Goal: Task Accomplishment & Management: Manage account settings

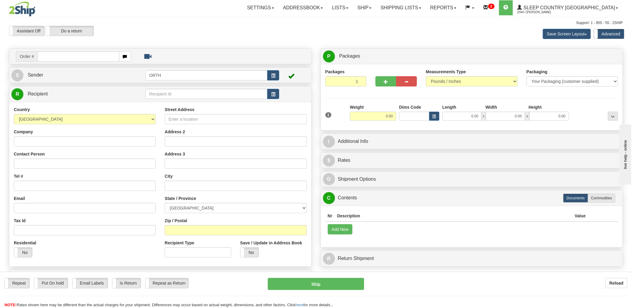
click at [52, 56] on input "text" at bounding box center [78, 56] width 82 height 10
type input "9000i56208"
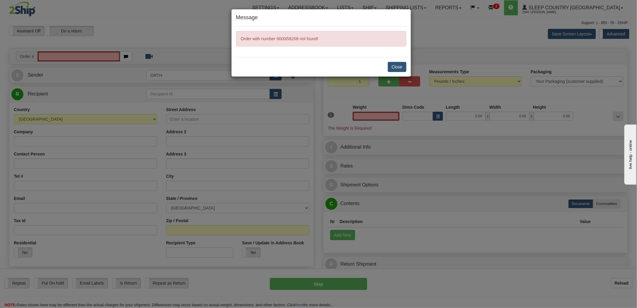
type input "0.00"
click at [399, 70] on button "Close" at bounding box center [397, 67] width 19 height 10
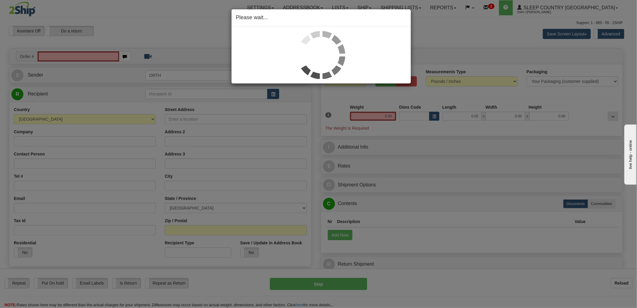
click at [66, 53] on div "Please wait..." at bounding box center [318, 154] width 637 height 308
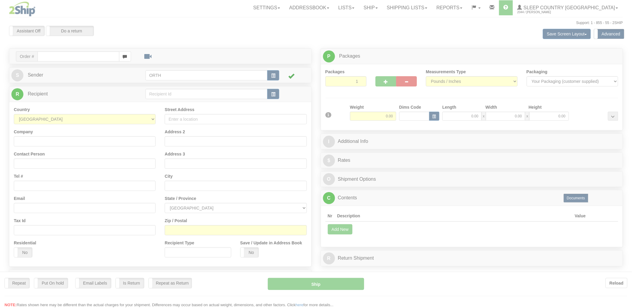
click at [61, 55] on div at bounding box center [316, 154] width 632 height 308
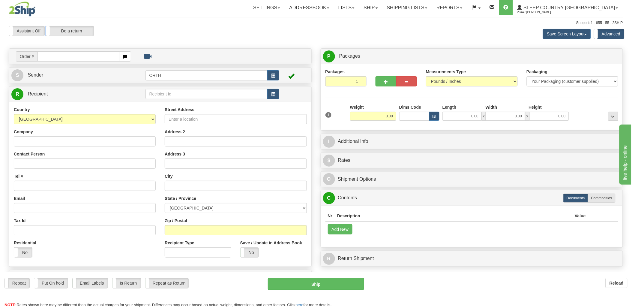
click at [60, 56] on div "Toggle navigation Settings Shipping Preferences Fields Preferences New" at bounding box center [316, 169] width 632 height 338
click at [59, 56] on input "text" at bounding box center [78, 56] width 82 height 10
type input "9000i"
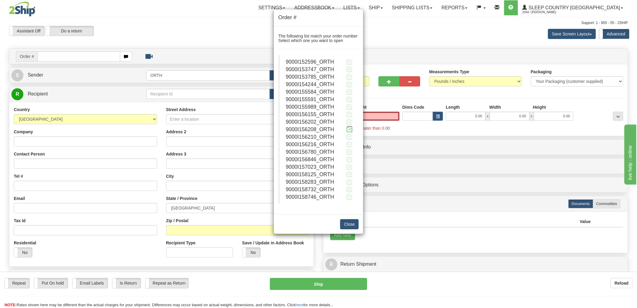
type input "0.00"
click at [348, 129] on span at bounding box center [349, 129] width 6 height 6
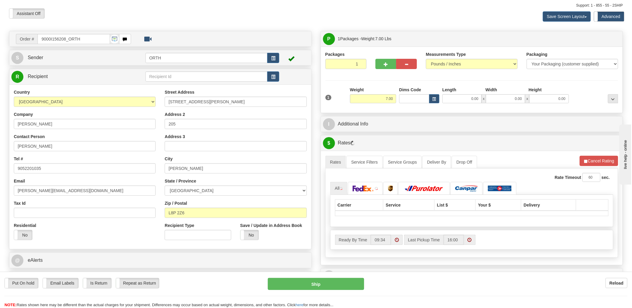
scroll to position [33, 0]
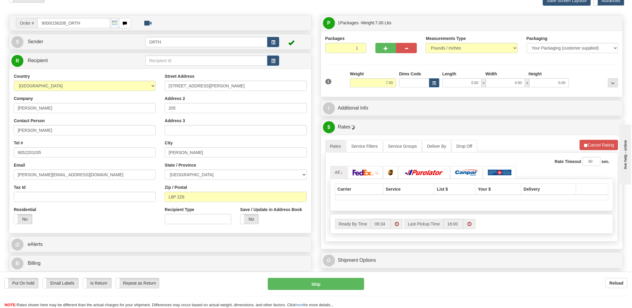
click at [407, 88] on div "1 Weight 7.00 Dims Code 0.00" at bounding box center [472, 81] width 296 height 21
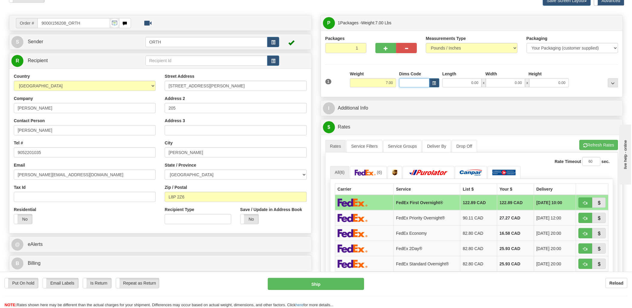
click at [412, 83] on input "Dims Code" at bounding box center [414, 82] width 30 height 9
type input "bte"
click button "Delete" at bounding box center [0, 0] width 0 height 0
type input "15.00"
type input "5.00"
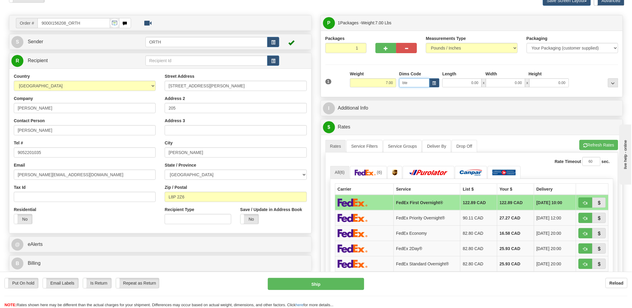
type input "25.00"
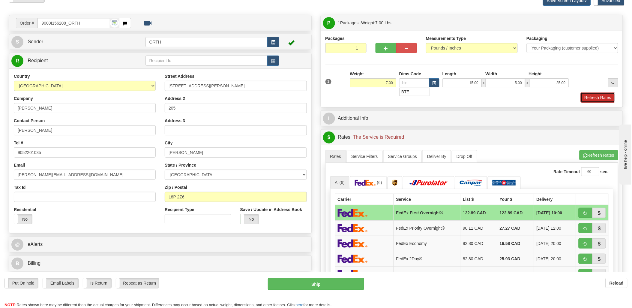
click at [597, 94] on button "Refresh Rates" at bounding box center [597, 97] width 34 height 10
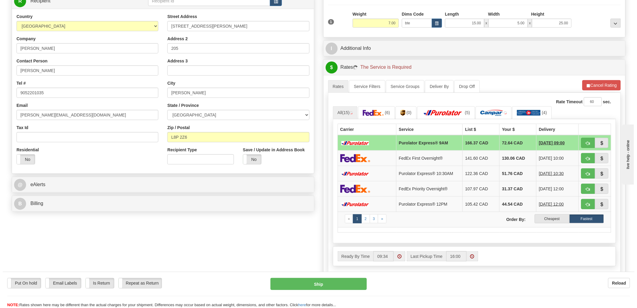
scroll to position [100, 0]
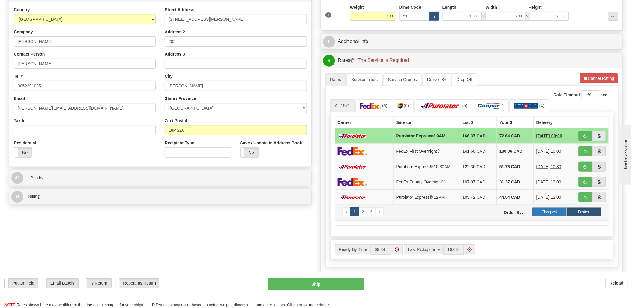
click at [550, 216] on label "Cheapest" at bounding box center [549, 211] width 34 height 9
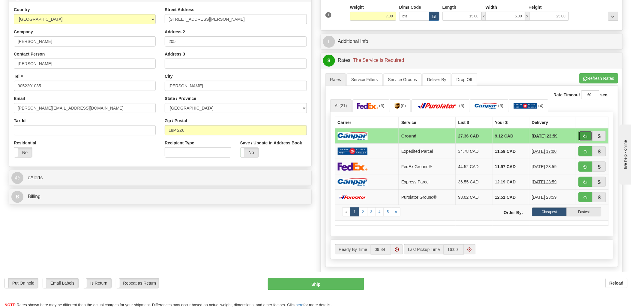
click at [584, 134] on span "button" at bounding box center [585, 136] width 4 height 4
type input "1"
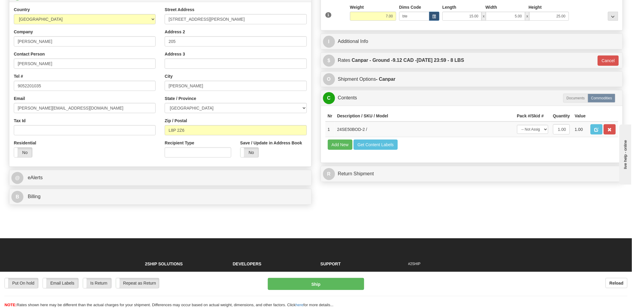
click at [382, 150] on td "Add New Get Content Labels" at bounding box center [471, 144] width 293 height 15
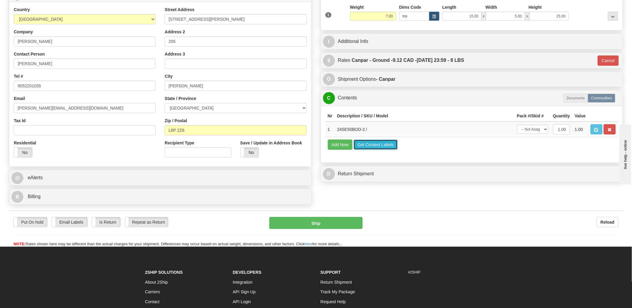
click at [383, 150] on button "Get Content Labels" at bounding box center [375, 144] width 44 height 10
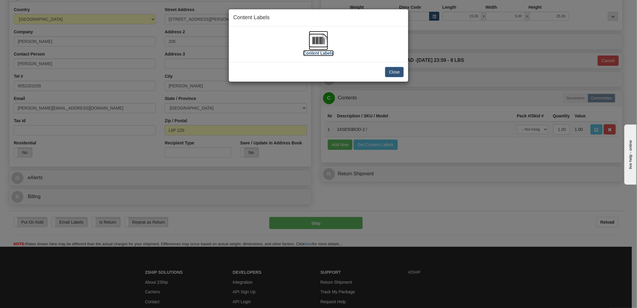
click at [322, 39] on img at bounding box center [318, 40] width 19 height 19
click at [392, 71] on button "Close" at bounding box center [394, 72] width 19 height 10
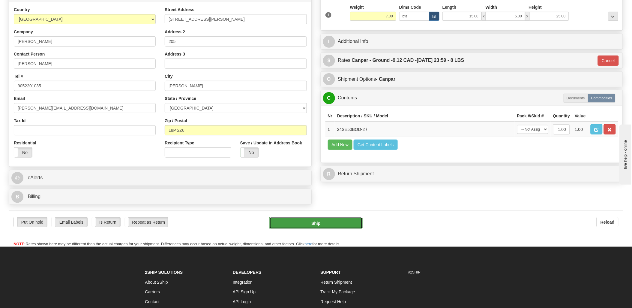
click at [321, 222] on button "Ship" at bounding box center [315, 223] width 93 height 12
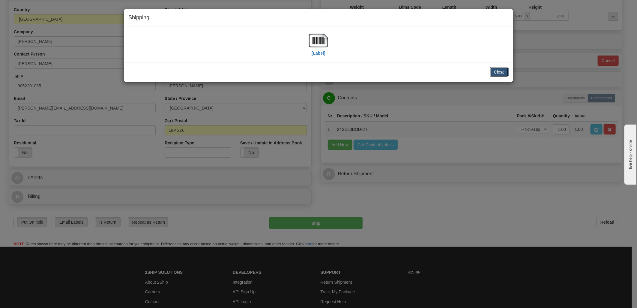
click at [497, 70] on button "Close" at bounding box center [499, 72] width 19 height 10
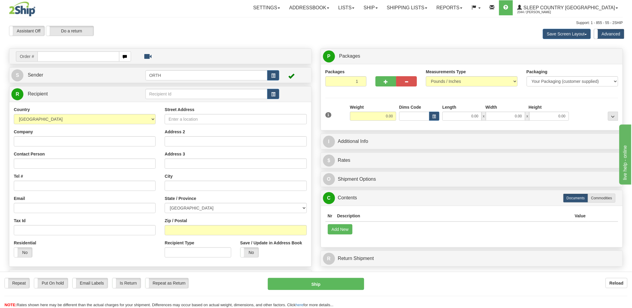
click at [100, 56] on input "text" at bounding box center [78, 56] width 82 height 10
type input "1030768"
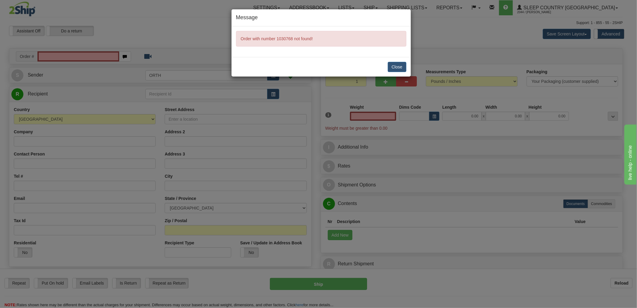
type input "0.00"
click at [392, 64] on button "Close" at bounding box center [397, 67] width 19 height 10
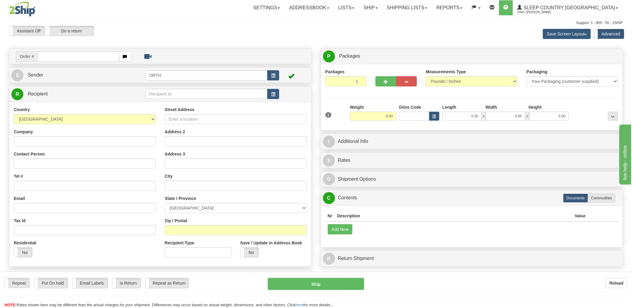
click at [89, 55] on div at bounding box center [316, 154] width 632 height 308
click at [88, 56] on input "text" at bounding box center [78, 56] width 82 height 10
type input "1"
type input "9000i"
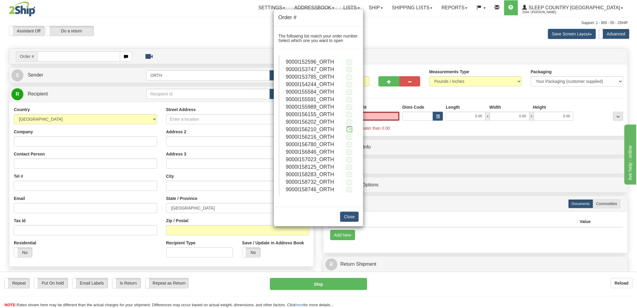
type input "0.00"
click at [348, 128] on span at bounding box center [349, 129] width 6 height 6
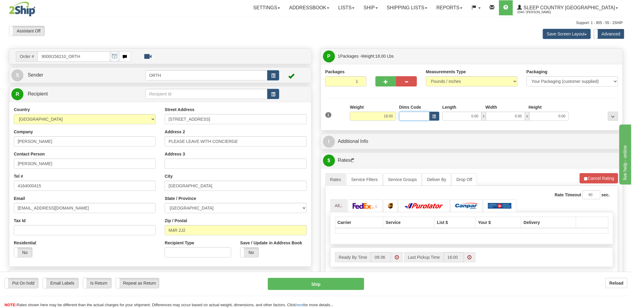
click at [417, 116] on input "Dims Code" at bounding box center [414, 116] width 30 height 9
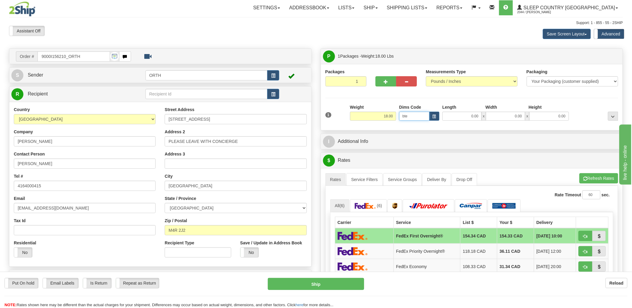
type input "bte"
click button "Delete" at bounding box center [0, 0] width 0 height 0
type input "15.00"
type input "5.00"
type input "25.00"
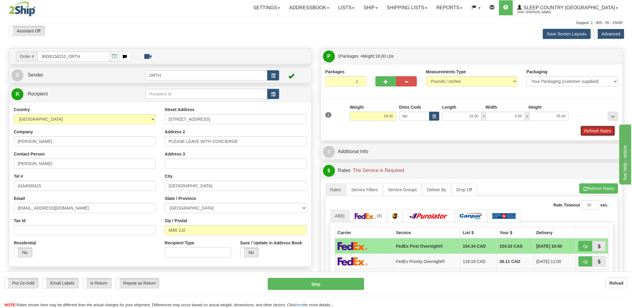
click at [605, 127] on button "Refresh Rates" at bounding box center [597, 131] width 34 height 10
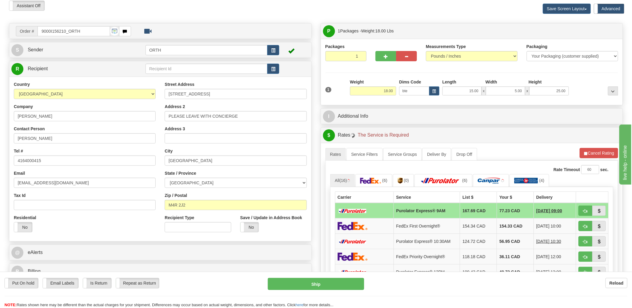
scroll to position [100, 0]
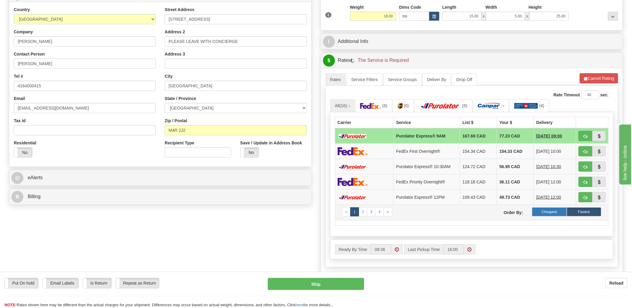
click at [562, 211] on label "Cheapest" at bounding box center [549, 211] width 34 height 9
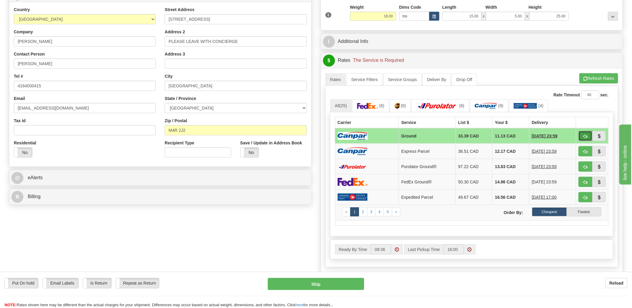
click at [583, 134] on span "button" at bounding box center [585, 136] width 4 height 4
type input "1"
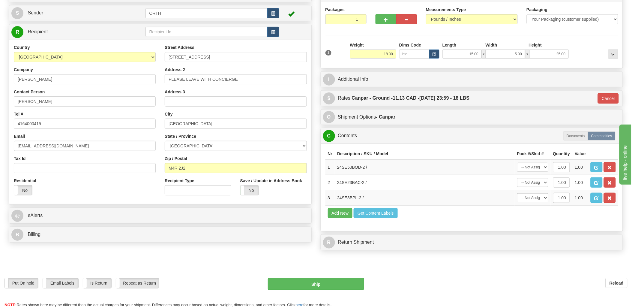
scroll to position [0, 0]
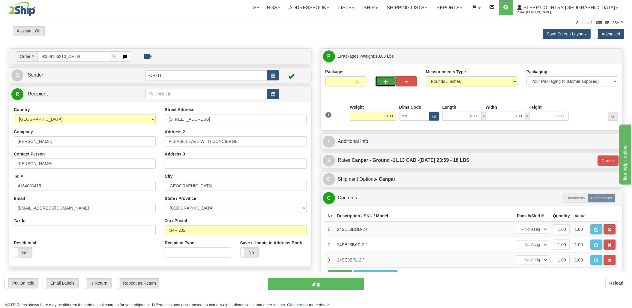
click at [386, 80] on span "button" at bounding box center [386, 82] width 4 height 4
type input "2"
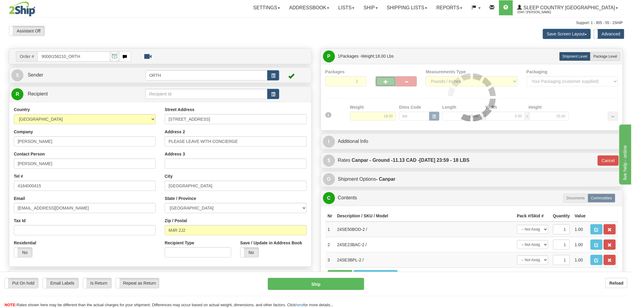
type input "1"
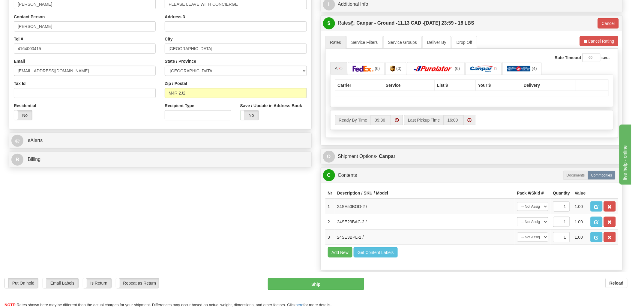
scroll to position [166, 0]
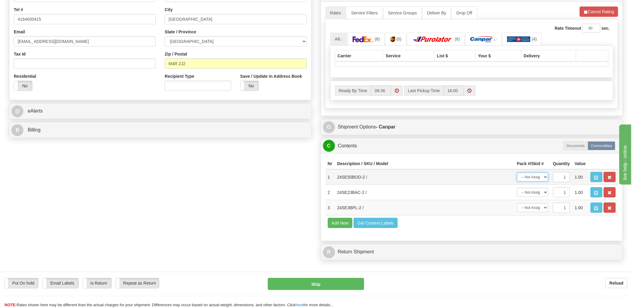
click at [536, 181] on select "-- Not Assigned -- Package 1 Package 2" at bounding box center [532, 176] width 31 height 9
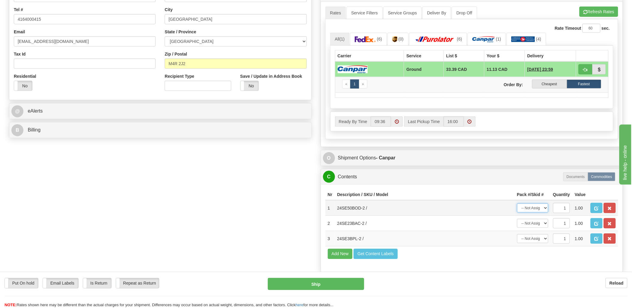
select select "0"
click at [517, 210] on select "-- Not Assigned -- Package 1 Package 2" at bounding box center [532, 207] width 31 height 9
click at [535, 243] on select "-- Not Assigned -- Package 1 Package 2" at bounding box center [532, 238] width 31 height 9
select select "0"
click at [517, 243] on select "-- Not Assigned -- Package 1 Package 2" at bounding box center [532, 238] width 31 height 9
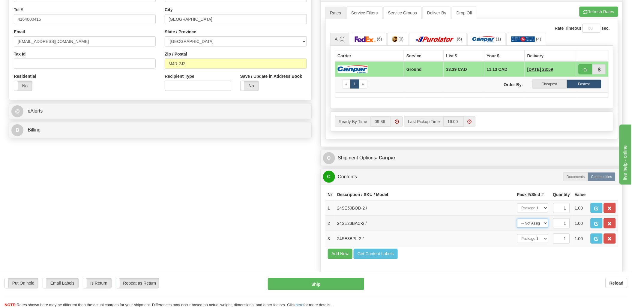
click at [541, 228] on select "-- Not Assigned -- Package 1 Package 2" at bounding box center [532, 223] width 31 height 9
select select "1"
click at [517, 228] on select "-- Not Assigned -- Package 1 Package 2" at bounding box center [532, 223] width 31 height 9
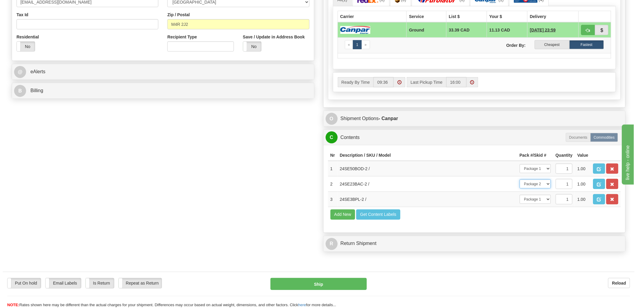
scroll to position [266, 0]
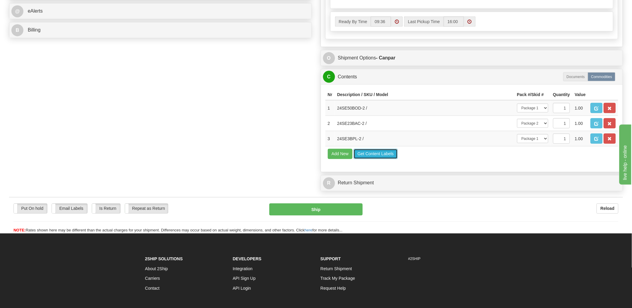
click at [373, 159] on button "Get Content Labels" at bounding box center [375, 154] width 44 height 10
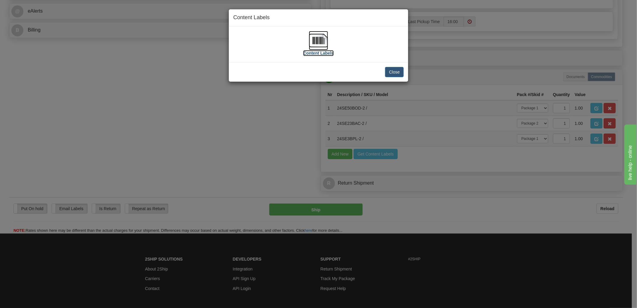
click at [318, 41] on img at bounding box center [318, 40] width 19 height 19
click at [393, 68] on button "Close" at bounding box center [394, 72] width 19 height 10
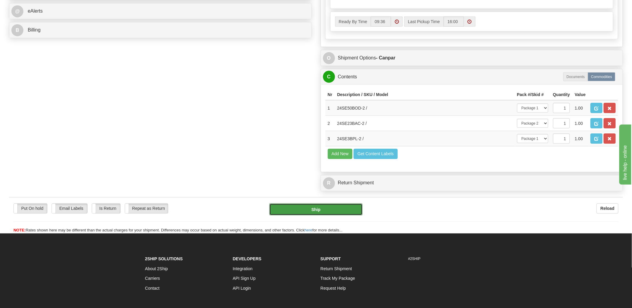
click at [326, 215] on button "Ship" at bounding box center [315, 209] width 93 height 12
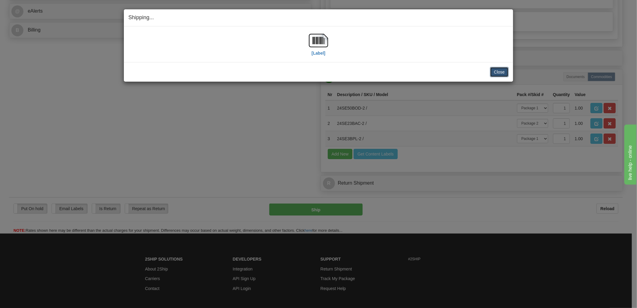
click at [499, 71] on button "Close" at bounding box center [499, 72] width 19 height 10
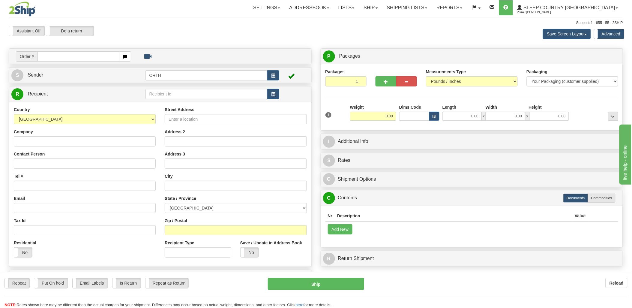
click at [82, 56] on input "text" at bounding box center [78, 56] width 82 height 10
type input "9000i"
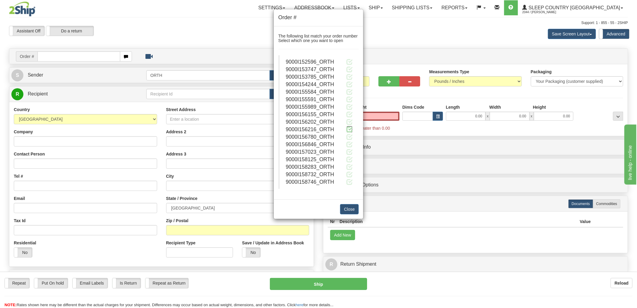
type input "0.00"
click at [347, 129] on span at bounding box center [349, 129] width 6 height 6
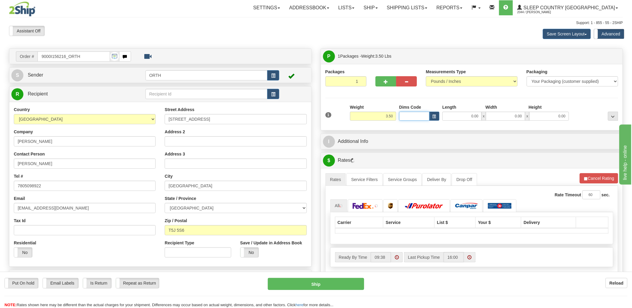
click at [406, 115] on input "Dims Code" at bounding box center [414, 116] width 30 height 9
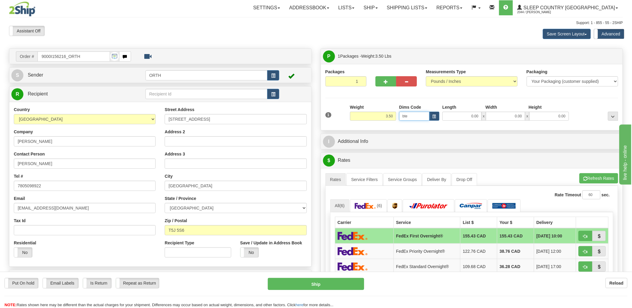
type input "bte"
click button "Delete" at bounding box center [0, 0] width 0 height 0
type input "15.00"
type input "5.00"
type input "25.00"
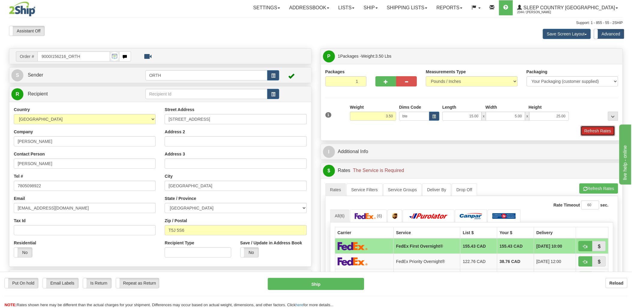
click at [594, 132] on button "Refresh Rates" at bounding box center [597, 131] width 34 height 10
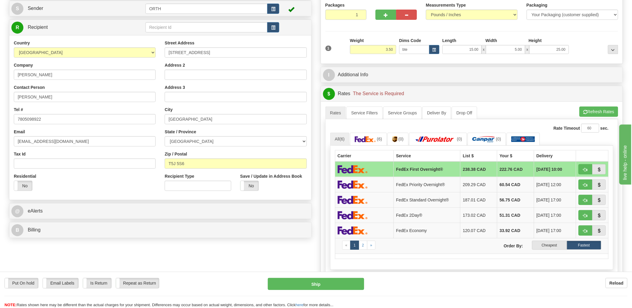
scroll to position [100, 0]
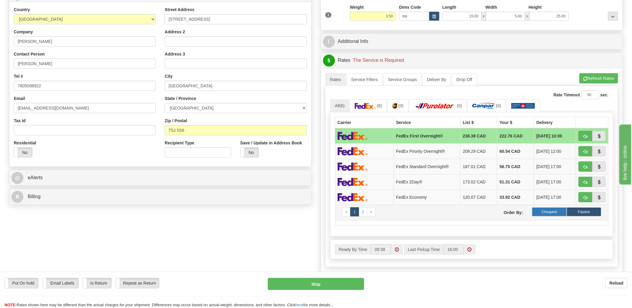
click at [559, 212] on label "Cheapest" at bounding box center [549, 211] width 34 height 9
click at [559, 216] on label "Cheapest" at bounding box center [549, 211] width 34 height 9
click at [546, 211] on label "Cheapest" at bounding box center [549, 211] width 34 height 9
click at [600, 74] on button "Refresh Rates" at bounding box center [598, 78] width 39 height 10
click at [553, 211] on label "Cheapest" at bounding box center [549, 211] width 34 height 9
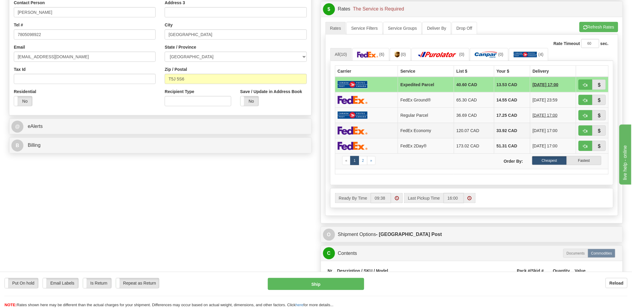
scroll to position [166, 0]
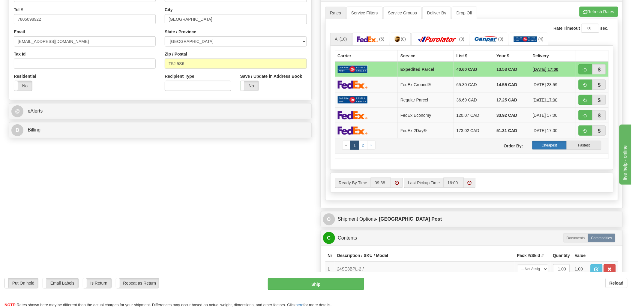
click at [544, 145] on label "Cheapest" at bounding box center [549, 145] width 34 height 9
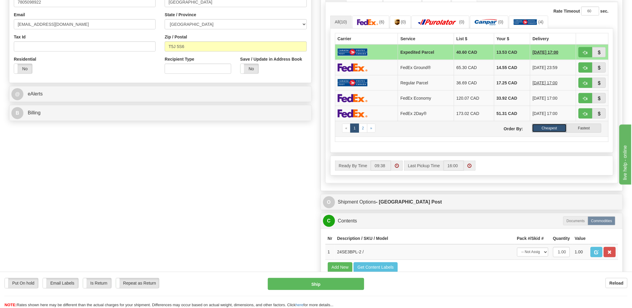
scroll to position [200, 0]
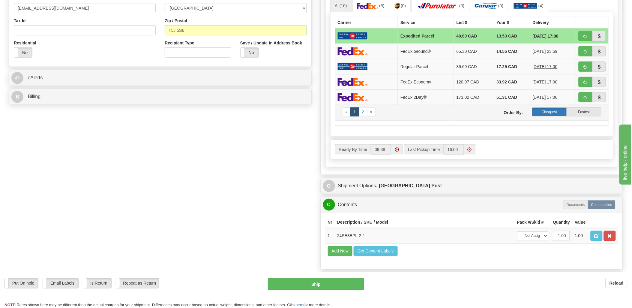
click at [538, 113] on label "Cheapest" at bounding box center [549, 111] width 34 height 9
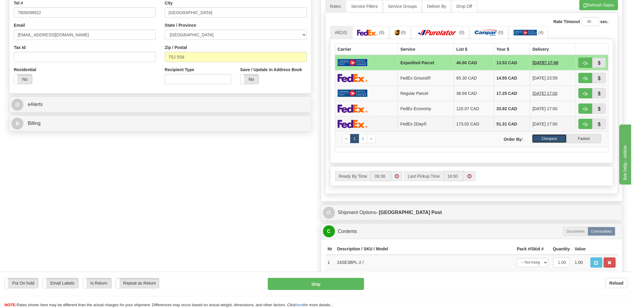
scroll to position [100, 0]
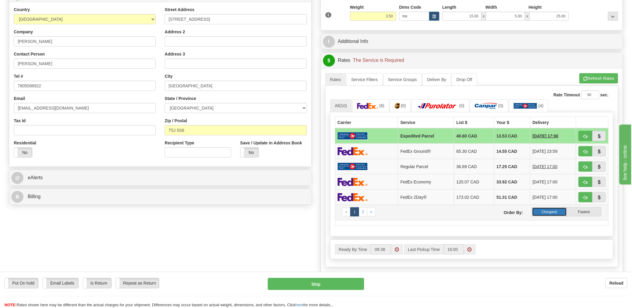
click at [542, 212] on label "Cheapest" at bounding box center [549, 211] width 34 height 9
click at [557, 214] on label "Cheapest" at bounding box center [549, 211] width 34 height 9
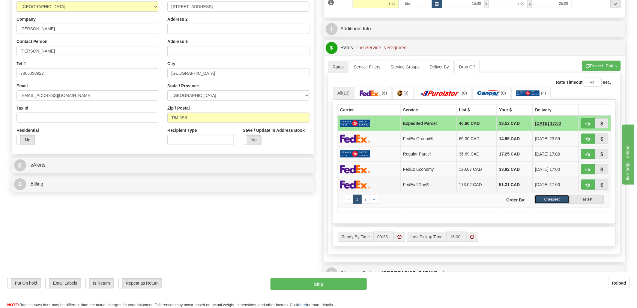
scroll to position [133, 0]
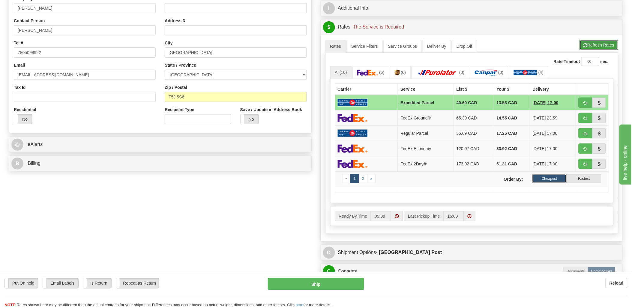
click at [595, 43] on button "Refresh Rates" at bounding box center [598, 45] width 39 height 10
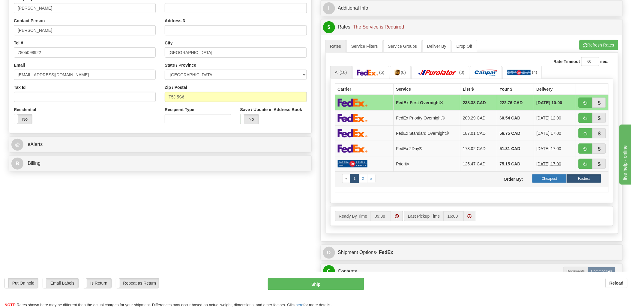
click at [547, 182] on label "Cheapest" at bounding box center [549, 178] width 34 height 9
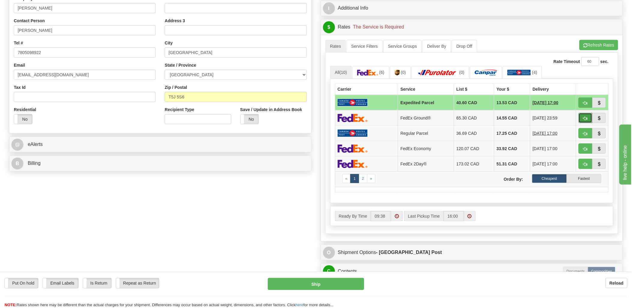
click at [586, 118] on span "button" at bounding box center [585, 118] width 4 height 4
type input "92"
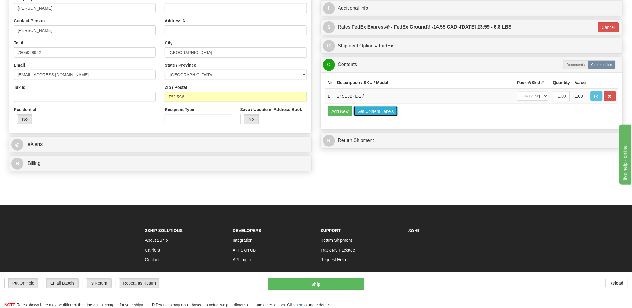
click at [380, 116] on button "Get Content Labels" at bounding box center [375, 111] width 44 height 10
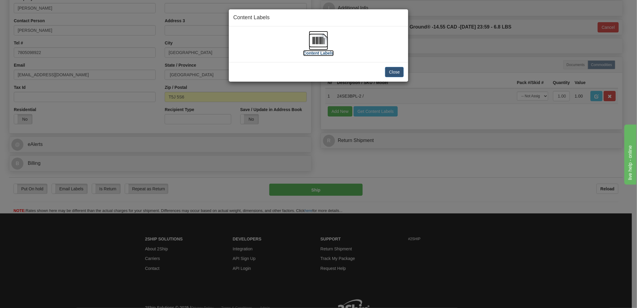
click at [314, 38] on img at bounding box center [318, 40] width 19 height 19
click at [391, 70] on button "Close" at bounding box center [394, 72] width 19 height 10
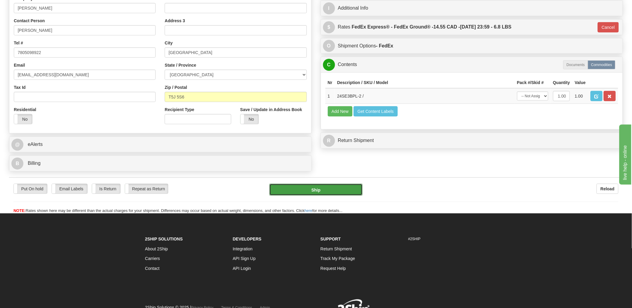
click at [322, 190] on button "Ship" at bounding box center [315, 189] width 93 height 12
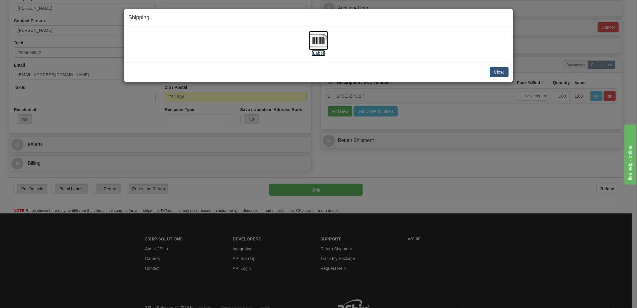
click at [319, 44] on img at bounding box center [318, 40] width 19 height 19
click at [505, 71] on button "Close" at bounding box center [499, 72] width 19 height 10
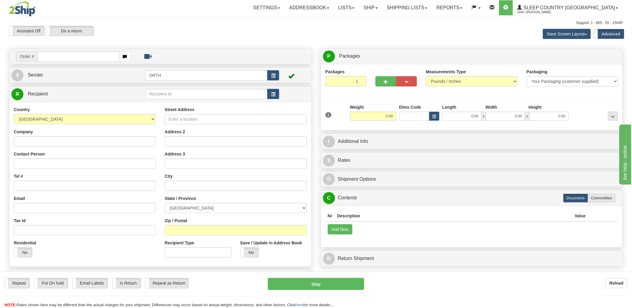
click at [76, 51] on td "Order #" at bounding box center [160, 56] width 298 height 12
click at [80, 56] on input "text" at bounding box center [78, 56] width 82 height 10
type input "9002i154"
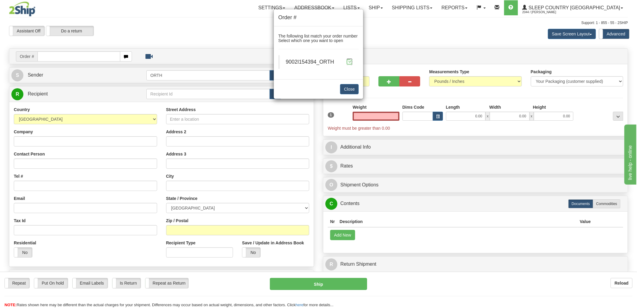
type input "0.00"
click at [350, 62] on span at bounding box center [349, 61] width 6 height 6
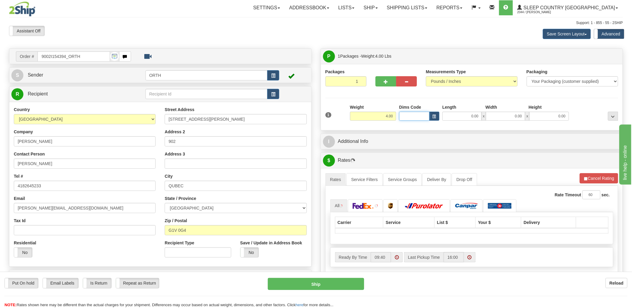
click at [418, 116] on input "Dims Code" at bounding box center [414, 116] width 30 height 9
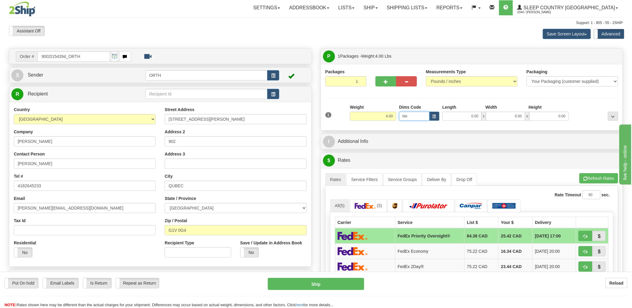
type input "bte"
click button "Delete" at bounding box center [0, 0] width 0 height 0
type input "15.00"
type input "5.00"
type input "25.00"
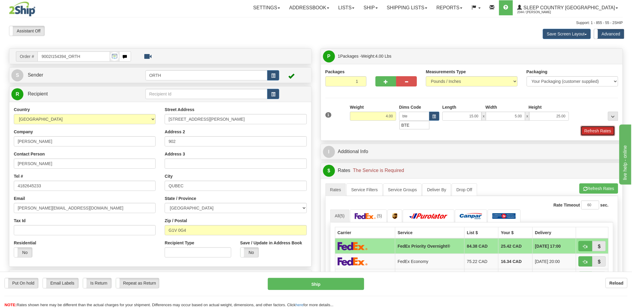
click at [598, 129] on button "Refresh Rates" at bounding box center [597, 131] width 34 height 10
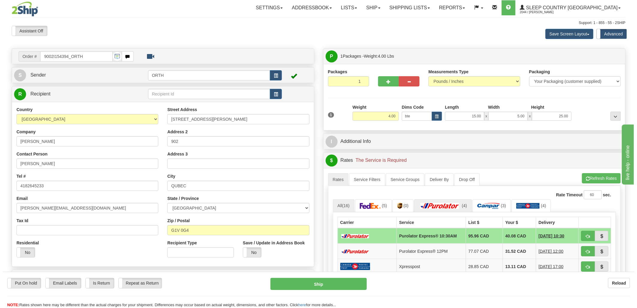
scroll to position [67, 0]
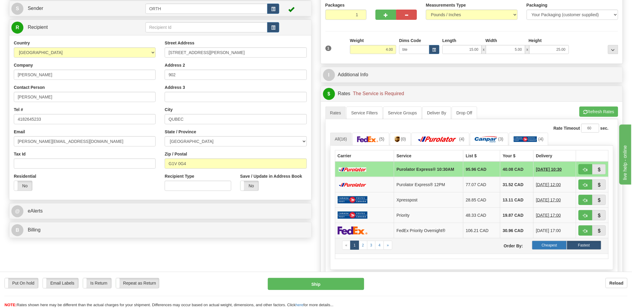
click at [559, 246] on label "Cheapest" at bounding box center [549, 244] width 34 height 9
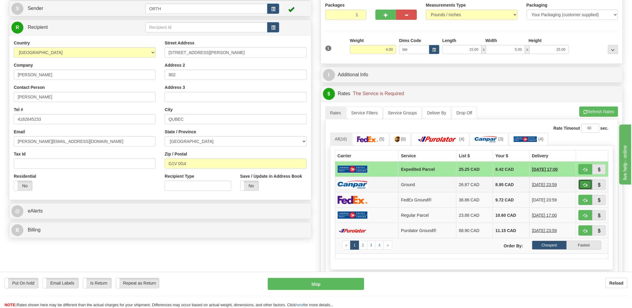
click at [586, 185] on span "button" at bounding box center [585, 185] width 4 height 4
type input "1"
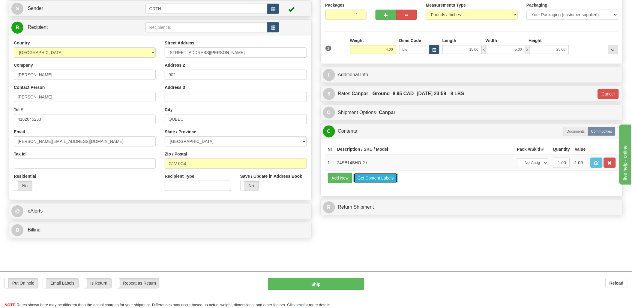
click at [377, 183] on button "Get Content Labels" at bounding box center [375, 178] width 44 height 10
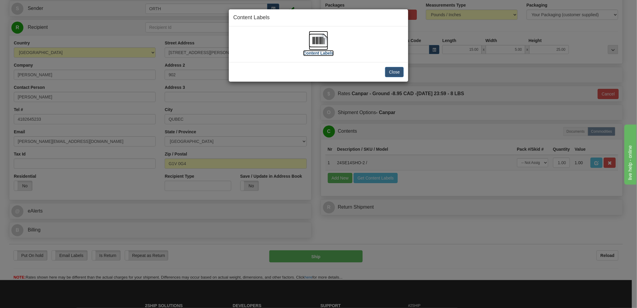
click at [315, 37] on img at bounding box center [318, 40] width 19 height 19
click at [390, 73] on button "Close" at bounding box center [394, 72] width 19 height 10
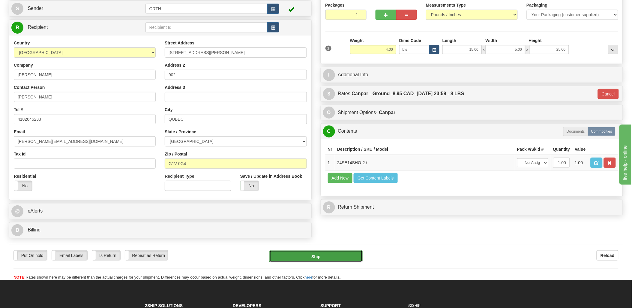
click at [336, 255] on button "Ship" at bounding box center [315, 256] width 93 height 12
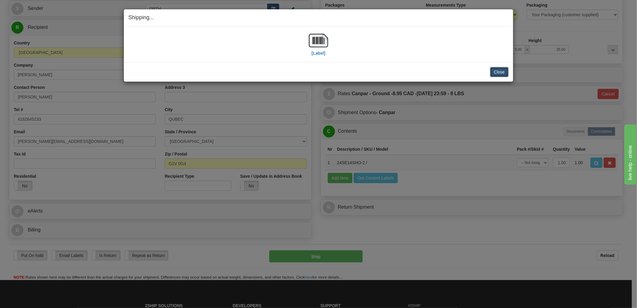
click at [497, 73] on button "Close" at bounding box center [499, 72] width 19 height 10
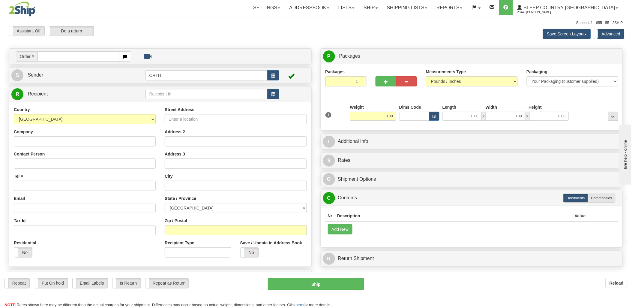
click at [71, 56] on input "text" at bounding box center [78, 56] width 82 height 10
drag, startPoint x: 72, startPoint y: 56, endPoint x: 327, endPoint y: 79, distance: 255.8
click at [72, 56] on input "text" at bounding box center [78, 56] width 82 height 10
type input "9002i"
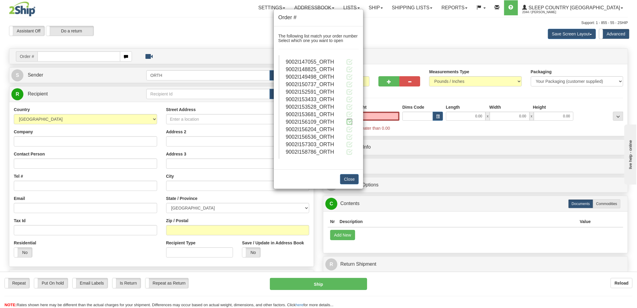
type input "0.00"
click at [346, 121] on span at bounding box center [349, 121] width 6 height 6
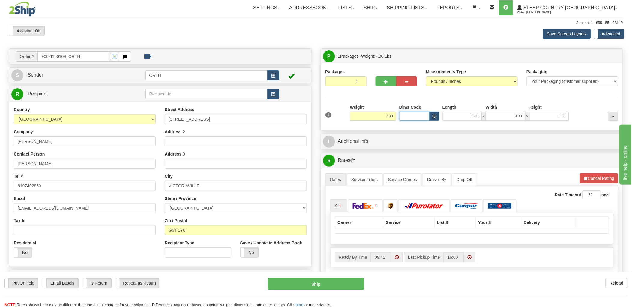
click at [405, 113] on input "Dims Code" at bounding box center [414, 116] width 30 height 9
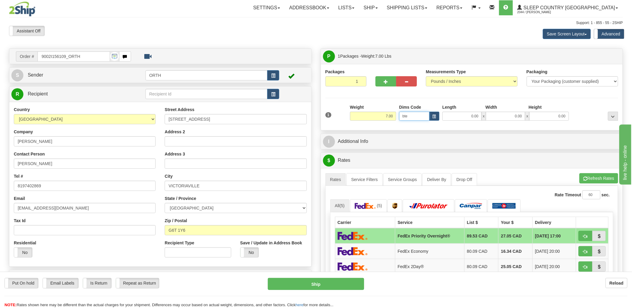
type input "bte"
click button "Delete" at bounding box center [0, 0] width 0 height 0
type input "15.00"
type input "5.00"
type input "25.00"
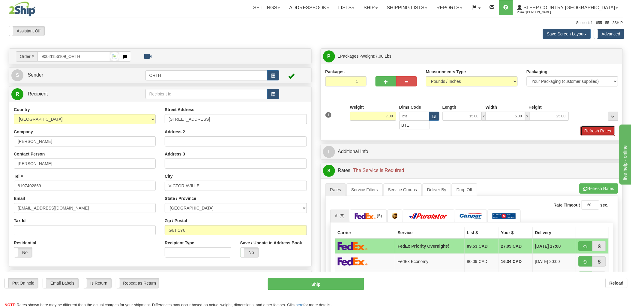
click at [606, 132] on button "Refresh Rates" at bounding box center [597, 131] width 34 height 10
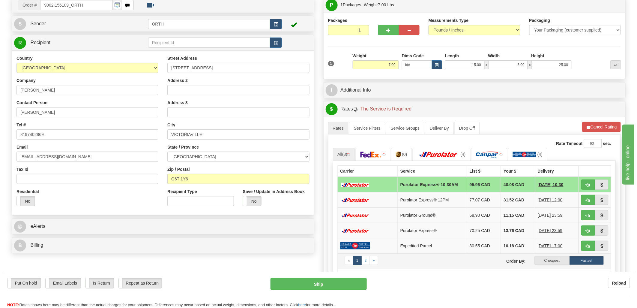
scroll to position [100, 0]
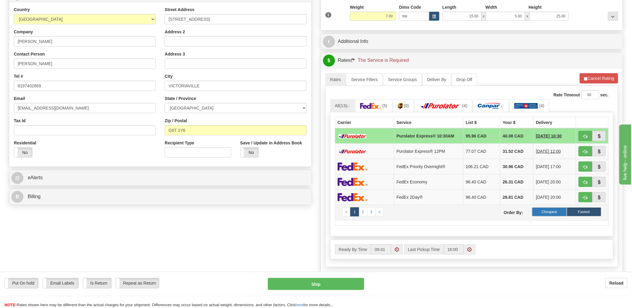
click at [545, 212] on label "Cheapest" at bounding box center [549, 211] width 34 height 9
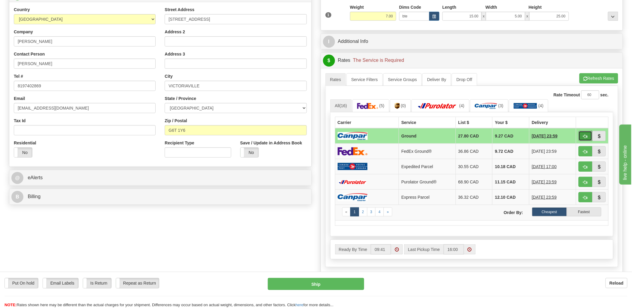
click at [589, 139] on button "button" at bounding box center [585, 136] width 14 height 10
type input "1"
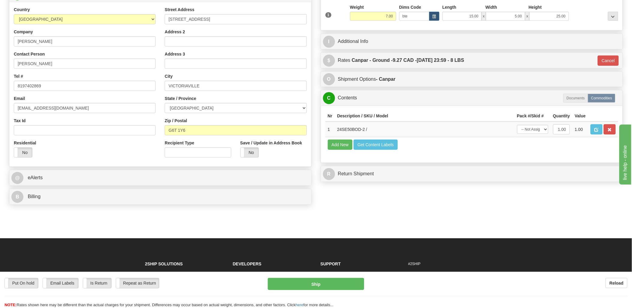
click at [375, 150] on td "Add New Get Content Labels" at bounding box center [471, 144] width 293 height 15
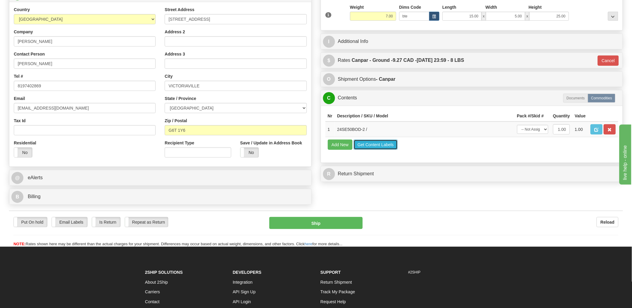
click at [376, 150] on button "Get Content Labels" at bounding box center [375, 144] width 44 height 10
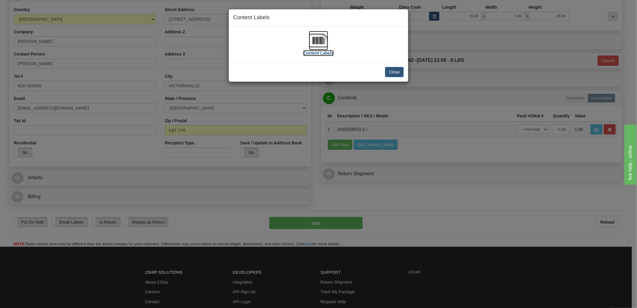
click at [321, 39] on img at bounding box center [318, 40] width 19 height 19
click at [394, 71] on button "Close" at bounding box center [394, 72] width 19 height 10
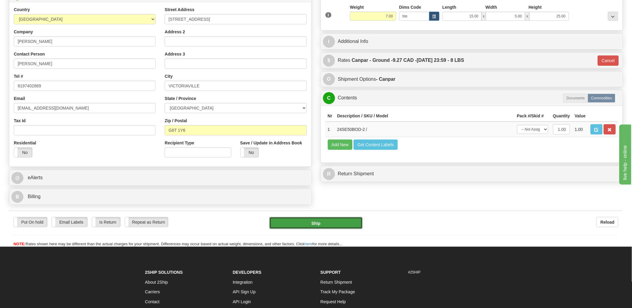
click at [340, 223] on button "Ship" at bounding box center [315, 223] width 93 height 12
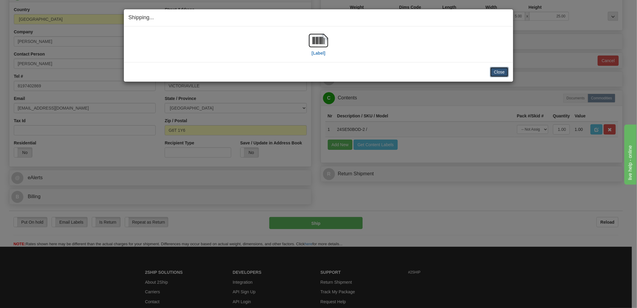
click at [499, 74] on button "Close" at bounding box center [499, 72] width 19 height 10
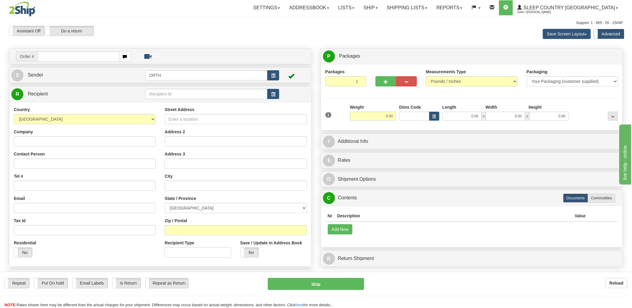
click at [62, 58] on input "text" at bounding box center [78, 56] width 82 height 10
click at [62, 57] on input "text" at bounding box center [78, 56] width 82 height 10
type input "9002"
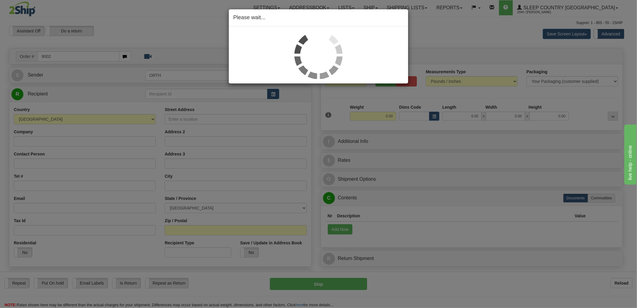
click at [67, 56] on div "Please wait..." at bounding box center [318, 154] width 637 height 308
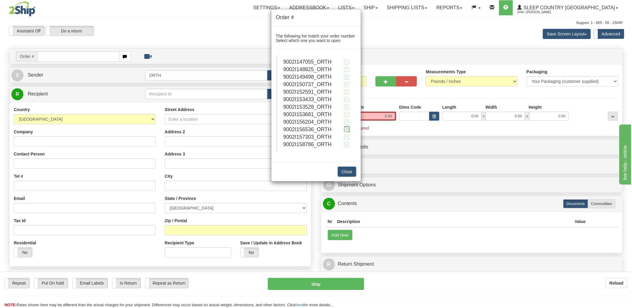
click at [346, 129] on span at bounding box center [347, 129] width 6 height 6
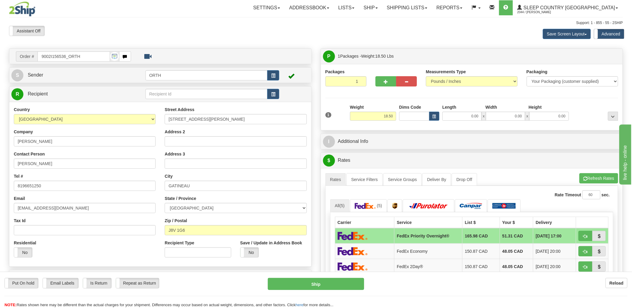
click at [422, 110] on div "Dims Code" at bounding box center [419, 112] width 43 height 16
click at [381, 79] on button "button" at bounding box center [385, 81] width 21 height 10
type input "2"
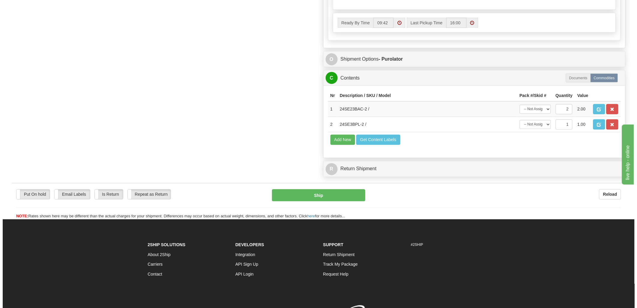
scroll to position [333, 0]
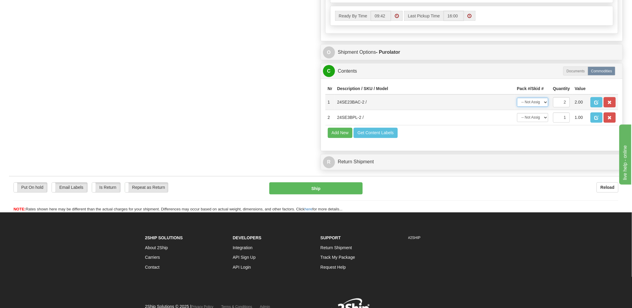
click at [532, 107] on select "-- Not Assigned -- Package 1 Package 2 Split" at bounding box center [532, 102] width 31 height 9
select select "0"
click at [517, 105] on select "-- Not Assigned -- Package 1 Package 2 Split" at bounding box center [532, 102] width 31 height 9
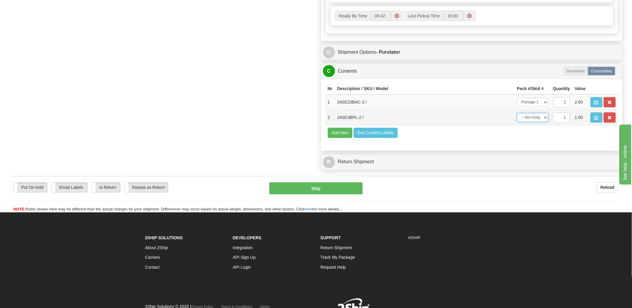
click at [534, 122] on select "-- Not Assigned -- Package 1 Package 2" at bounding box center [532, 117] width 31 height 9
select select "1"
click at [517, 122] on select "-- Not Assigned -- Package 1 Package 2" at bounding box center [532, 117] width 31 height 9
drag, startPoint x: 397, startPoint y: 144, endPoint x: 394, endPoint y: 148, distance: 5.3
click at [396, 125] on td "24SE3BPL-2 /" at bounding box center [425, 117] width 180 height 15
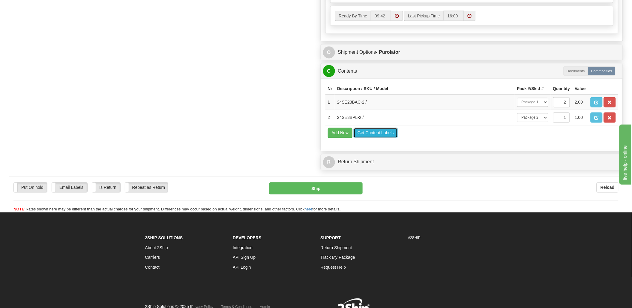
click at [391, 138] on button "Get Content Labels" at bounding box center [375, 133] width 44 height 10
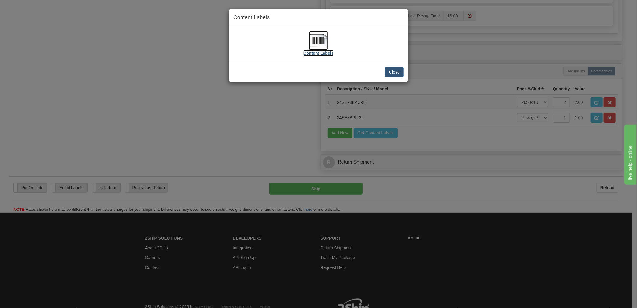
click at [319, 40] on img at bounding box center [318, 40] width 19 height 19
click at [390, 74] on button "Close" at bounding box center [394, 72] width 19 height 10
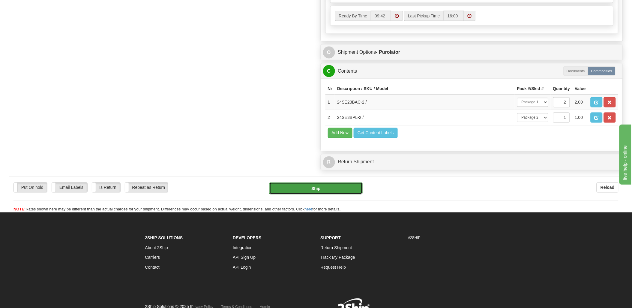
click at [324, 194] on button "Ship" at bounding box center [315, 188] width 93 height 12
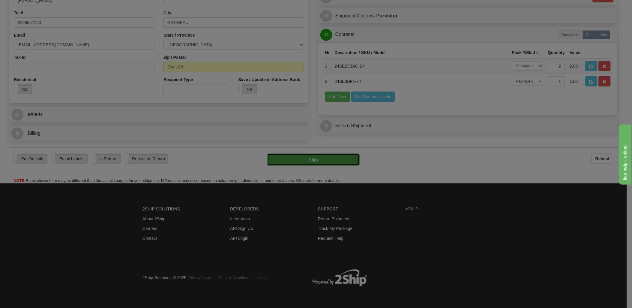
type input "200"
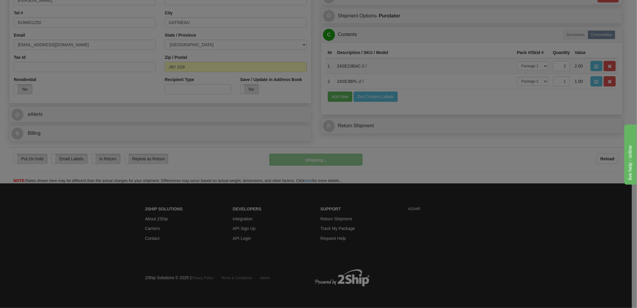
scroll to position [177, 0]
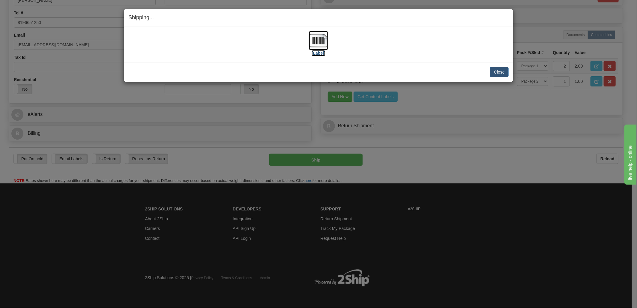
click at [324, 39] on img at bounding box center [318, 40] width 19 height 19
click at [463, 38] on div "[Label]" at bounding box center [318, 44] width 380 height 27
drag, startPoint x: 503, startPoint y: 70, endPoint x: 439, endPoint y: 82, distance: 65.3
click at [503, 71] on button "Close" at bounding box center [499, 72] width 19 height 10
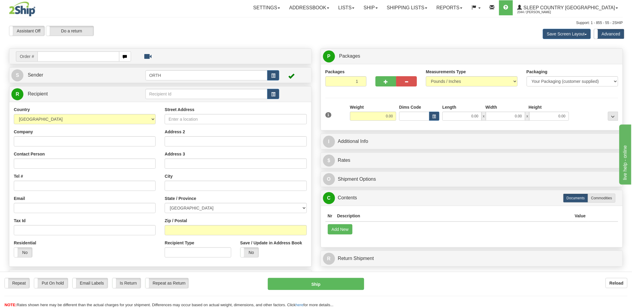
click at [74, 58] on input "text" at bounding box center [78, 56] width 82 height 10
type input "1030530"
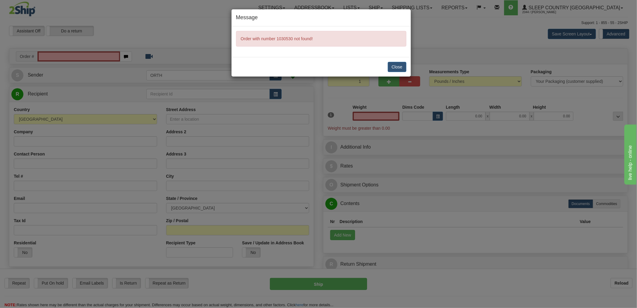
type input "0.00"
click at [397, 63] on button "Close" at bounding box center [397, 67] width 19 height 10
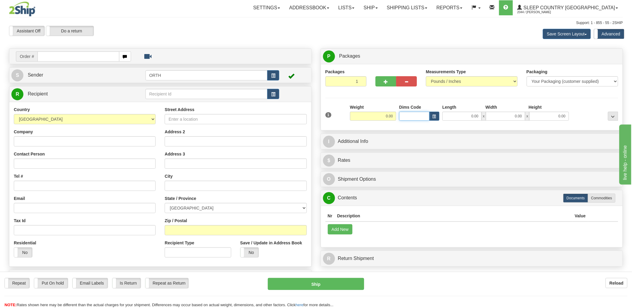
click at [407, 116] on input "Dims Code" at bounding box center [414, 116] width 30 height 9
click at [87, 53] on input "text" at bounding box center [78, 56] width 82 height 10
type input "9002"
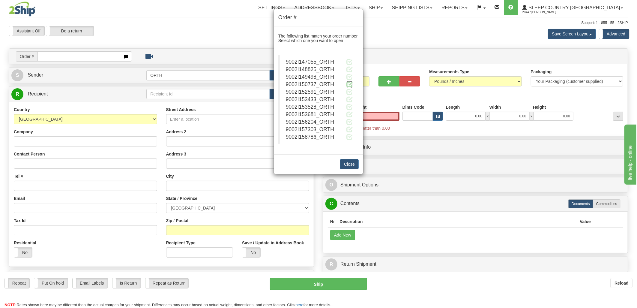
type input "0.00"
click at [347, 83] on span at bounding box center [349, 84] width 6 height 6
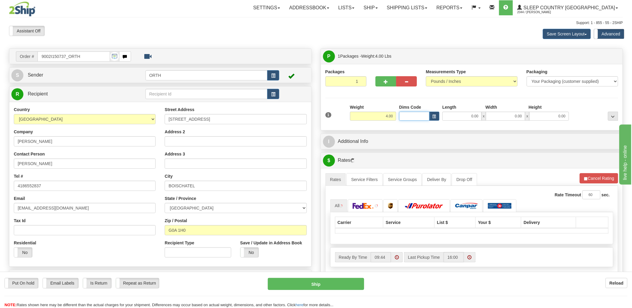
click at [414, 118] on input "Dims Code" at bounding box center [414, 116] width 30 height 9
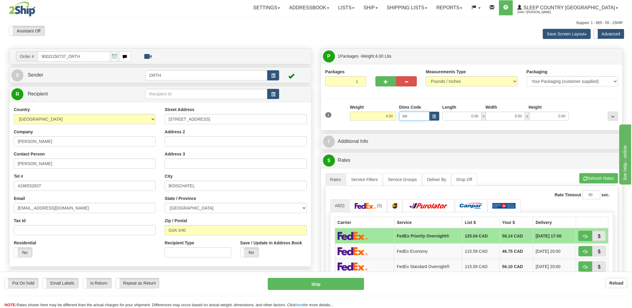
type input "bte"
click button "Delete" at bounding box center [0, 0] width 0 height 0
type input "15.00"
type input "5.00"
type input "25.00"
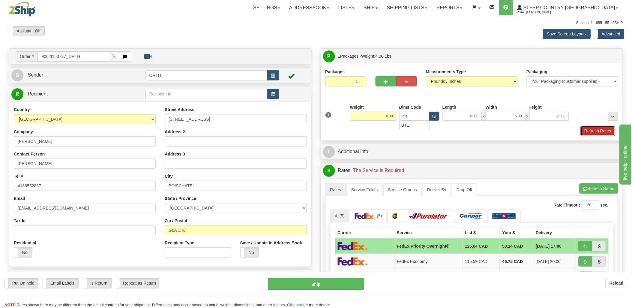
click at [595, 129] on button "Refresh Rates" at bounding box center [597, 131] width 34 height 10
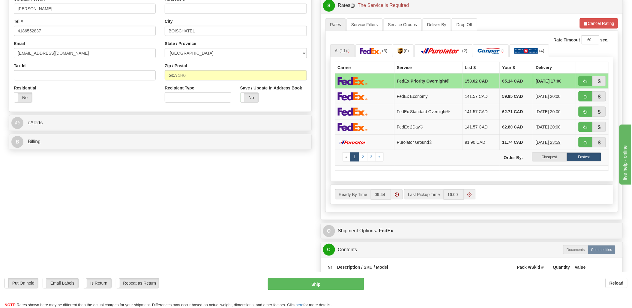
scroll to position [166, 0]
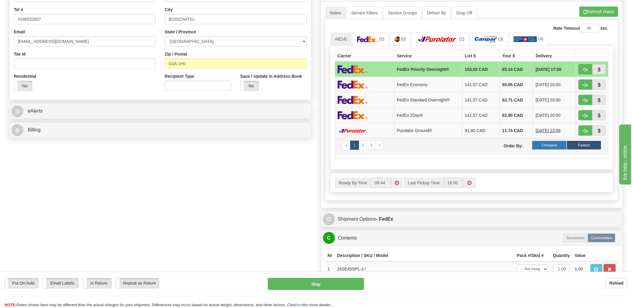
click at [545, 145] on label "Cheapest" at bounding box center [549, 145] width 34 height 9
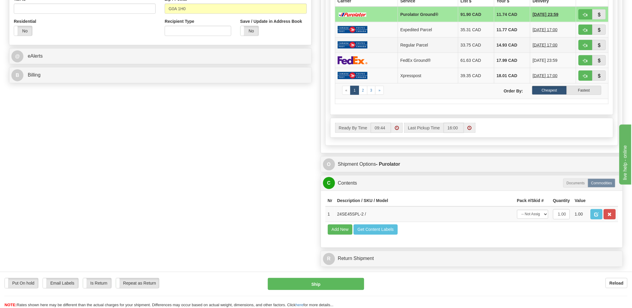
scroll to position [233, 0]
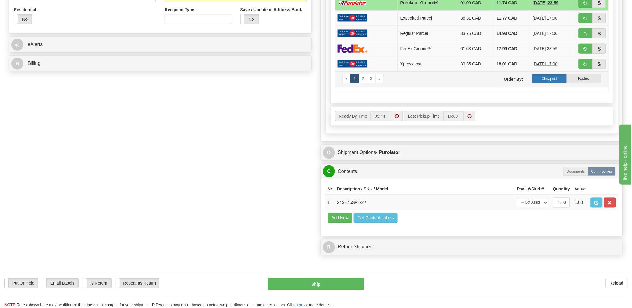
click at [558, 79] on label "Cheapest" at bounding box center [549, 78] width 34 height 9
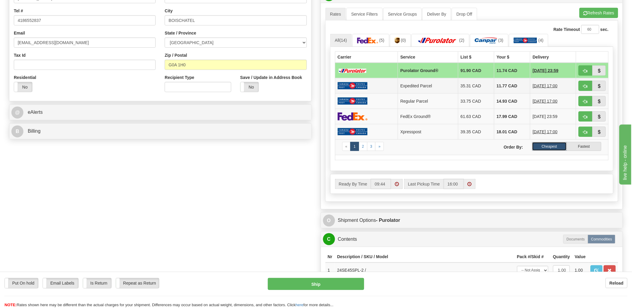
scroll to position [166, 0]
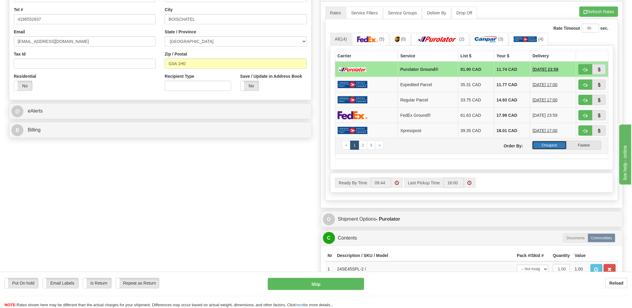
click at [553, 145] on label "Cheapest" at bounding box center [549, 145] width 34 height 9
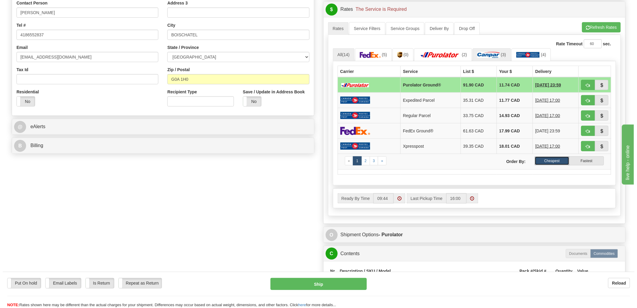
scroll to position [100, 0]
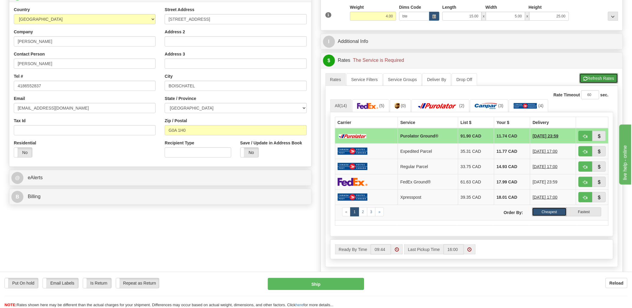
click at [599, 80] on button "Refresh Rates" at bounding box center [598, 78] width 39 height 10
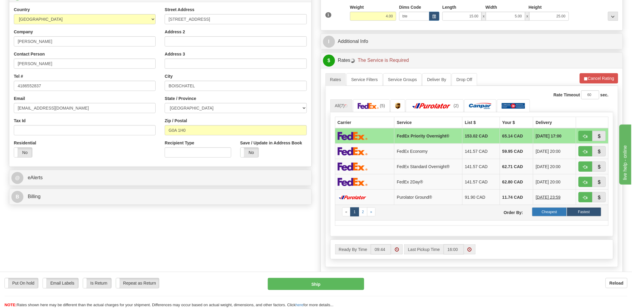
click at [549, 211] on label "Cheapest" at bounding box center [549, 211] width 34 height 9
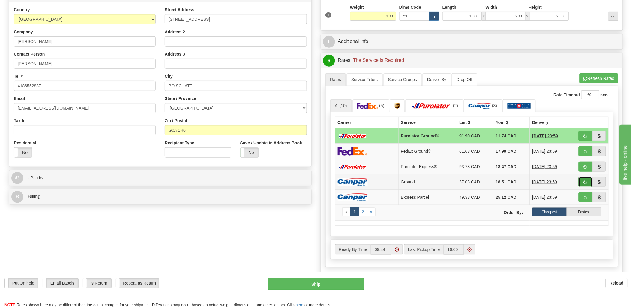
click at [584, 183] on span "button" at bounding box center [585, 182] width 4 height 4
type input "1"
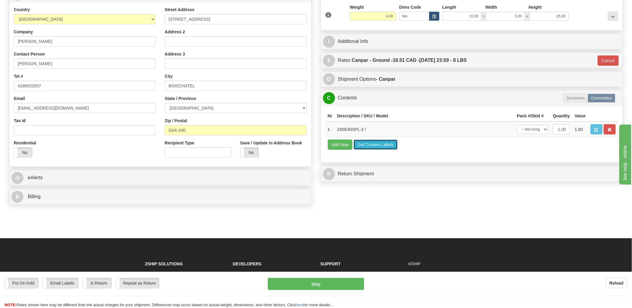
click at [386, 150] on button "Get Content Labels" at bounding box center [375, 144] width 44 height 10
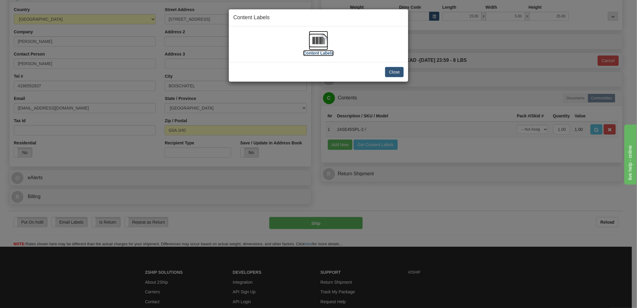
click at [320, 40] on img at bounding box center [318, 40] width 19 height 19
click at [393, 71] on button "Close" at bounding box center [394, 72] width 19 height 10
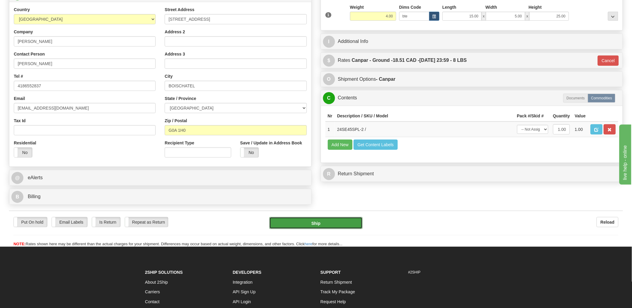
click at [322, 222] on button "Ship" at bounding box center [315, 223] width 93 height 12
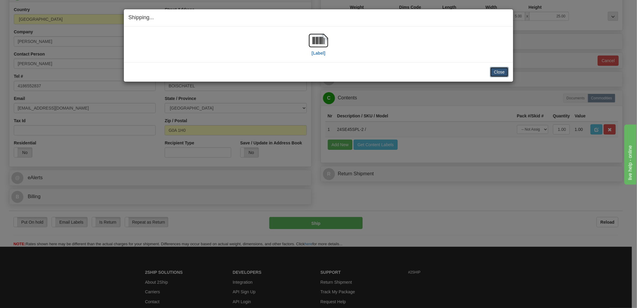
click at [501, 74] on button "Close" at bounding box center [499, 72] width 19 height 10
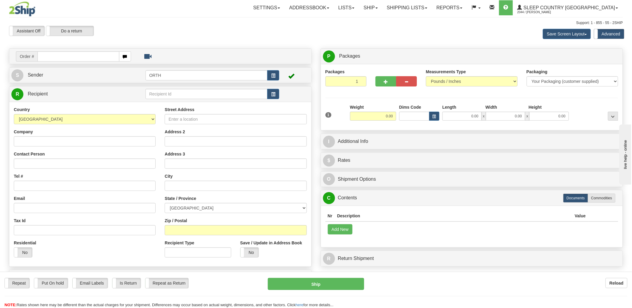
click at [103, 52] on input "text" at bounding box center [78, 56] width 82 height 10
click at [103, 53] on input "text" at bounding box center [78, 56] width 82 height 10
click at [101, 67] on div "Create a label for the return Create Pickup Without Label Order # S Sender ORTH" at bounding box center [159, 177] width 311 height 259
click at [104, 58] on input "text" at bounding box center [78, 56] width 82 height 10
type input "9002i"
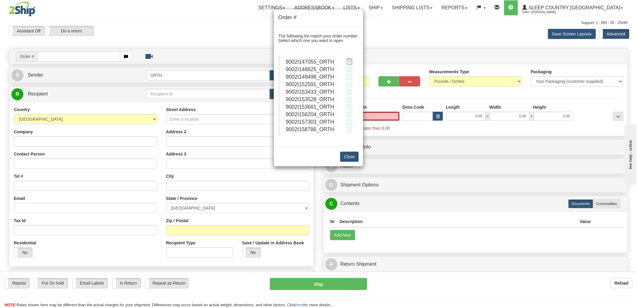
type input "0.00"
click at [348, 61] on span at bounding box center [349, 61] width 6 height 6
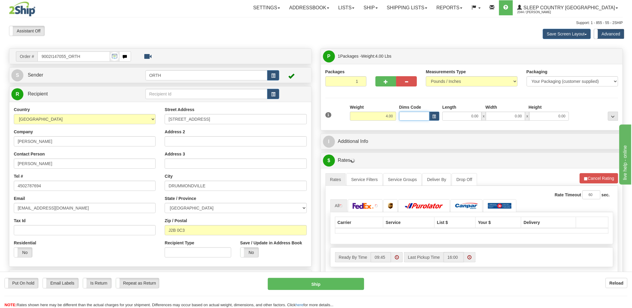
click at [404, 115] on input "Dims Code" at bounding box center [414, 116] width 30 height 9
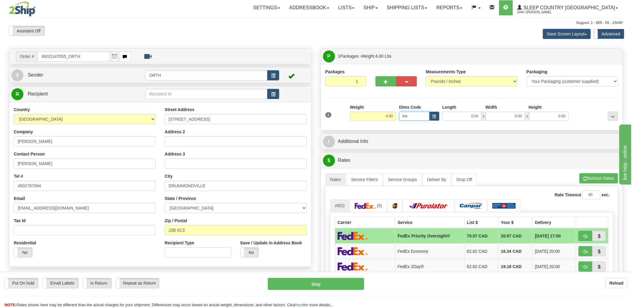
type input "bte"
click button "Delete" at bounding box center [0, 0] width 0 height 0
type input "15.00"
type input "5.00"
type input "25.00"
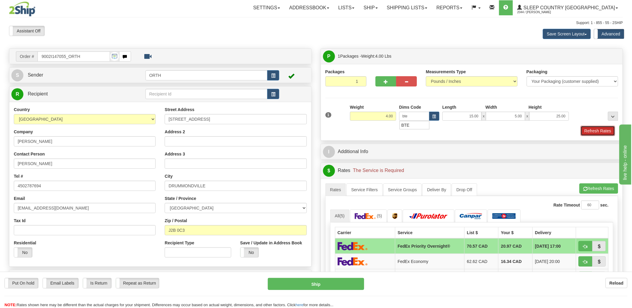
click at [587, 130] on button "Refresh Rates" at bounding box center [597, 131] width 34 height 10
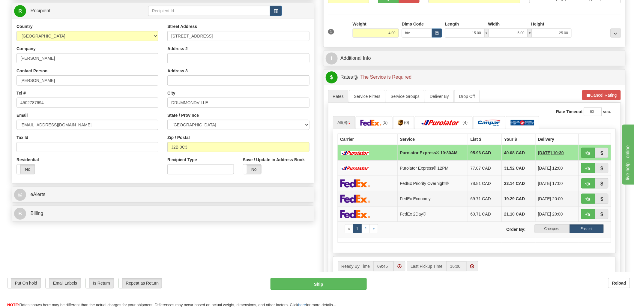
scroll to position [100, 0]
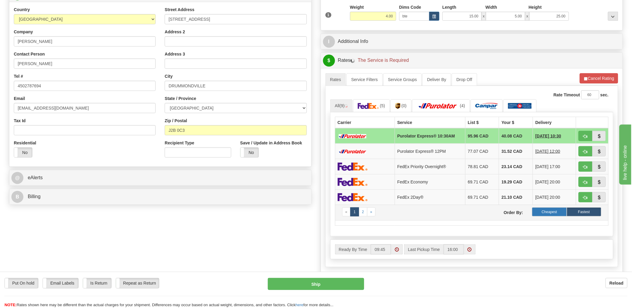
click at [560, 214] on label "Cheapest" at bounding box center [549, 211] width 34 height 9
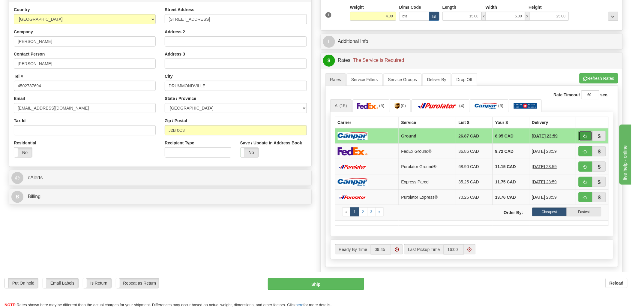
click at [584, 139] on button "button" at bounding box center [585, 136] width 14 height 10
type input "1"
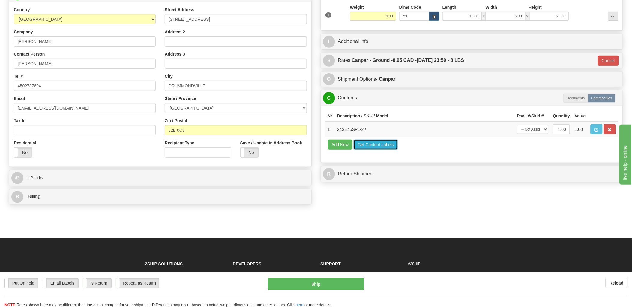
click at [379, 150] on button "Get Content Labels" at bounding box center [375, 144] width 44 height 10
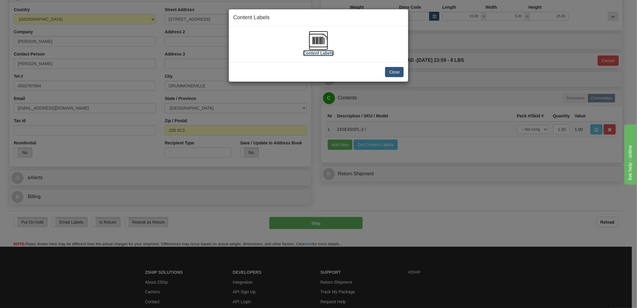
click at [319, 40] on img at bounding box center [318, 40] width 19 height 19
click at [387, 73] on button "Close" at bounding box center [394, 72] width 19 height 10
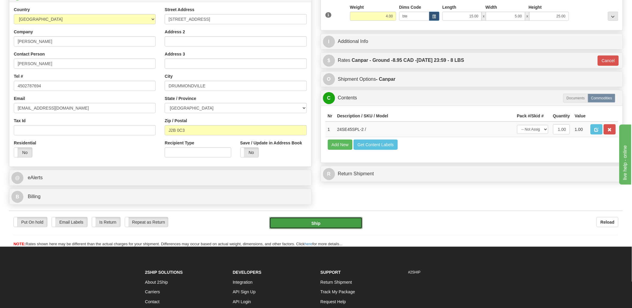
click at [318, 219] on button "Ship" at bounding box center [315, 223] width 93 height 12
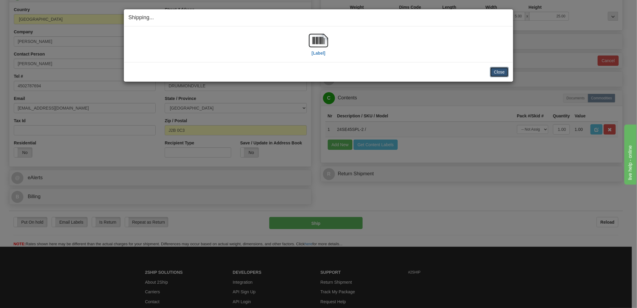
click at [506, 73] on button "Close" at bounding box center [499, 72] width 19 height 10
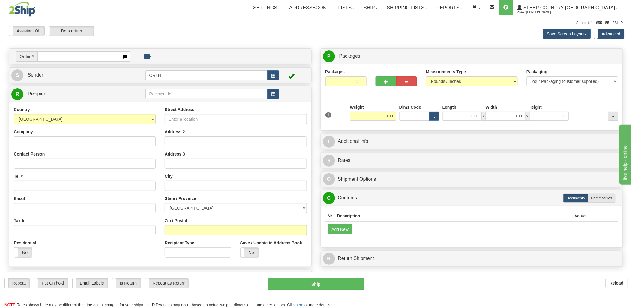
click at [59, 56] on input "text" at bounding box center [78, 56] width 82 height 10
type input "9002"
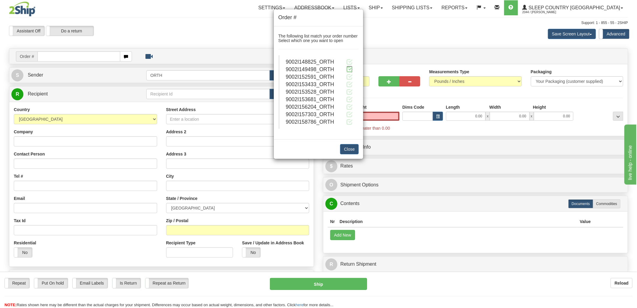
type input "0.00"
click at [348, 70] on span at bounding box center [349, 69] width 6 height 6
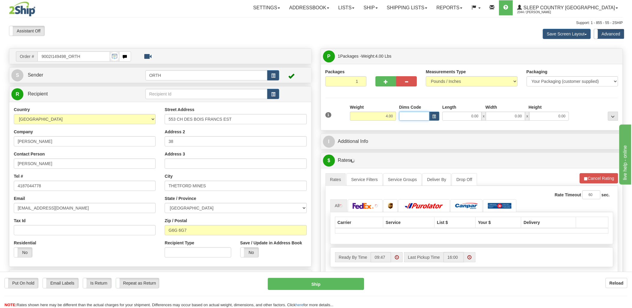
click at [421, 114] on input "Dims Code" at bounding box center [414, 116] width 30 height 9
type input "bte"
click button "Delete" at bounding box center [0, 0] width 0 height 0
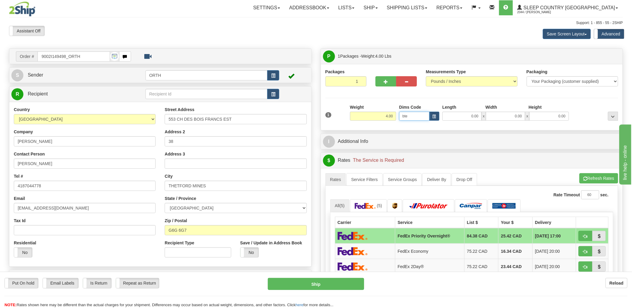
type input "15.00"
type input "5.00"
type input "25.00"
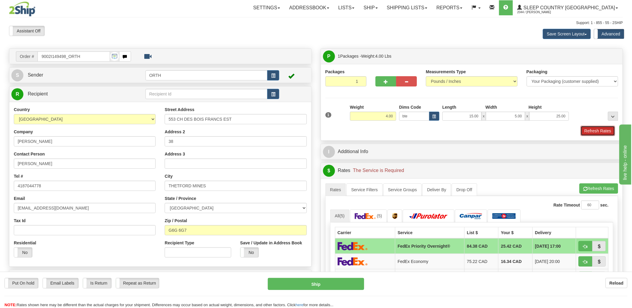
click at [601, 133] on button "Refresh Rates" at bounding box center [597, 131] width 34 height 10
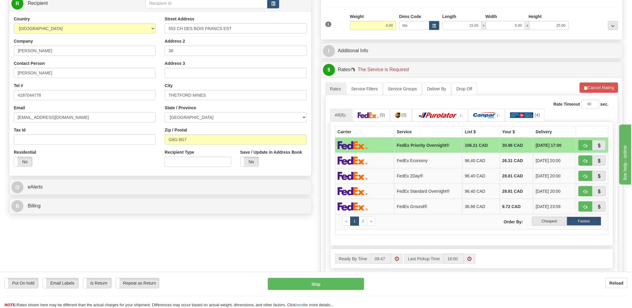
scroll to position [100, 0]
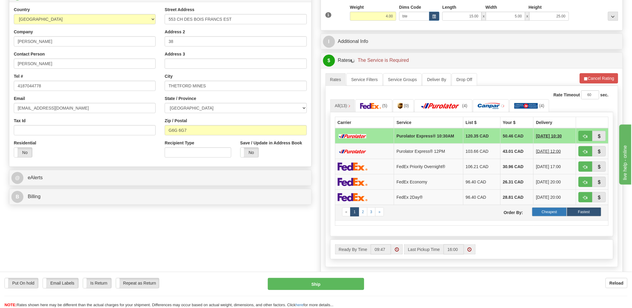
click at [551, 211] on label "Cheapest" at bounding box center [549, 211] width 34 height 9
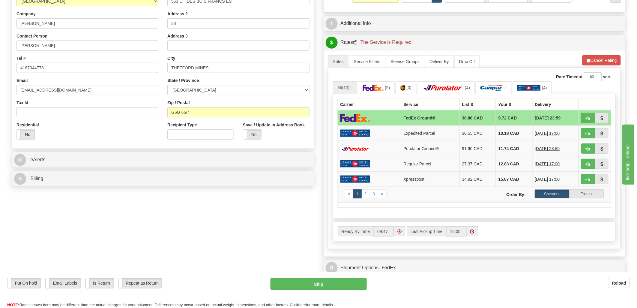
scroll to position [133, 0]
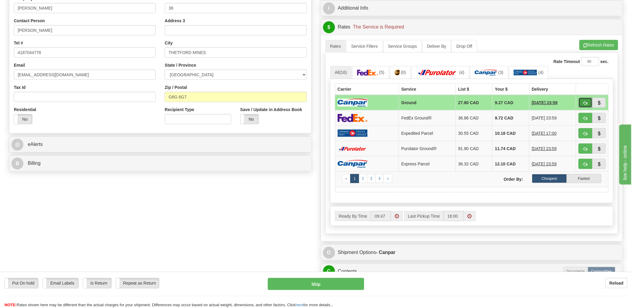
click at [589, 103] on button "button" at bounding box center [585, 102] width 14 height 10
type input "1"
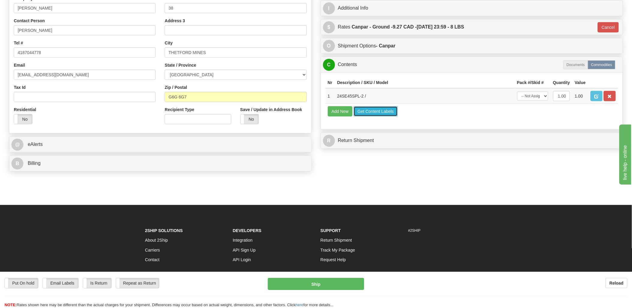
click at [383, 116] on button "Get Content Labels" at bounding box center [375, 111] width 44 height 10
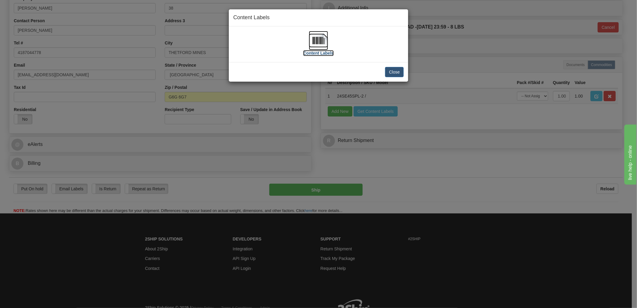
click at [310, 40] on img at bounding box center [318, 40] width 19 height 19
click at [388, 71] on button "Close" at bounding box center [394, 72] width 19 height 10
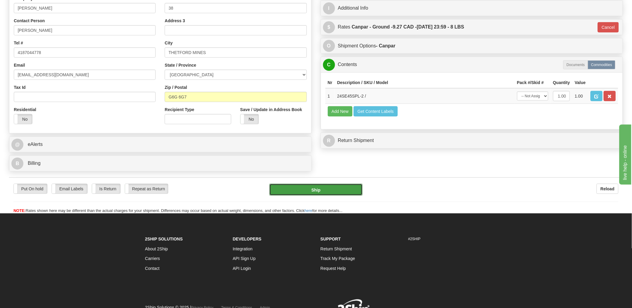
click at [314, 189] on button "Ship" at bounding box center [315, 189] width 93 height 12
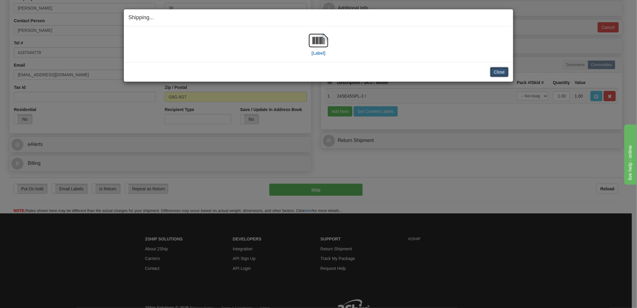
click at [496, 71] on button "Close" at bounding box center [499, 72] width 19 height 10
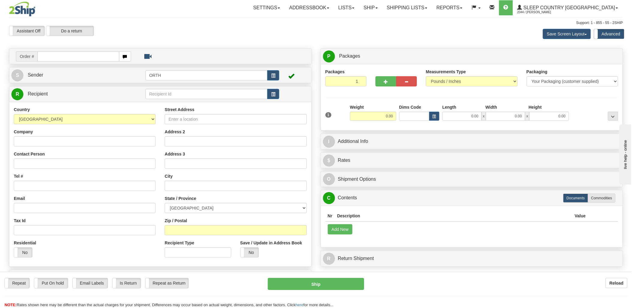
click at [87, 58] on input "text" at bounding box center [78, 56] width 82 height 10
type input "9002i"
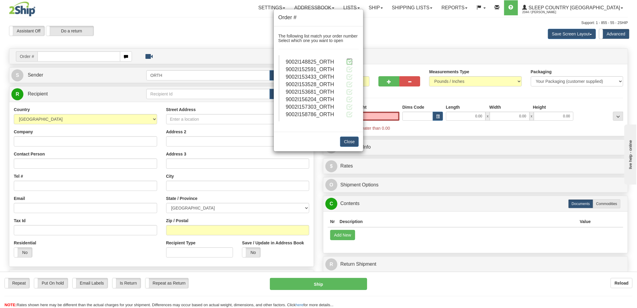
type input "0.00"
click at [351, 61] on span at bounding box center [349, 61] width 6 height 6
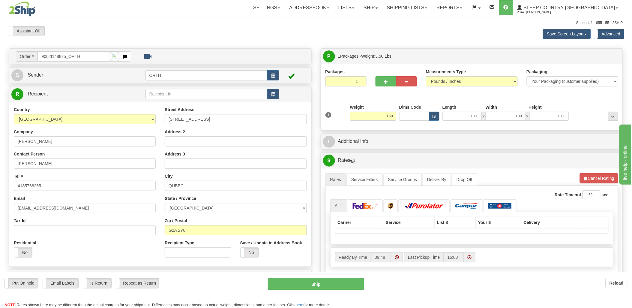
click at [412, 116] on div "Toggle navigation Settings Shipping Preferences Fields Preferences New" at bounding box center [316, 214] width 632 height 429
click at [412, 116] on input "Dims Code" at bounding box center [414, 116] width 30 height 9
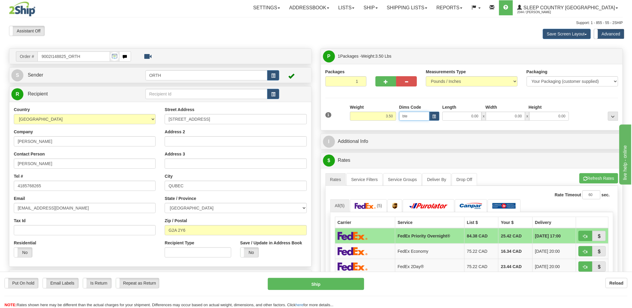
type input "bte"
click button "Delete" at bounding box center [0, 0] width 0 height 0
type input "15.00"
type input "5.00"
type input "25.00"
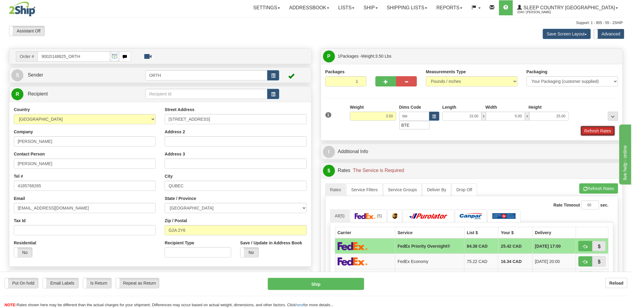
click at [588, 131] on button "Refresh Rates" at bounding box center [597, 131] width 34 height 10
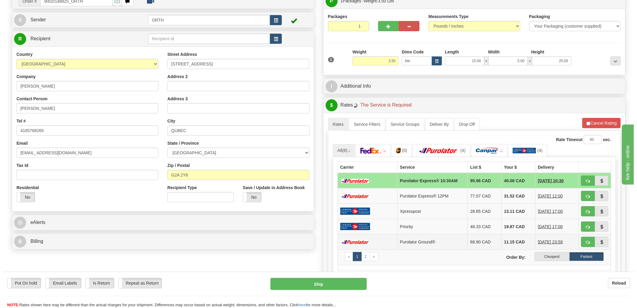
scroll to position [100, 0]
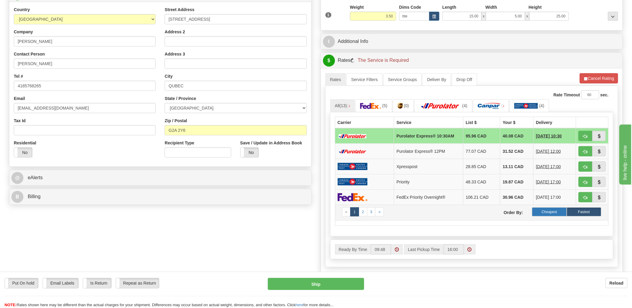
click at [562, 210] on label "Cheapest" at bounding box center [549, 211] width 34 height 9
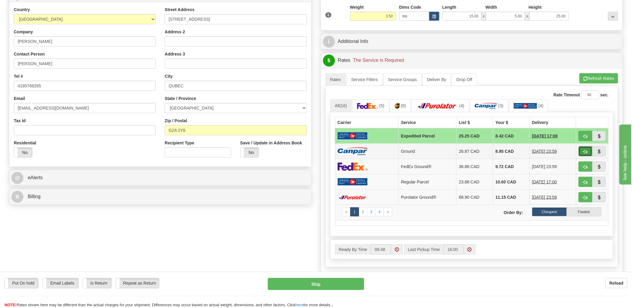
click at [585, 148] on button "button" at bounding box center [585, 151] width 14 height 10
type input "1"
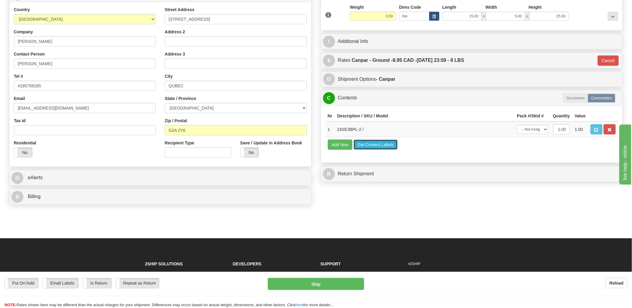
click at [385, 150] on button "Get Content Labels" at bounding box center [375, 144] width 44 height 10
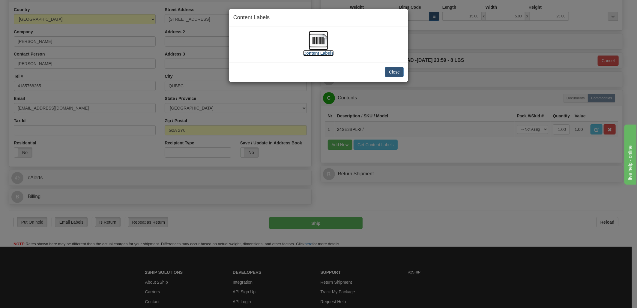
click at [315, 37] on img at bounding box center [318, 40] width 19 height 19
click at [398, 70] on button "Close" at bounding box center [394, 72] width 19 height 10
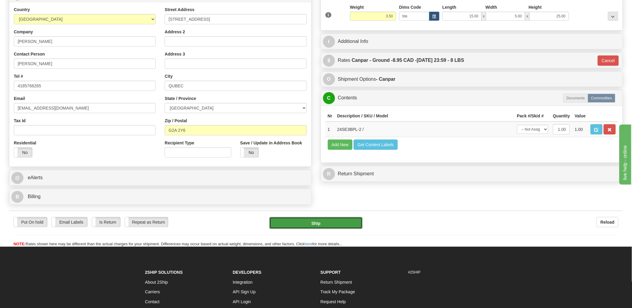
click at [331, 223] on button "Ship" at bounding box center [315, 223] width 93 height 12
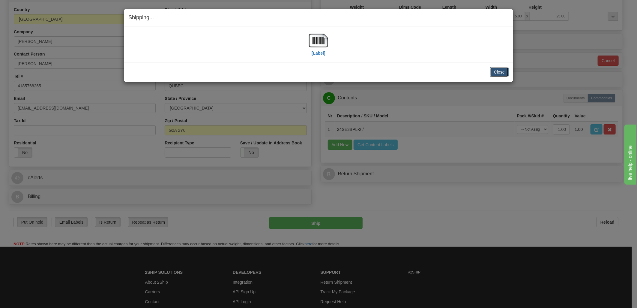
click at [500, 71] on button "Close" at bounding box center [499, 72] width 19 height 10
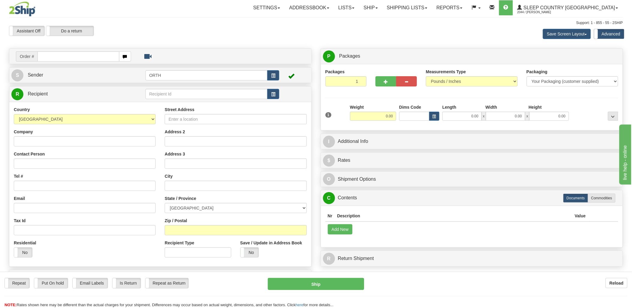
click at [76, 55] on input "text" at bounding box center [78, 56] width 82 height 10
click at [74, 55] on input "text" at bounding box center [78, 56] width 82 height 10
type input "9002"
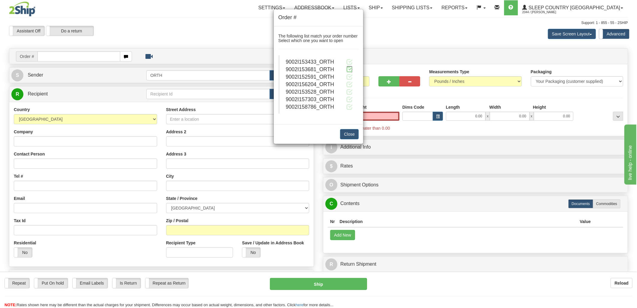
type input "0.00"
click at [350, 70] on span at bounding box center [349, 69] width 6 height 6
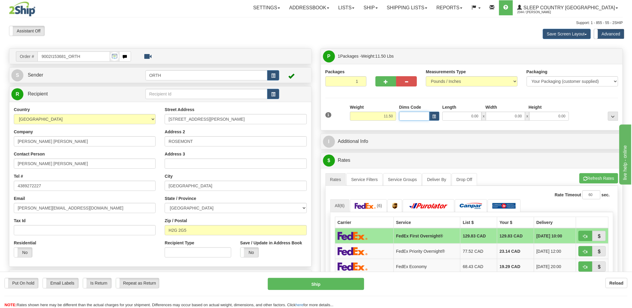
click at [407, 112] on input "Dims Code" at bounding box center [414, 116] width 30 height 9
type input "bte"
click button "Delete" at bounding box center [0, 0] width 0 height 0
type input "15.00"
type input "5.00"
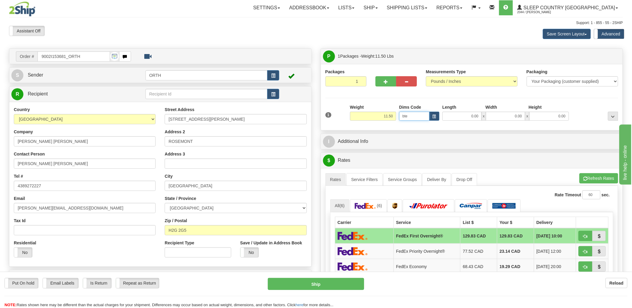
type input "25.00"
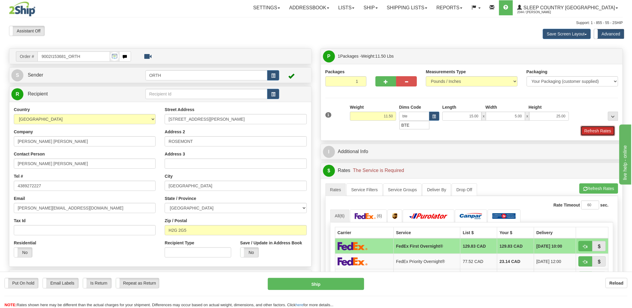
click at [603, 131] on button "Refresh Rates" at bounding box center [597, 131] width 34 height 10
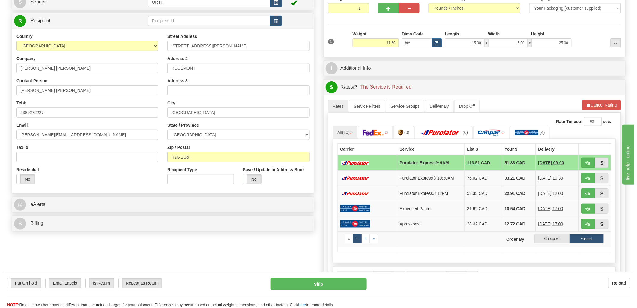
scroll to position [166, 0]
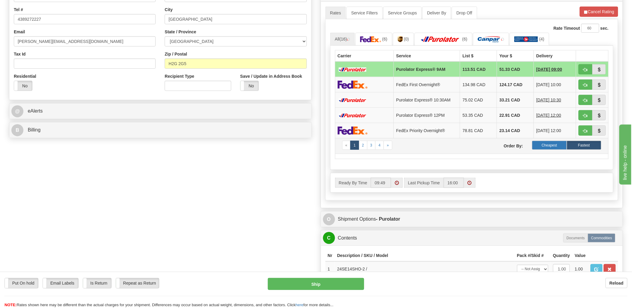
click at [545, 145] on label "Cheapest" at bounding box center [549, 145] width 34 height 9
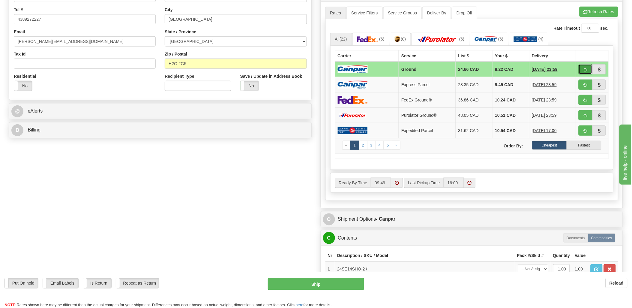
click at [585, 65] on button "button" at bounding box center [585, 69] width 14 height 10
type input "1"
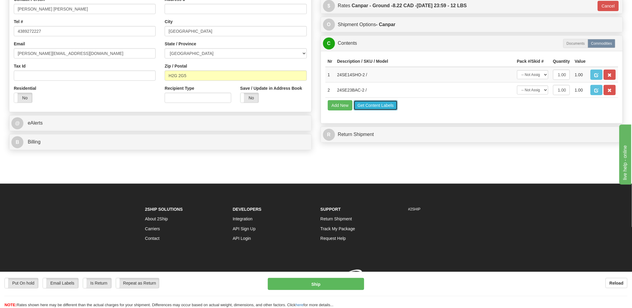
click at [368, 110] on button "Get Content Labels" at bounding box center [375, 105] width 44 height 10
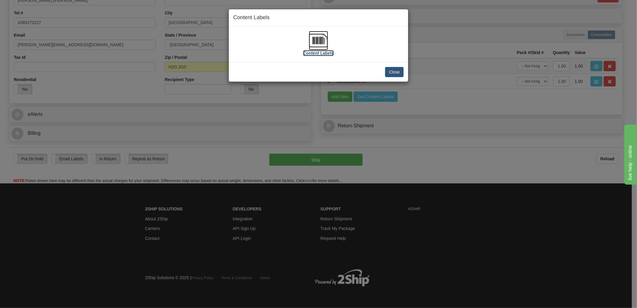
click at [319, 42] on img at bounding box center [318, 40] width 19 height 19
click at [397, 73] on button "Close" at bounding box center [394, 72] width 19 height 10
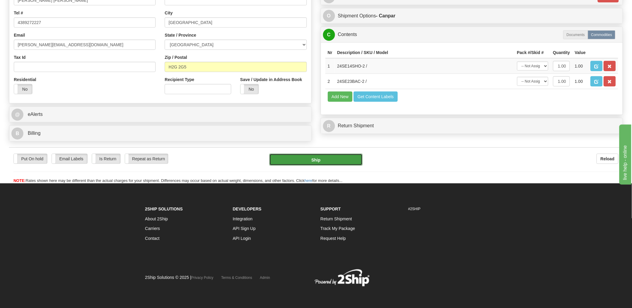
click at [327, 165] on button "Ship" at bounding box center [315, 159] width 93 height 12
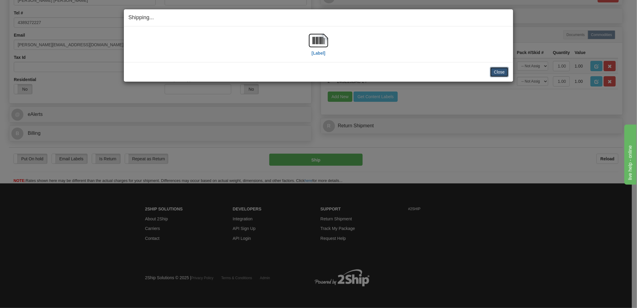
click at [505, 71] on button "Close" at bounding box center [499, 72] width 19 height 10
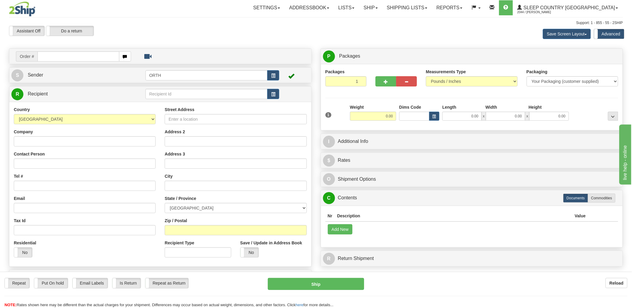
click at [47, 55] on input "text" at bounding box center [78, 56] width 82 height 10
type input "9002"
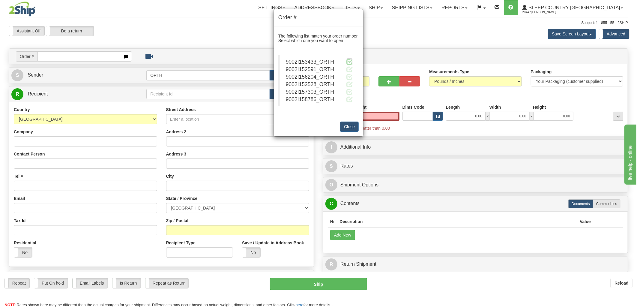
type input "0.00"
click at [351, 61] on span at bounding box center [349, 61] width 6 height 6
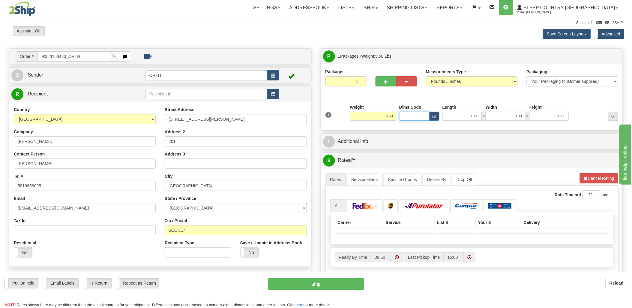
click at [415, 120] on input "Dims Code" at bounding box center [414, 116] width 30 height 9
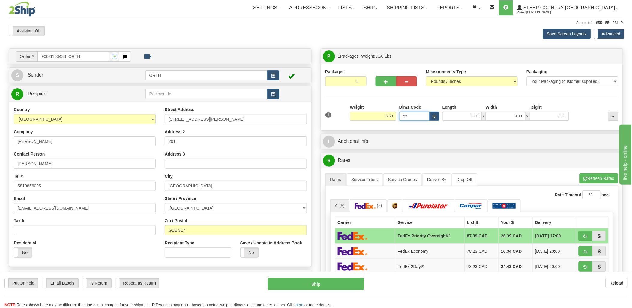
type input "bte"
click button "Delete" at bounding box center [0, 0] width 0 height 0
type input "15.00"
type input "5.00"
type input "25.00"
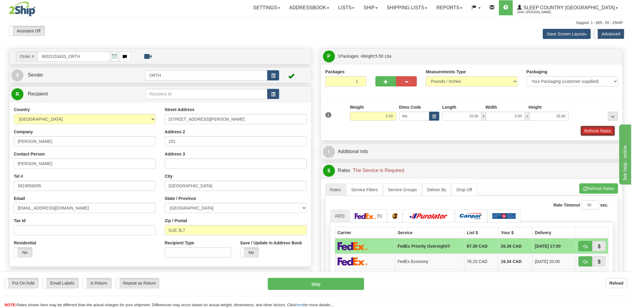
click at [602, 131] on button "Refresh Rates" at bounding box center [597, 131] width 34 height 10
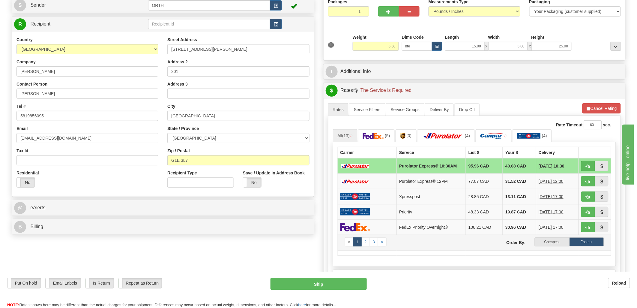
scroll to position [100, 0]
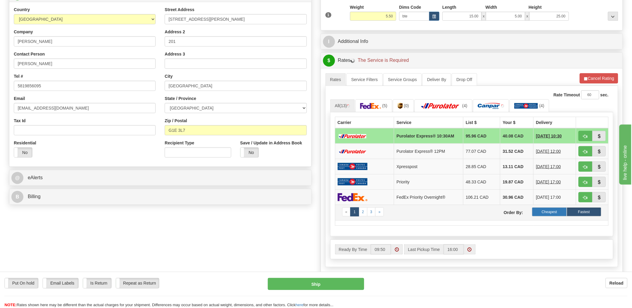
click at [551, 209] on label "Cheapest" at bounding box center [549, 211] width 34 height 9
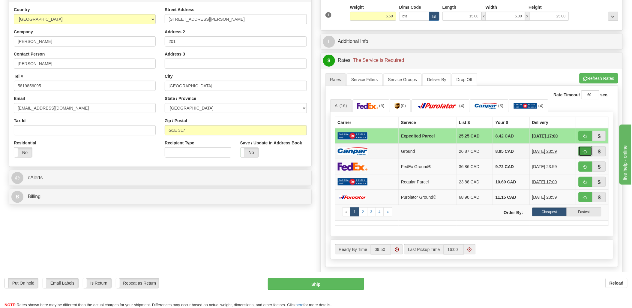
click at [588, 149] on button "button" at bounding box center [585, 151] width 14 height 10
type input "1"
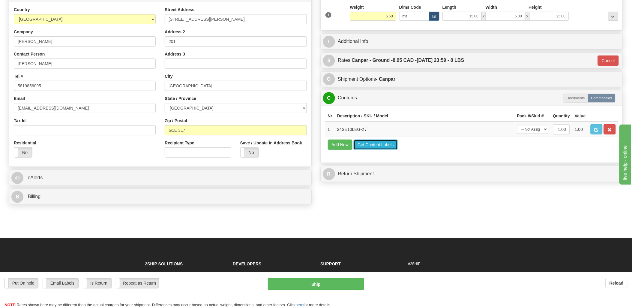
click at [370, 150] on button "Get Content Labels" at bounding box center [375, 144] width 44 height 10
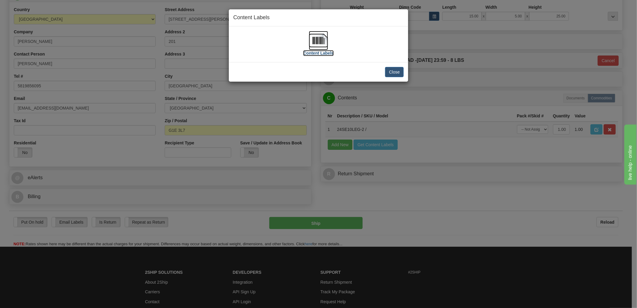
click at [320, 43] on img at bounding box center [318, 40] width 19 height 19
click at [400, 72] on button "Close" at bounding box center [394, 72] width 19 height 10
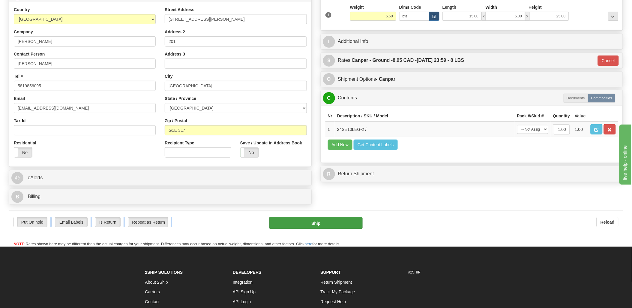
click at [348, 223] on div "Put On hold Put On hold Email Labels Email Labels Edit Is Return Is Return Repe…" at bounding box center [316, 228] width 614 height 36
drag, startPoint x: 348, startPoint y: 223, endPoint x: 340, endPoint y: 223, distance: 8.4
click at [340, 223] on button "Ship" at bounding box center [315, 223] width 93 height 12
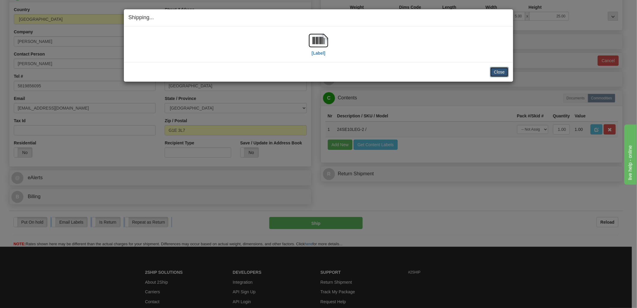
click at [501, 69] on button "Close" at bounding box center [499, 72] width 19 height 10
click at [556, 94] on div "Shipping... Your SHIPMENT will EXPIRE in [Label] IMPORTANT NOTICE Embassy / Con…" at bounding box center [318, 154] width 637 height 308
click at [500, 69] on button "Close" at bounding box center [499, 72] width 19 height 10
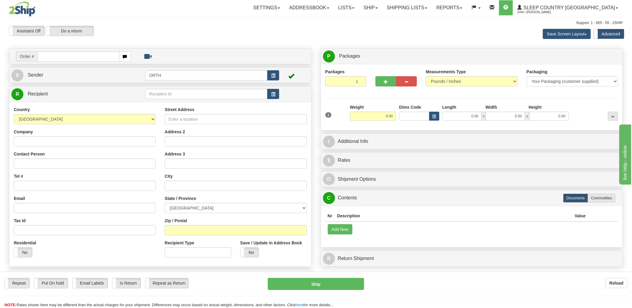
click at [61, 57] on input "text" at bounding box center [78, 56] width 82 height 10
type input "9000i"
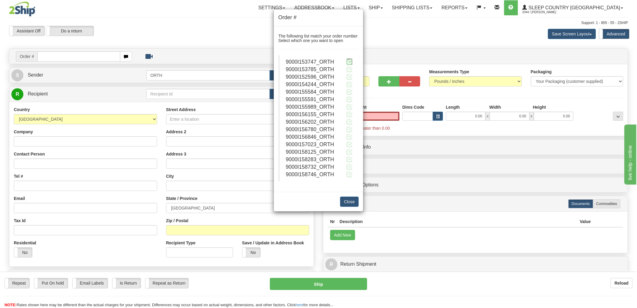
type input "0.00"
click at [349, 64] on span at bounding box center [349, 61] width 6 height 6
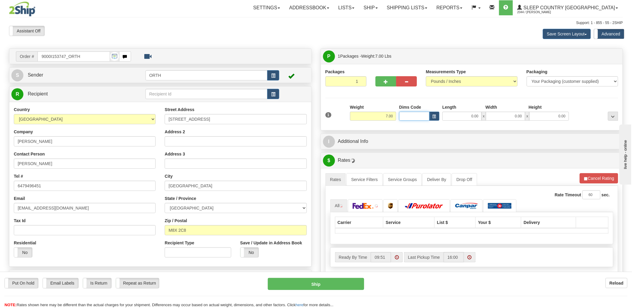
click at [405, 118] on input "Dims Code" at bounding box center [414, 116] width 30 height 9
type input "bte"
click button "Delete" at bounding box center [0, 0] width 0 height 0
type input "15.00"
type input "5.00"
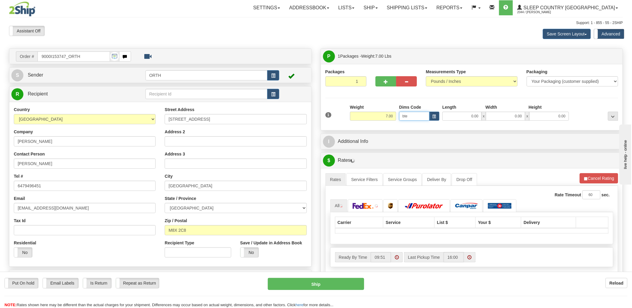
type input "25.00"
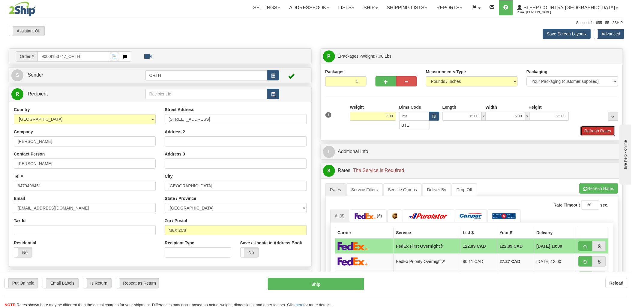
click at [604, 127] on button "Refresh Rates" at bounding box center [597, 131] width 34 height 10
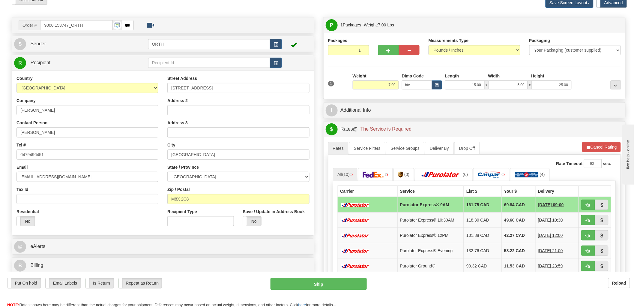
scroll to position [100, 0]
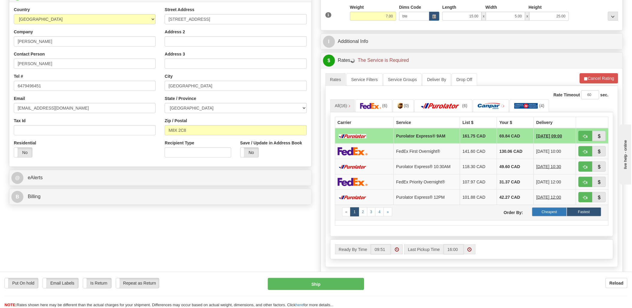
click at [548, 210] on label "Cheapest" at bounding box center [549, 211] width 34 height 9
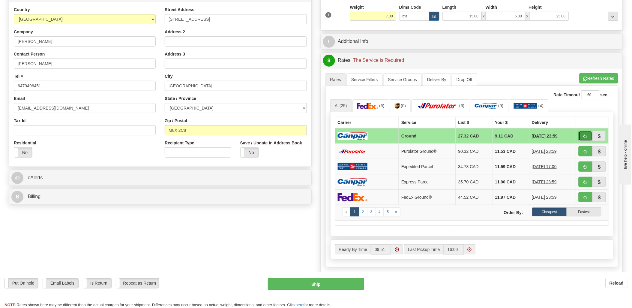
click at [587, 136] on span "button" at bounding box center [585, 136] width 4 height 4
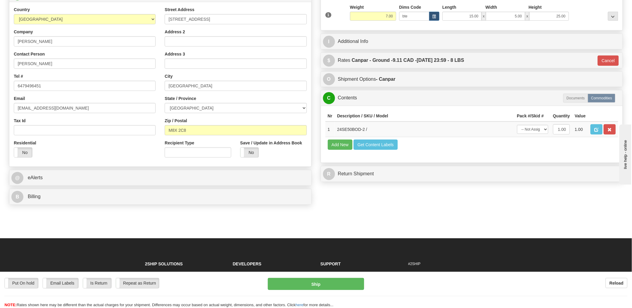
type input "1"
click at [376, 150] on button "Get Content Labels" at bounding box center [375, 144] width 44 height 10
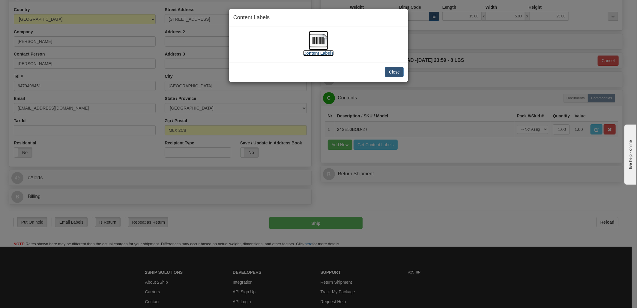
click at [311, 35] on img at bounding box center [318, 40] width 19 height 19
click at [402, 73] on div "Close" at bounding box center [318, 71] width 179 height 19
click at [402, 73] on button "Close" at bounding box center [394, 72] width 19 height 10
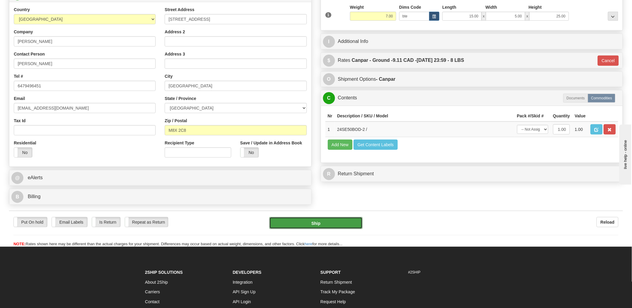
click at [333, 227] on button "Ship" at bounding box center [315, 223] width 93 height 12
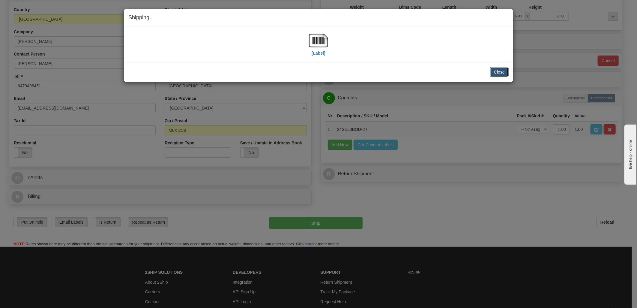
click at [507, 69] on button "Close" at bounding box center [499, 72] width 19 height 10
click at [504, 70] on button "Close" at bounding box center [499, 72] width 19 height 10
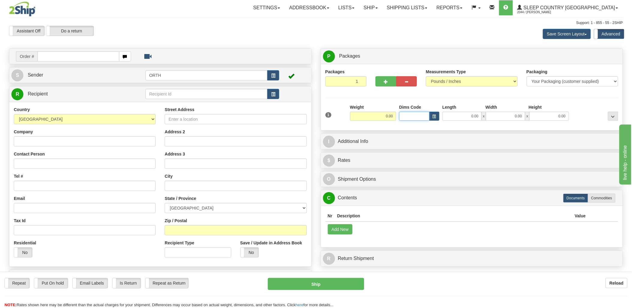
click at [409, 117] on input "Dims Code" at bounding box center [414, 116] width 30 height 9
click at [85, 55] on input "text" at bounding box center [78, 56] width 82 height 10
type input "9000i"
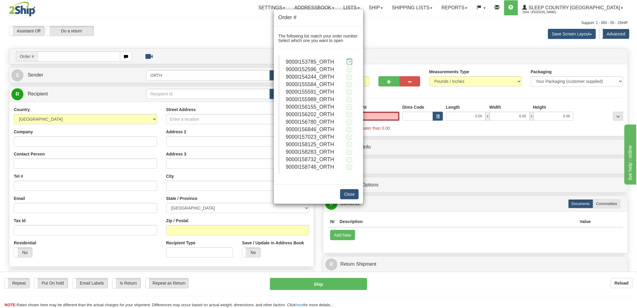
type input "0.00"
click at [351, 61] on span at bounding box center [349, 61] width 6 height 6
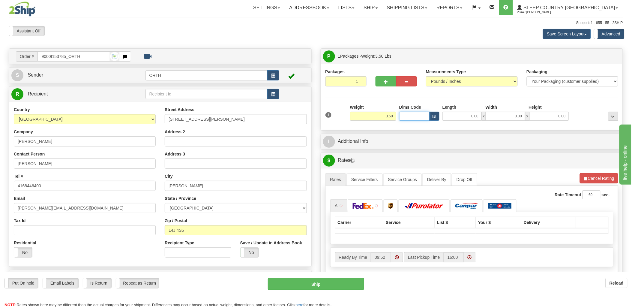
click at [415, 118] on input "Dims Code" at bounding box center [414, 116] width 30 height 9
type input "bte"
click button "Delete" at bounding box center [0, 0] width 0 height 0
type input "15.00"
type input "5.00"
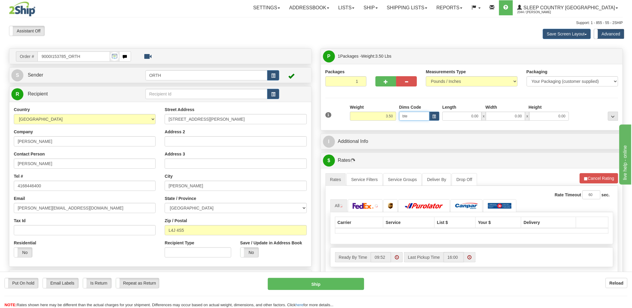
type input "25.00"
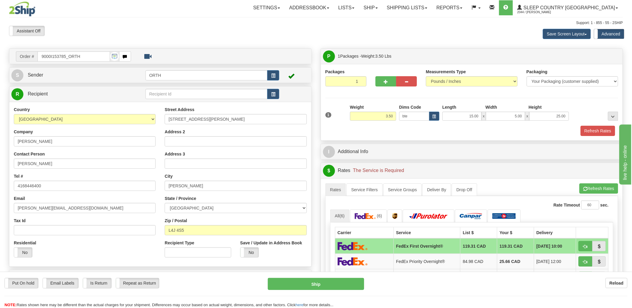
click at [604, 124] on div "1 Weight 3.50 Dims Code bte" at bounding box center [472, 114] width 296 height 21
click at [605, 128] on button "Refresh Rates" at bounding box center [597, 131] width 34 height 10
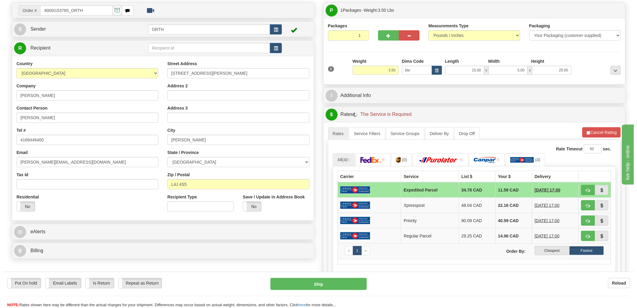
scroll to position [67, 0]
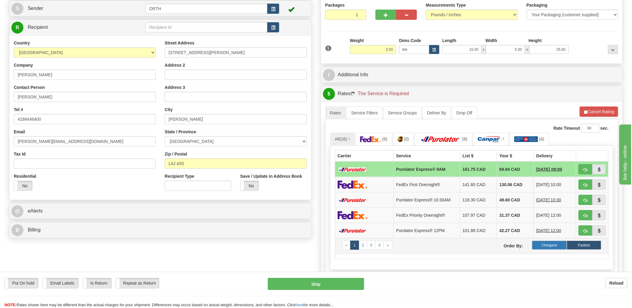
click at [550, 245] on label "Cheapest" at bounding box center [549, 244] width 34 height 9
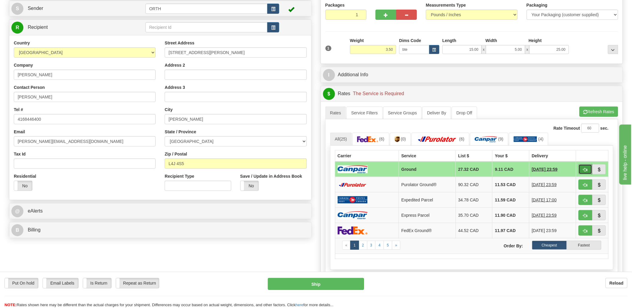
click at [583, 171] on span "button" at bounding box center [585, 170] width 4 height 4
type input "1"
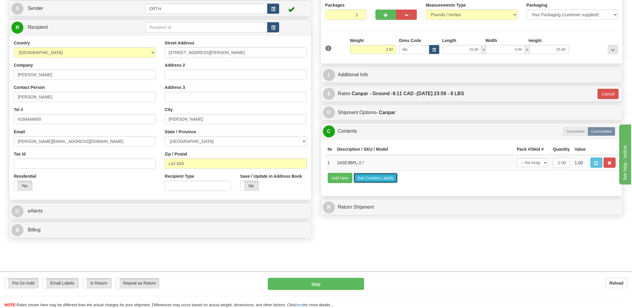
click at [385, 183] on button "Get Content Labels" at bounding box center [375, 178] width 44 height 10
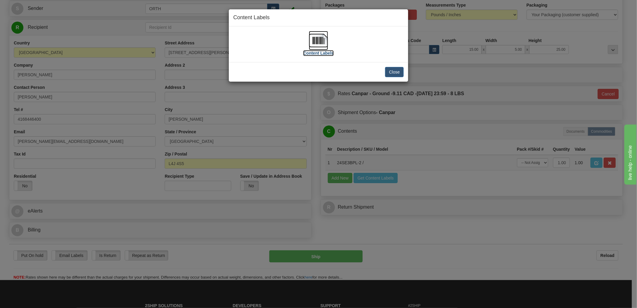
click at [319, 33] on img at bounding box center [318, 40] width 19 height 19
click at [390, 68] on button "Close" at bounding box center [394, 72] width 19 height 10
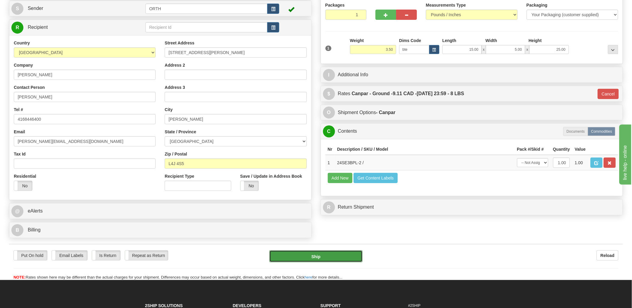
click at [339, 257] on button "Ship" at bounding box center [315, 256] width 93 height 12
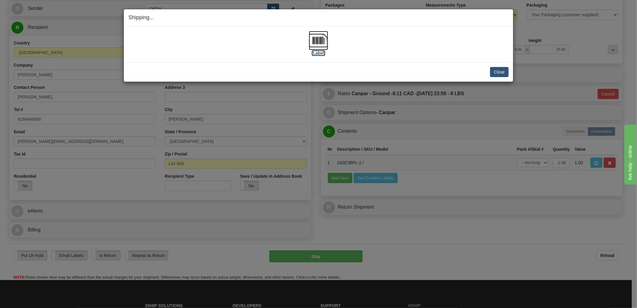
click at [318, 43] on img at bounding box center [318, 40] width 19 height 19
click at [497, 73] on button "Close" at bounding box center [499, 72] width 19 height 10
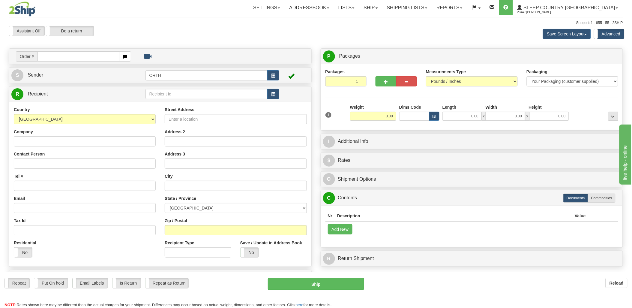
click at [81, 56] on input "text" at bounding box center [78, 56] width 82 height 10
type input "9000i"
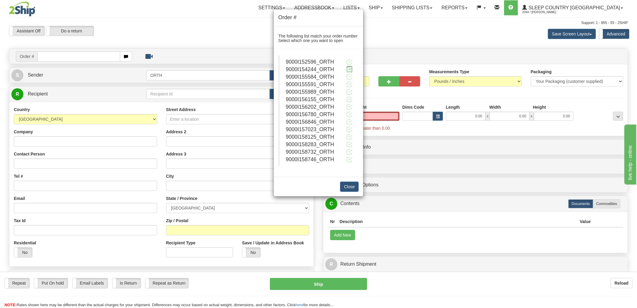
type input "0.00"
click at [349, 69] on span at bounding box center [349, 69] width 6 height 6
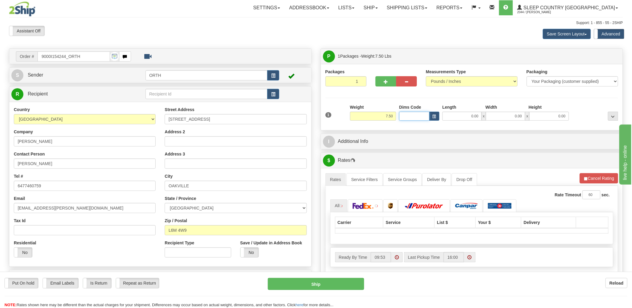
click at [419, 115] on input "Dims Code" at bounding box center [414, 116] width 30 height 9
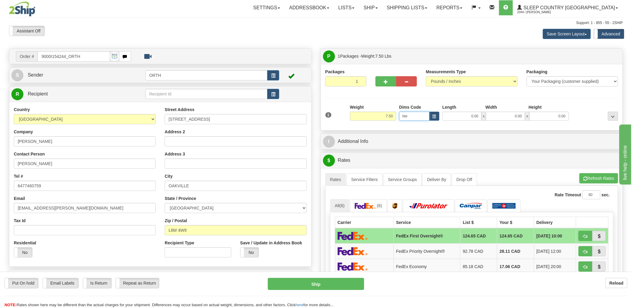
type input "bte"
click button "Delete" at bounding box center [0, 0] width 0 height 0
type input "15.00"
type input "5.00"
type input "25.00"
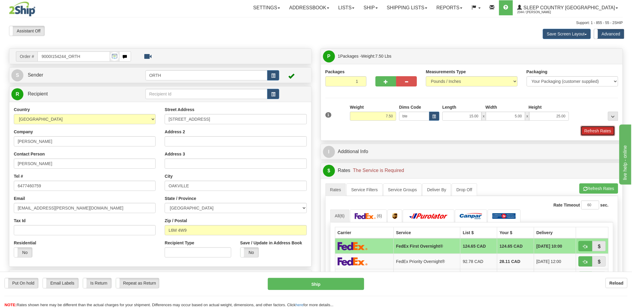
click at [591, 131] on button "Refresh Rates" at bounding box center [597, 131] width 34 height 10
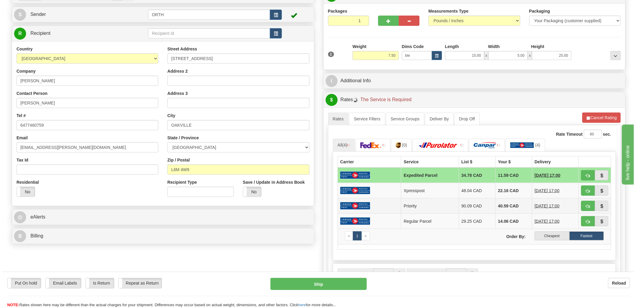
scroll to position [67, 0]
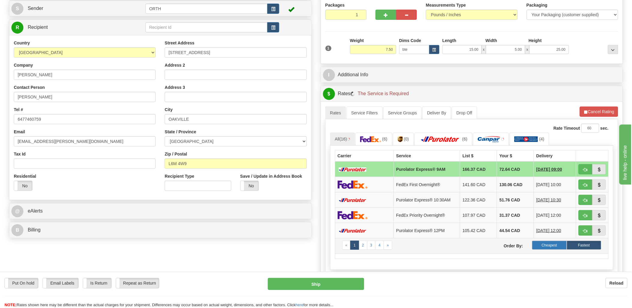
click at [557, 244] on label "Cheapest" at bounding box center [549, 244] width 34 height 9
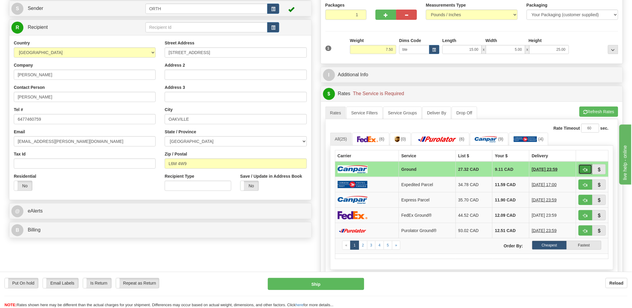
click at [580, 172] on button "button" at bounding box center [585, 169] width 14 height 10
type input "1"
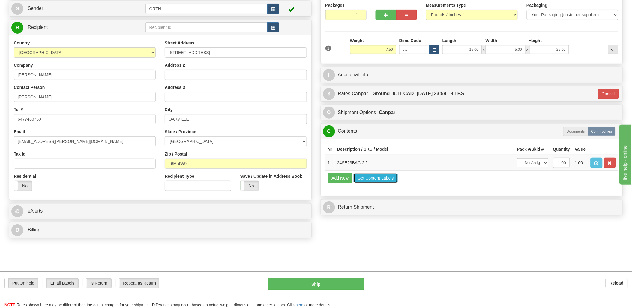
click at [383, 183] on button "Get Content Labels" at bounding box center [375, 178] width 44 height 10
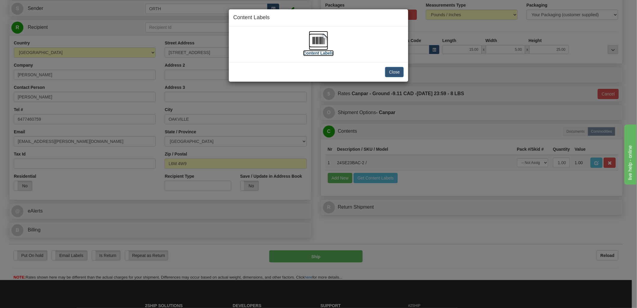
click at [320, 38] on img at bounding box center [318, 40] width 19 height 19
click at [388, 70] on button "Close" at bounding box center [394, 72] width 19 height 10
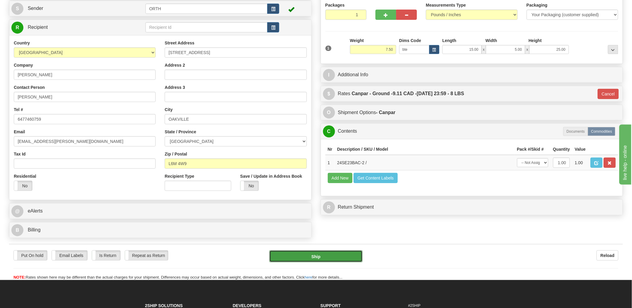
click at [327, 254] on button "Ship" at bounding box center [315, 256] width 93 height 12
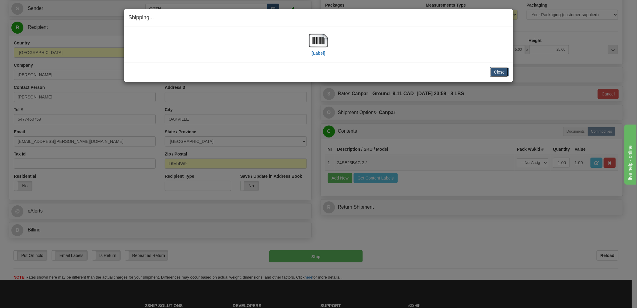
click at [496, 73] on button "Close" at bounding box center [499, 72] width 19 height 10
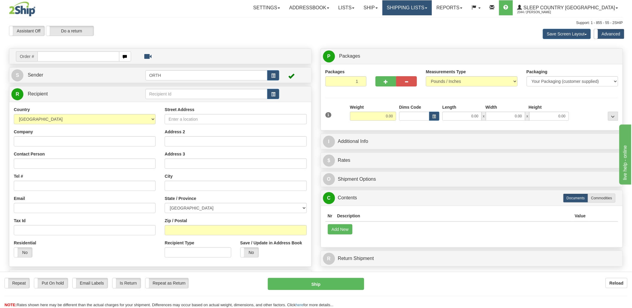
click at [427, 7] on link "Shipping lists" at bounding box center [406, 7] width 49 height 15
click at [431, 24] on link "Current Shipments" at bounding box center [402, 21] width 58 height 8
click at [432, 5] on link "Shipping lists" at bounding box center [406, 7] width 49 height 15
click at [414, 22] on span "Current Shipments" at bounding box center [396, 21] width 35 height 5
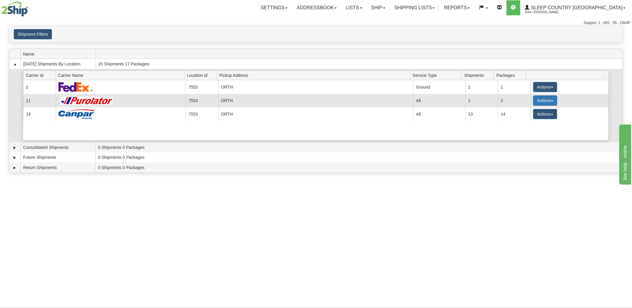
click at [539, 101] on button "Actions" at bounding box center [545, 100] width 24 height 10
click at [530, 115] on link "Details" at bounding box center [533, 112] width 48 height 8
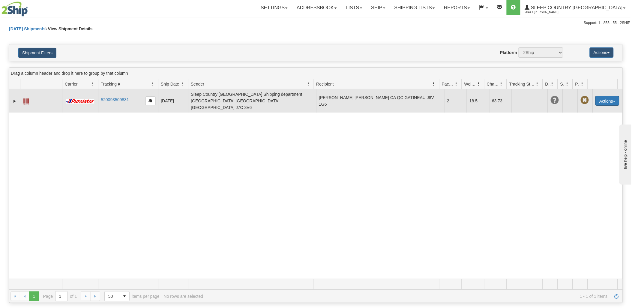
click at [595, 96] on button "Actions" at bounding box center [607, 101] width 24 height 10
click at [586, 108] on link "Edit" at bounding box center [595, 112] width 48 height 8
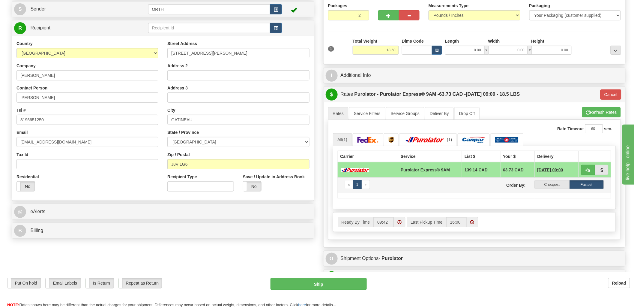
scroll to position [67, 0]
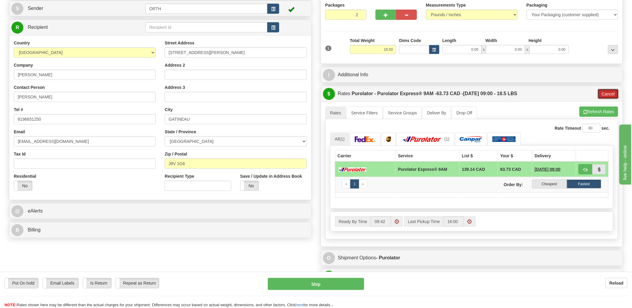
click at [604, 92] on button "Cancel" at bounding box center [608, 94] width 21 height 10
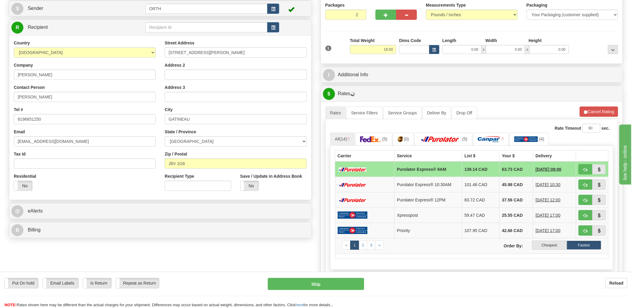
click at [557, 247] on label "Cheapest" at bounding box center [549, 244] width 34 height 9
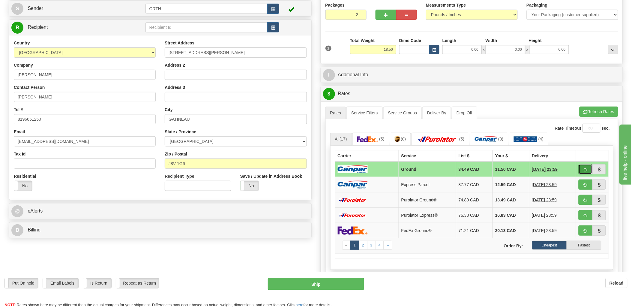
click at [582, 168] on button "button" at bounding box center [585, 169] width 14 height 10
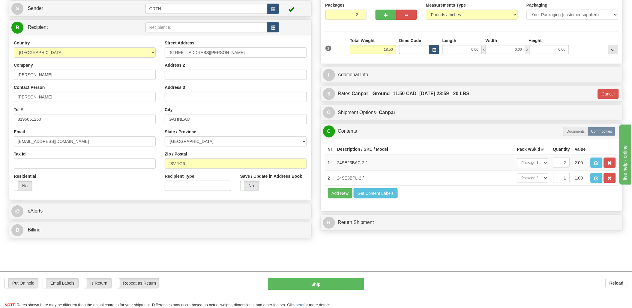
type input "1"
click at [331, 283] on button "Ship" at bounding box center [316, 284] width 96 height 12
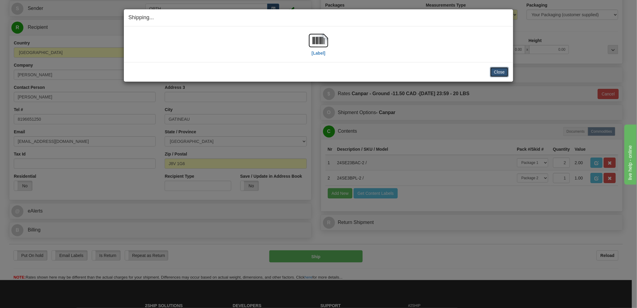
click at [501, 70] on button "Close" at bounding box center [499, 72] width 19 height 10
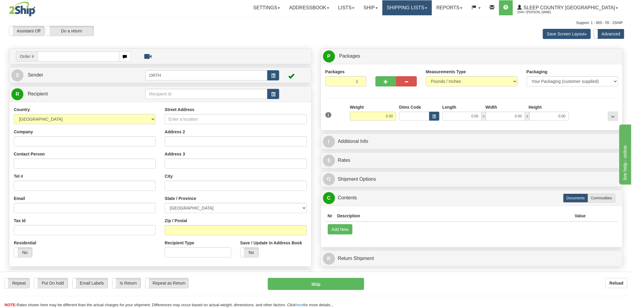
click at [427, 8] on link "Shipping lists" at bounding box center [406, 7] width 49 height 15
click at [366, 18] on div "Toggle navigation Settings Shipping Preferences Fields Preferences New" at bounding box center [316, 169] width 632 height 338
click at [382, 5] on link "Ship" at bounding box center [370, 7] width 23 height 15
click at [432, 11] on link "Shipping lists" at bounding box center [406, 7] width 49 height 15
click at [414, 19] on span "Current Shipments" at bounding box center [396, 21] width 35 height 5
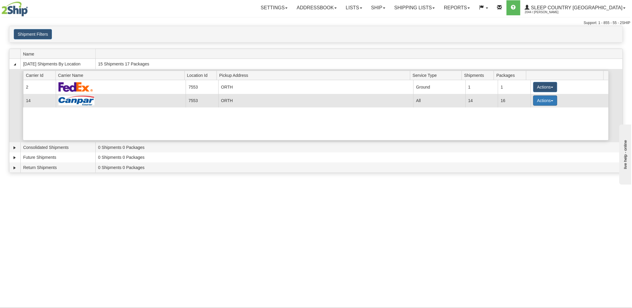
click at [543, 99] on button "Actions" at bounding box center [545, 100] width 24 height 10
click at [540, 112] on link "Details" at bounding box center [533, 112] width 48 height 8
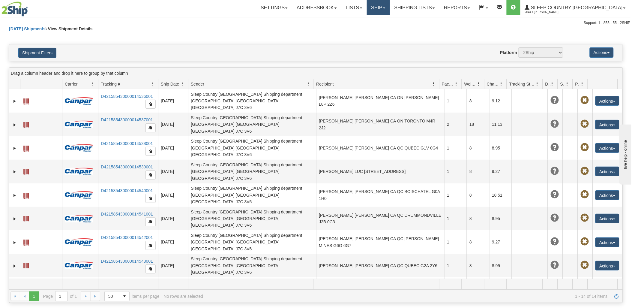
click at [390, 4] on link "Ship" at bounding box center [378, 7] width 23 height 15
click at [389, 17] on link "Ship Screen" at bounding box center [362, 21] width 54 height 8
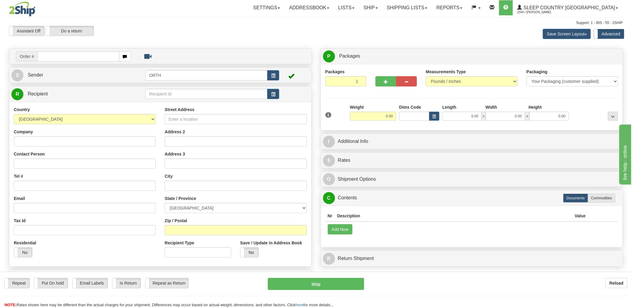
click at [64, 55] on input "text" at bounding box center [78, 56] width 82 height 10
type input "9000i"
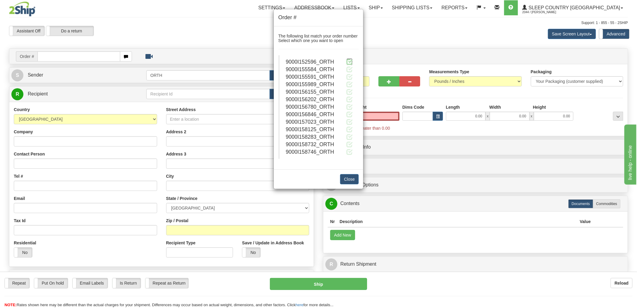
type input "0.00"
click at [350, 61] on span at bounding box center [349, 61] width 6 height 6
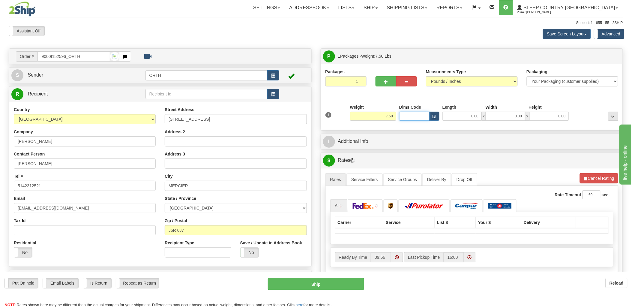
click at [415, 120] on input "Dims Code" at bounding box center [414, 116] width 30 height 9
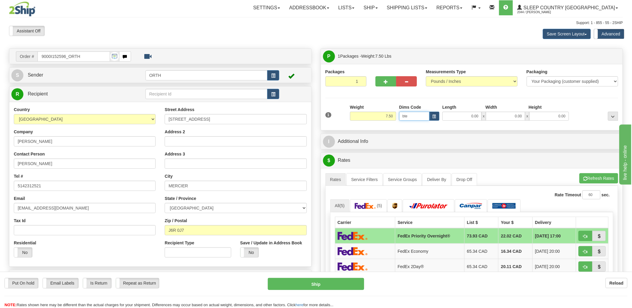
type input "bte"
click button "Delete" at bounding box center [0, 0] width 0 height 0
type input "15.00"
type input "5.00"
type input "25.00"
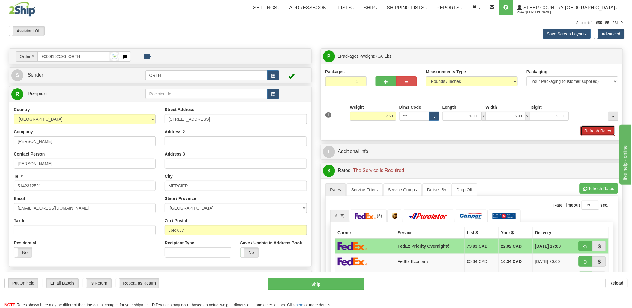
click at [598, 134] on button "Refresh Rates" at bounding box center [597, 131] width 34 height 10
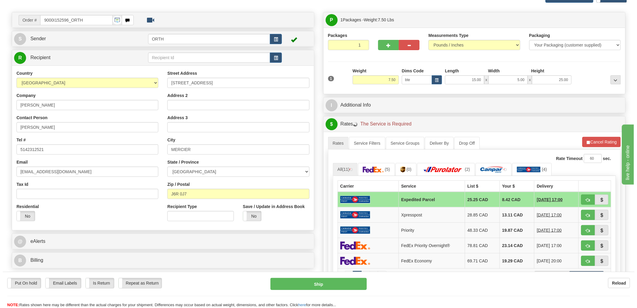
scroll to position [100, 0]
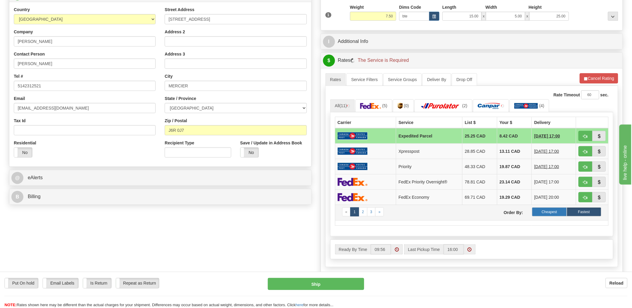
click at [540, 211] on label "Cheapest" at bounding box center [549, 211] width 34 height 9
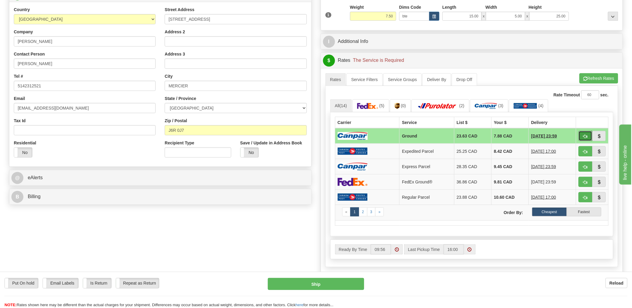
click at [583, 136] on span "button" at bounding box center [585, 136] width 4 height 4
type input "1"
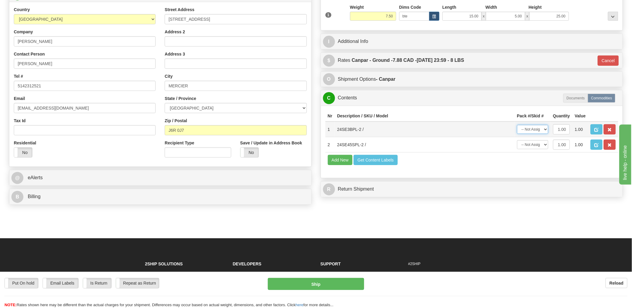
click at [529, 134] on select "-- Not Assigned -- Package 1" at bounding box center [532, 129] width 31 height 9
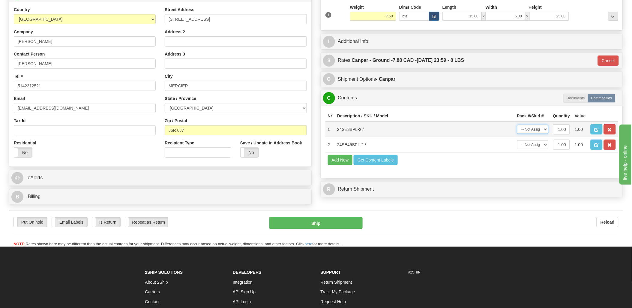
select select "0"
click at [517, 131] on select "-- Not Assigned -- Package 1" at bounding box center [532, 129] width 31 height 9
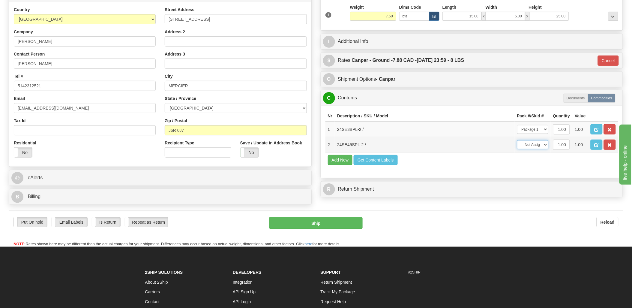
click at [531, 149] on select "-- Not Assigned -- Package 1" at bounding box center [532, 144] width 31 height 9
select select "0"
click at [517, 149] on select "-- Not Assigned -- Package 1" at bounding box center [532, 144] width 31 height 9
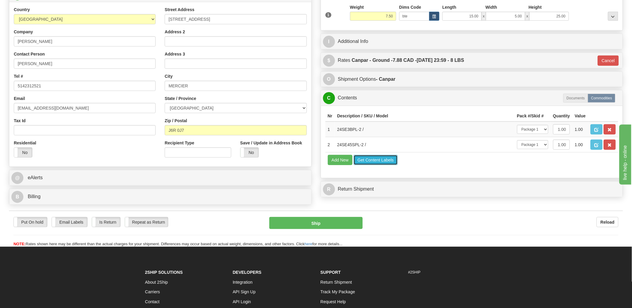
click at [374, 165] on button "Get Content Labels" at bounding box center [375, 160] width 44 height 10
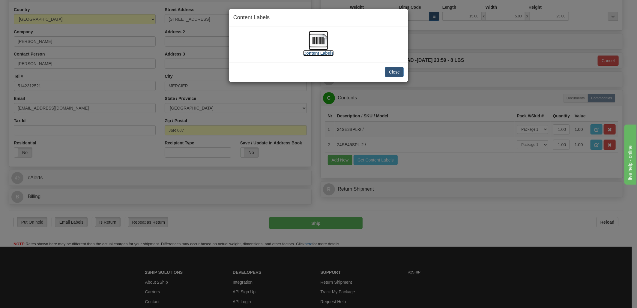
click at [319, 36] on img at bounding box center [318, 40] width 19 height 19
click at [394, 74] on button "Close" at bounding box center [394, 72] width 19 height 10
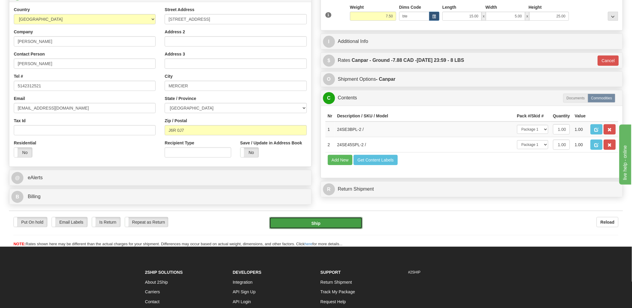
click at [318, 229] on button "Ship" at bounding box center [315, 223] width 93 height 12
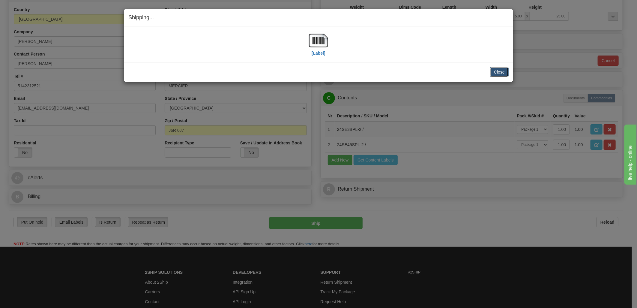
click at [499, 70] on button "Close" at bounding box center [499, 72] width 19 height 10
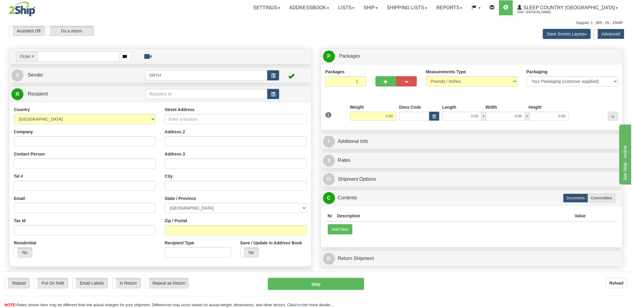
click at [64, 55] on input "text" at bounding box center [78, 56] width 82 height 10
click at [64, 56] on input "text" at bounding box center [78, 56] width 82 height 10
drag, startPoint x: 72, startPoint y: 57, endPoint x: 0, endPoint y: 49, distance: 72.7
click at [0, 50] on html "Training Course Close Toggle navigation Settings Shipping Preferences New Sende…" at bounding box center [316, 154] width 632 height 308
type input "9002"
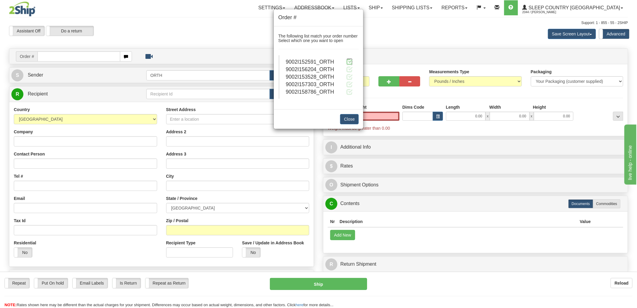
type input "0.00"
click at [352, 62] on span at bounding box center [349, 61] width 6 height 6
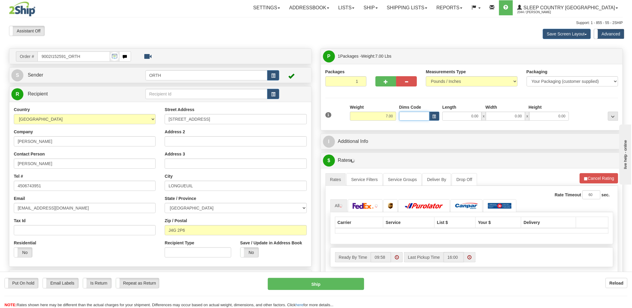
click at [422, 116] on input "Dims Code" at bounding box center [414, 116] width 30 height 9
type input "bte"
click button "Delete" at bounding box center [0, 0] width 0 height 0
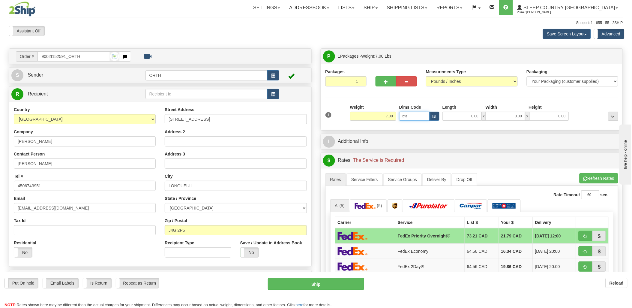
type input "15.00"
type input "5.00"
type input "25.00"
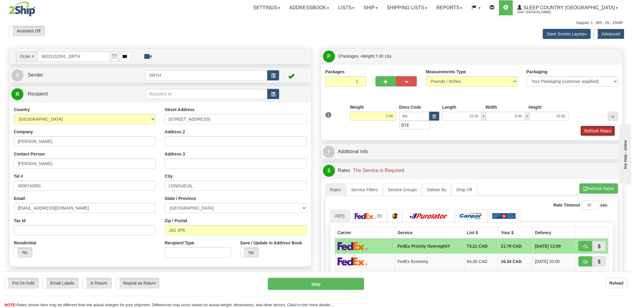
click at [598, 131] on button "Refresh Rates" at bounding box center [597, 131] width 34 height 10
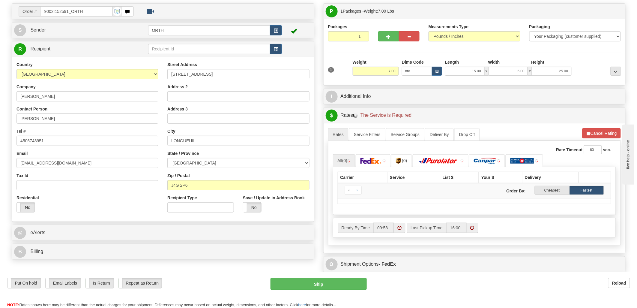
scroll to position [100, 0]
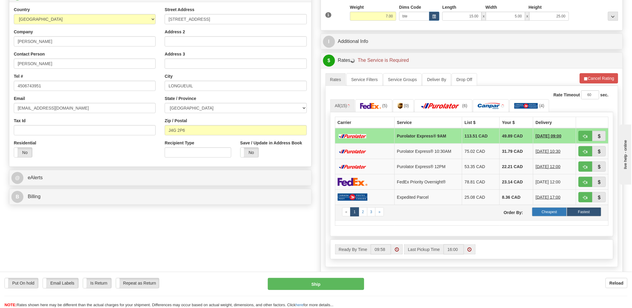
click at [549, 213] on label "Cheapest" at bounding box center [549, 211] width 34 height 9
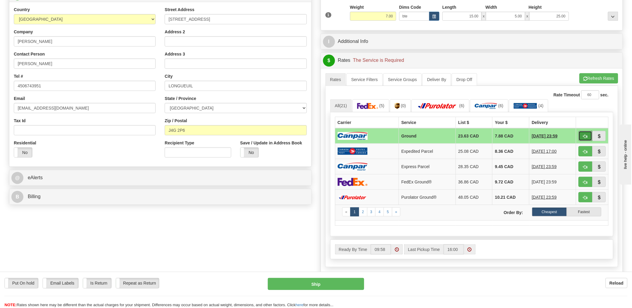
click at [586, 134] on span "button" at bounding box center [585, 136] width 4 height 4
type input "1"
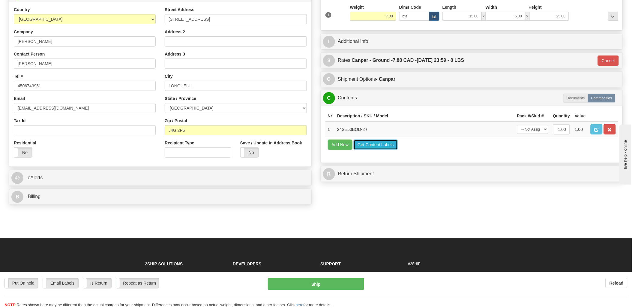
click at [391, 150] on button "Get Content Labels" at bounding box center [375, 144] width 44 height 10
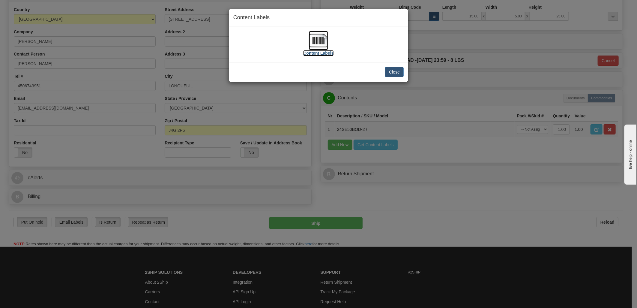
click at [318, 46] on img at bounding box center [318, 40] width 19 height 19
click at [390, 70] on button "Close" at bounding box center [394, 72] width 19 height 10
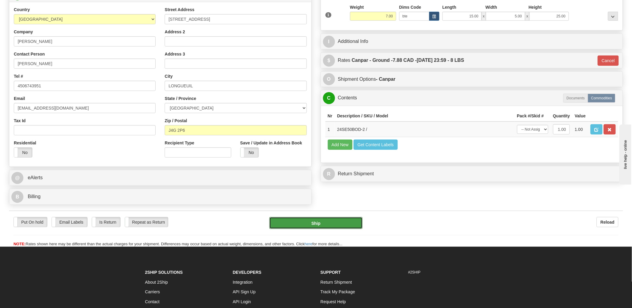
click at [328, 220] on button "Ship" at bounding box center [315, 223] width 93 height 12
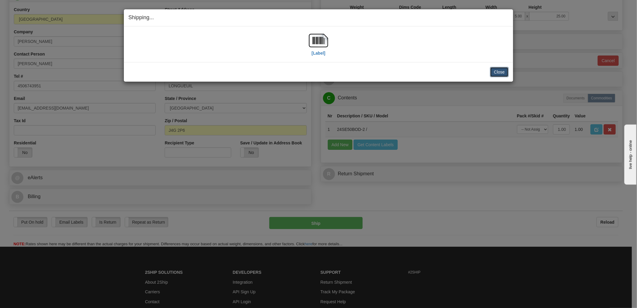
click at [502, 70] on button "Close" at bounding box center [499, 72] width 19 height 10
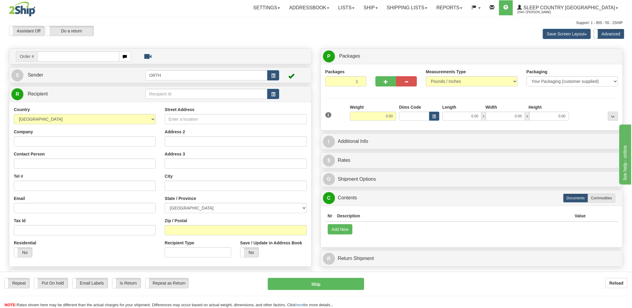
click at [87, 56] on input "text" at bounding box center [78, 56] width 82 height 10
type input "9000i"
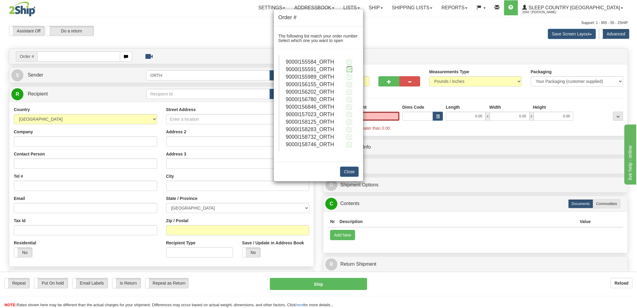
type input "0.00"
click at [349, 67] on span at bounding box center [349, 69] width 6 height 6
click at [349, 61] on span at bounding box center [349, 61] width 6 height 6
click at [349, 63] on span at bounding box center [349, 61] width 6 height 6
click at [352, 173] on button "Close" at bounding box center [349, 171] width 19 height 10
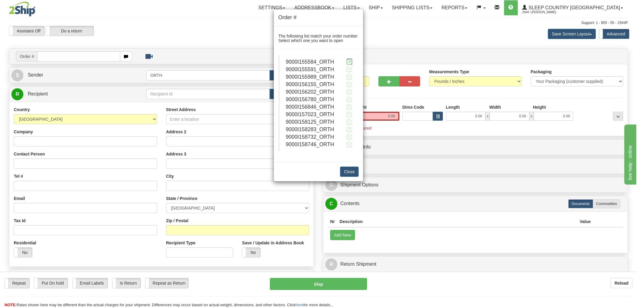
click at [349, 61] on span at bounding box center [349, 61] width 6 height 6
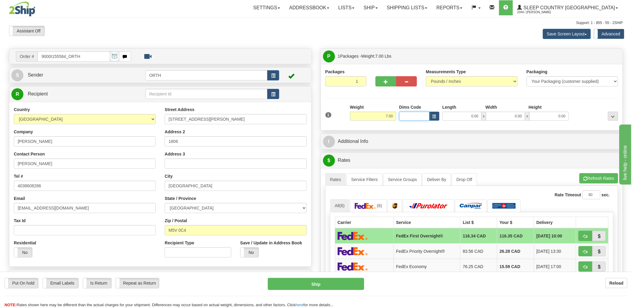
click at [407, 119] on input "Dims Code" at bounding box center [414, 116] width 30 height 9
type input "bte"
click button "Delete" at bounding box center [0, 0] width 0 height 0
type input "15.00"
type input "5.00"
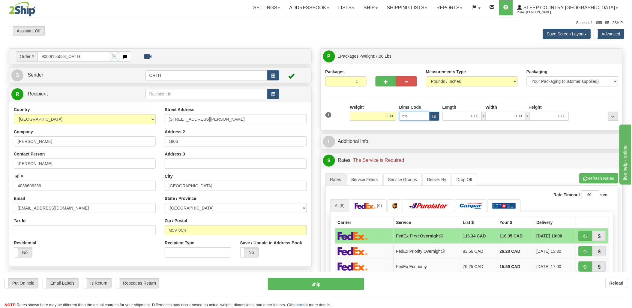
type input "25.00"
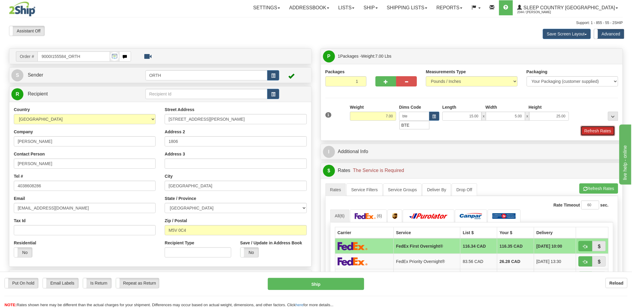
click at [610, 131] on button "Refresh Rates" at bounding box center [597, 131] width 34 height 10
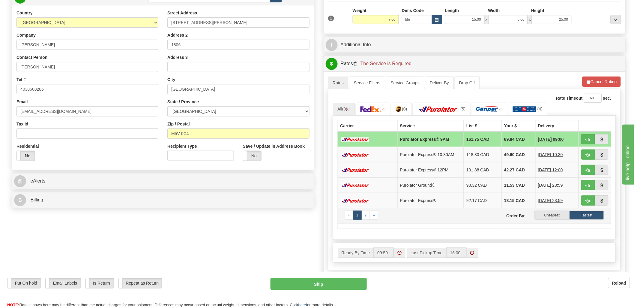
scroll to position [100, 0]
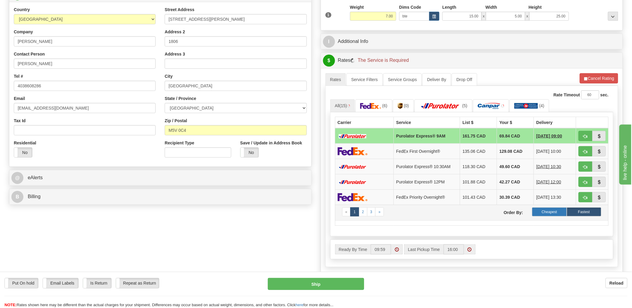
click at [548, 214] on label "Cheapest" at bounding box center [549, 211] width 34 height 9
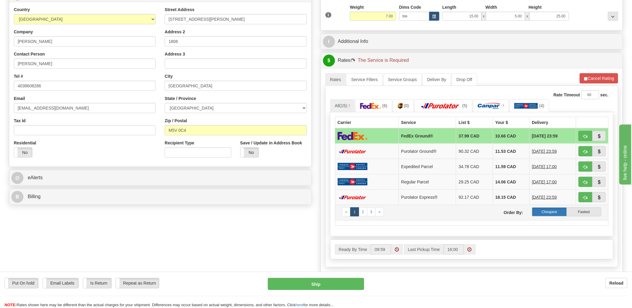
click at [548, 215] on label "Cheapest" at bounding box center [549, 211] width 34 height 9
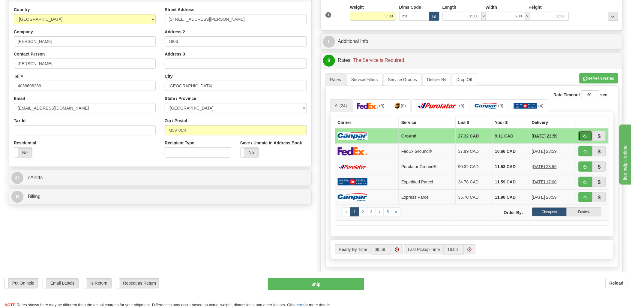
click at [588, 137] on button "button" at bounding box center [585, 136] width 14 height 10
type input "1"
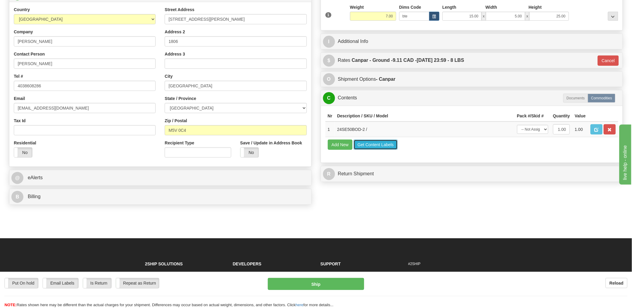
click at [374, 150] on button "Get Content Labels" at bounding box center [375, 144] width 44 height 10
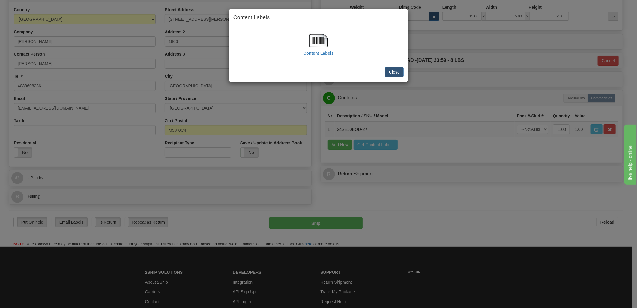
click at [318, 39] on img at bounding box center [318, 40] width 19 height 19
click at [393, 70] on button "Close" at bounding box center [394, 72] width 19 height 10
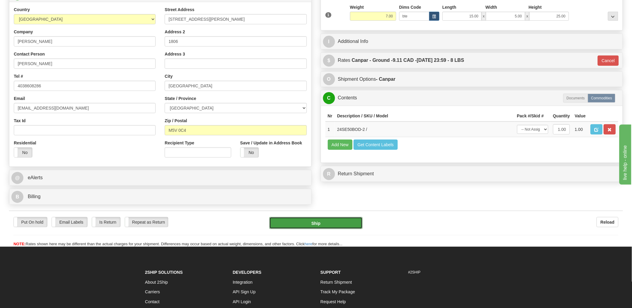
click at [336, 219] on button "Ship" at bounding box center [315, 223] width 93 height 12
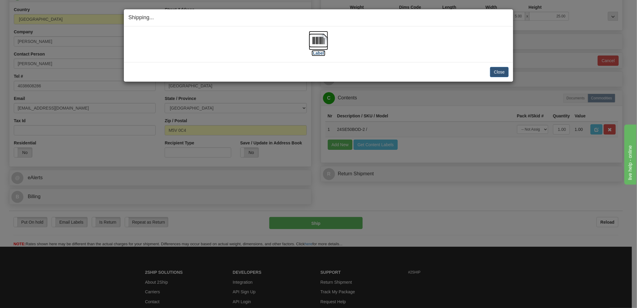
click at [319, 40] on img at bounding box center [318, 40] width 19 height 19
click at [505, 71] on button "Close" at bounding box center [499, 72] width 19 height 10
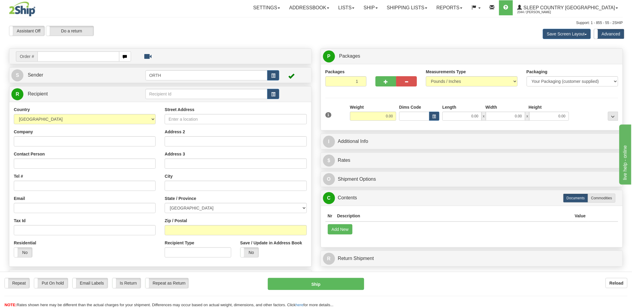
click at [63, 56] on input "text" at bounding box center [78, 56] width 82 height 10
type input "9000i"
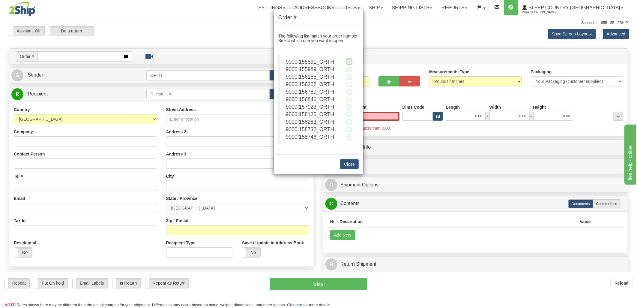
type input "0.00"
click at [349, 61] on span at bounding box center [349, 61] width 6 height 6
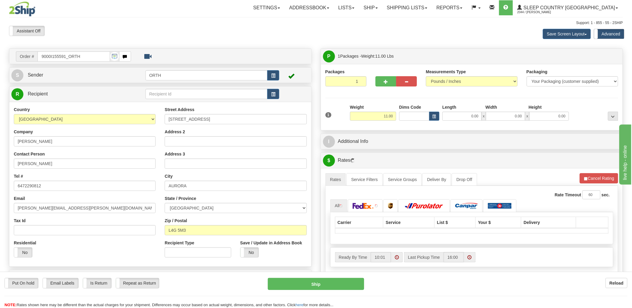
click at [407, 113] on div "Toggle navigation Settings Shipping Preferences Fields Preferences New" at bounding box center [316, 222] width 632 height 445
click at [407, 113] on input "Dims Code" at bounding box center [414, 116] width 30 height 9
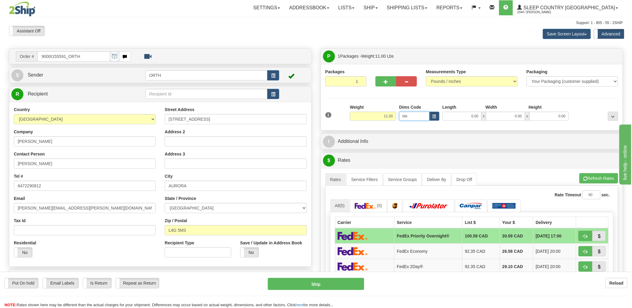
type input "bte"
click button "Delete" at bounding box center [0, 0] width 0 height 0
type input "15.00"
type input "5.00"
type input "25.00"
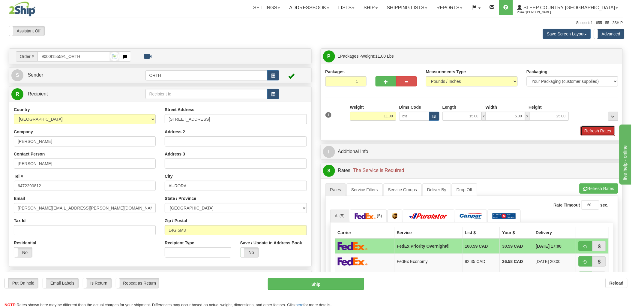
click at [607, 128] on button "Refresh Rates" at bounding box center [597, 131] width 34 height 10
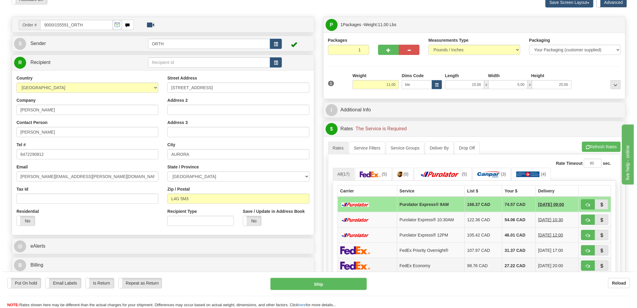
scroll to position [100, 0]
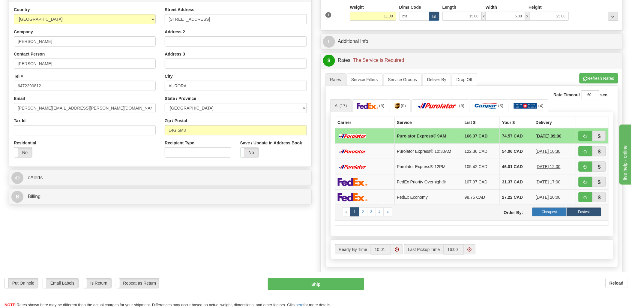
click at [552, 211] on label "Cheapest" at bounding box center [549, 211] width 34 height 9
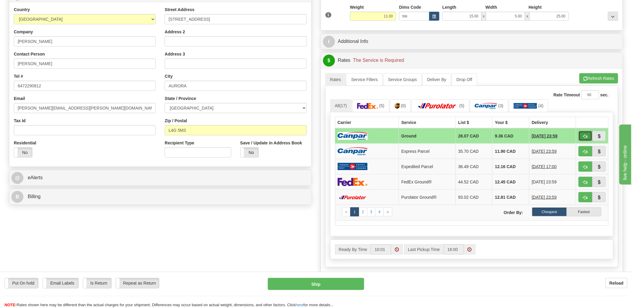
click at [589, 137] on button "button" at bounding box center [585, 136] width 14 height 10
type input "1"
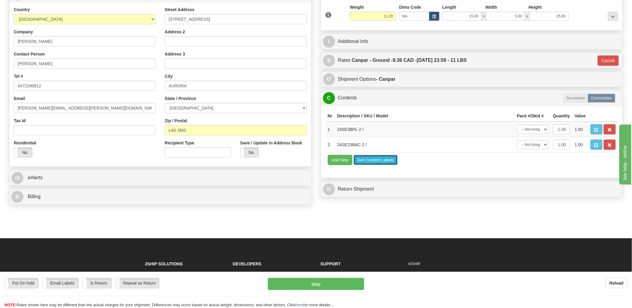
click at [360, 165] on button "Get Content Labels" at bounding box center [375, 160] width 44 height 10
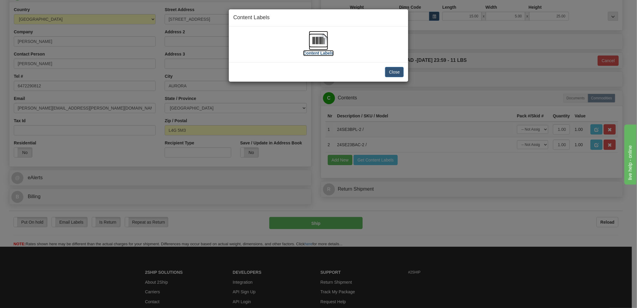
click at [313, 37] on img at bounding box center [318, 40] width 19 height 19
click at [400, 75] on button "Close" at bounding box center [394, 72] width 19 height 10
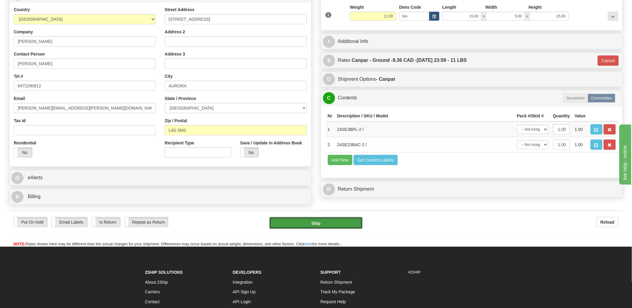
click at [331, 229] on button "Ship" at bounding box center [315, 223] width 93 height 12
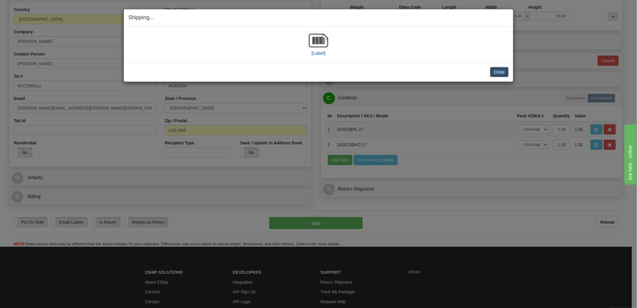
click at [496, 70] on button "Close" at bounding box center [499, 72] width 19 height 10
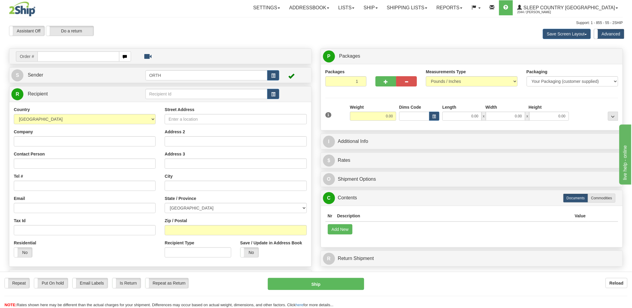
click at [82, 58] on input "text" at bounding box center [78, 56] width 82 height 10
type input "9000i"
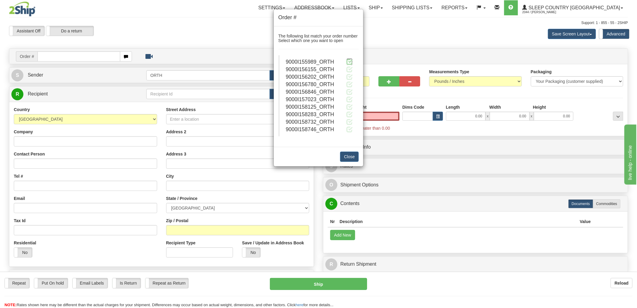
type input "0.00"
click at [350, 61] on span at bounding box center [349, 61] width 6 height 6
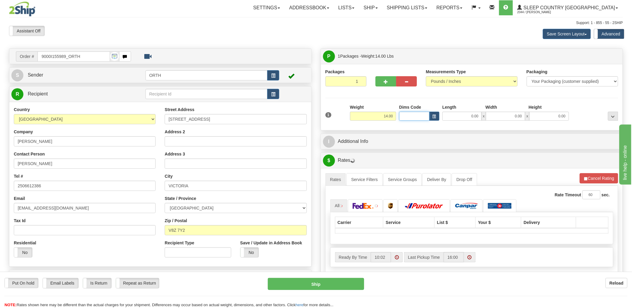
click at [406, 116] on input "Dims Code" at bounding box center [414, 116] width 30 height 9
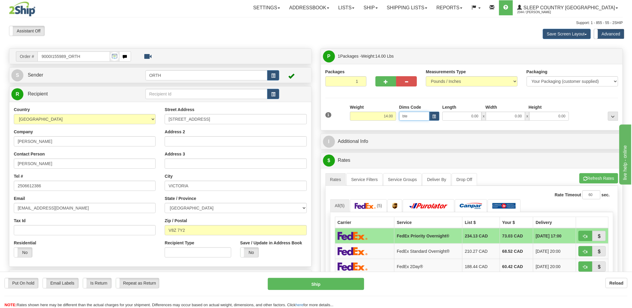
type input "bte"
click button "Delete" at bounding box center [0, 0] width 0 height 0
type input "15.00"
type input "5.00"
type input "25.00"
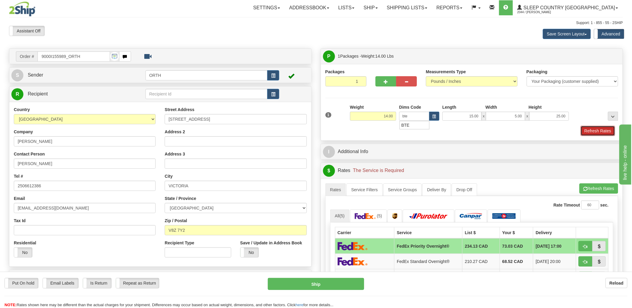
click at [609, 129] on button "Refresh Rates" at bounding box center [597, 131] width 34 height 10
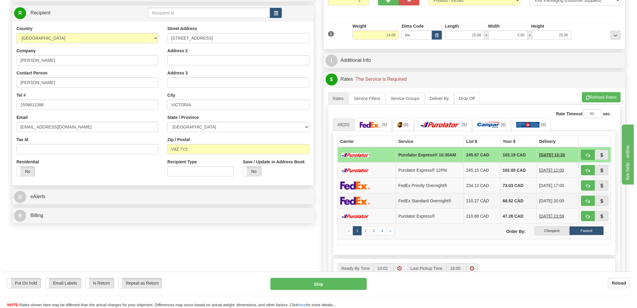
scroll to position [100, 0]
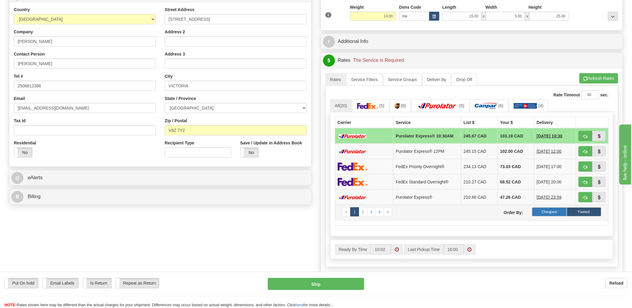
click at [553, 209] on label "Cheapest" at bounding box center [549, 211] width 34 height 9
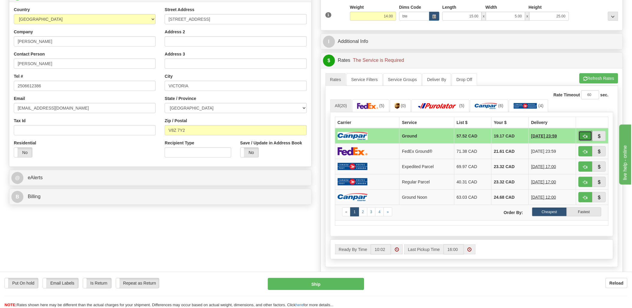
click at [590, 137] on button "button" at bounding box center [585, 136] width 14 height 10
type input "1"
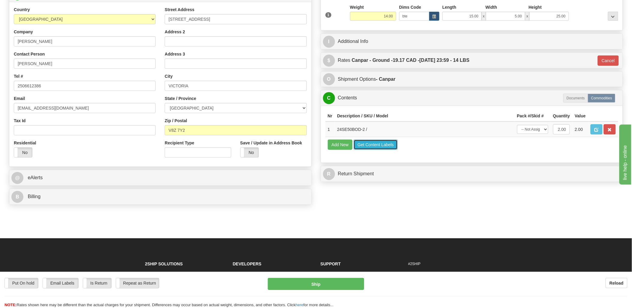
click at [372, 150] on button "Get Content Labels" at bounding box center [375, 144] width 44 height 10
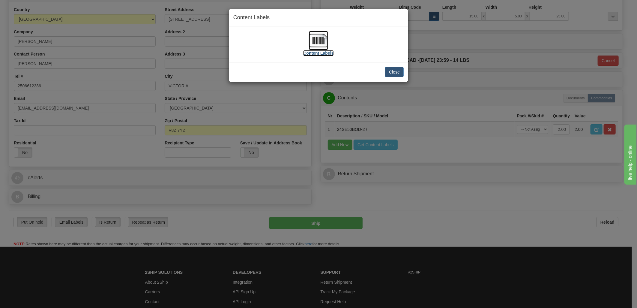
click at [322, 40] on img at bounding box center [318, 40] width 19 height 19
click at [400, 71] on button "Close" at bounding box center [394, 72] width 19 height 10
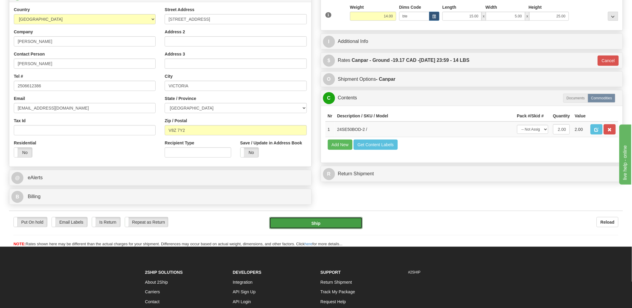
click at [309, 220] on button "Ship" at bounding box center [315, 223] width 93 height 12
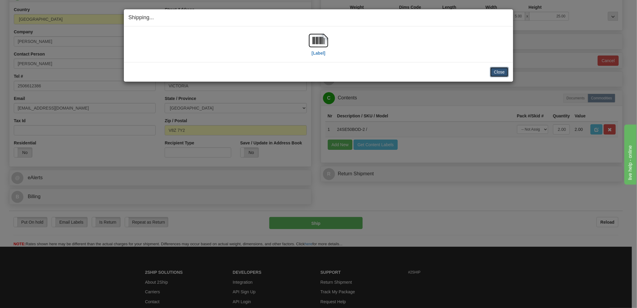
click at [506, 73] on button "Close" at bounding box center [499, 72] width 19 height 10
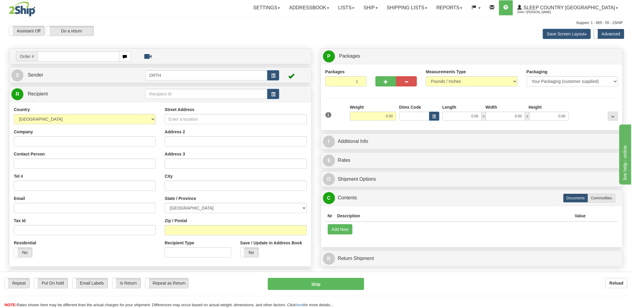
click at [68, 56] on input "text" at bounding box center [78, 56] width 82 height 10
type input "9000i"
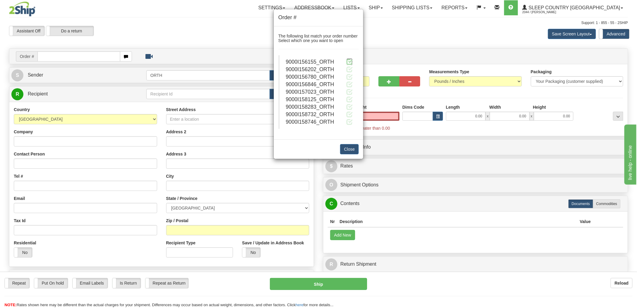
type input "0.00"
click at [352, 59] on span at bounding box center [349, 61] width 6 height 6
click at [350, 62] on span at bounding box center [349, 61] width 6 height 6
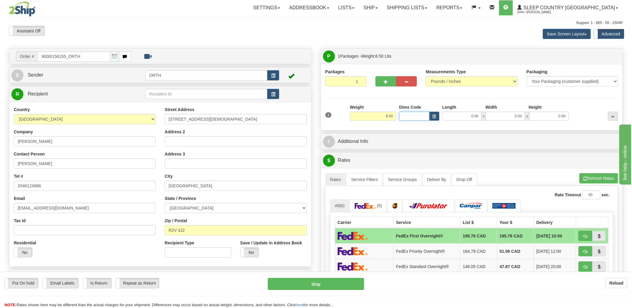
click at [415, 117] on input "Dims Code" at bounding box center [414, 116] width 30 height 9
type input "bte"
click button "Delete" at bounding box center [0, 0] width 0 height 0
type input "15.00"
type input "5.00"
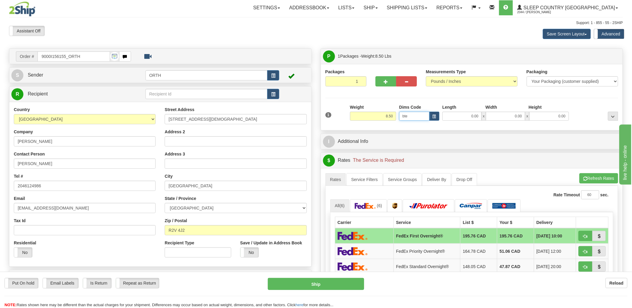
type input "25.00"
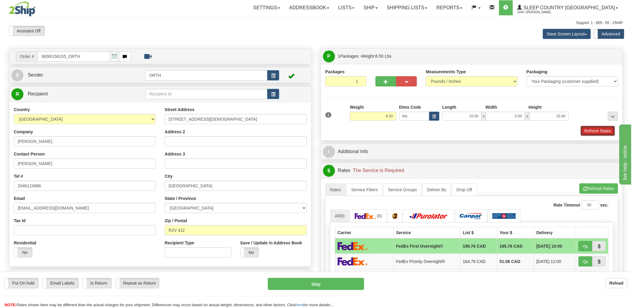
click at [601, 130] on button "Refresh Rates" at bounding box center [597, 131] width 34 height 10
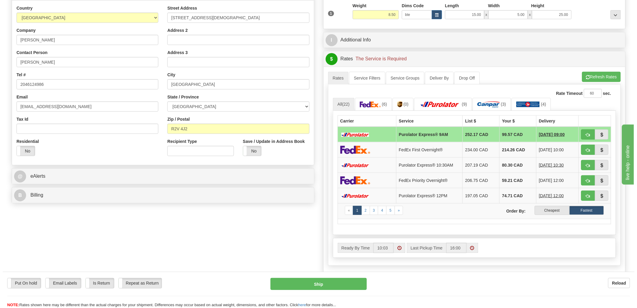
scroll to position [133, 0]
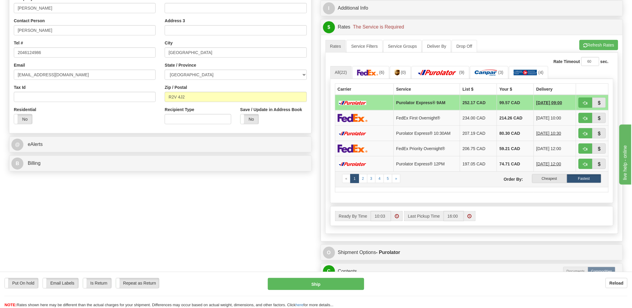
click at [549, 172] on td "« 1 2 3 4 5 » Order By: Cheapest Fastest" at bounding box center [471, 179] width 273 height 16
click at [551, 178] on label "Cheapest" at bounding box center [549, 178] width 34 height 9
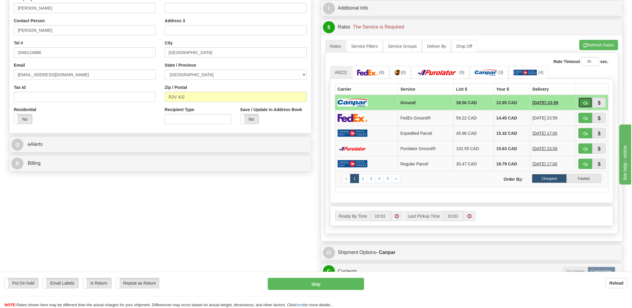
click at [581, 103] on button "button" at bounding box center [585, 102] width 14 height 10
type input "1"
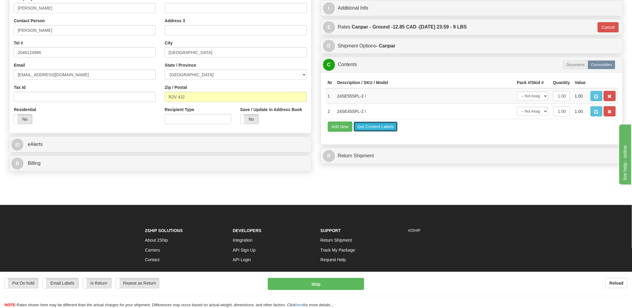
click at [385, 132] on button "Get Content Labels" at bounding box center [375, 126] width 44 height 10
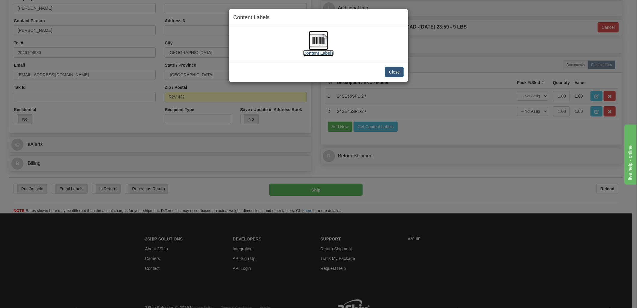
click at [312, 39] on img at bounding box center [318, 40] width 19 height 19
click at [389, 76] on button "Close" at bounding box center [394, 72] width 19 height 10
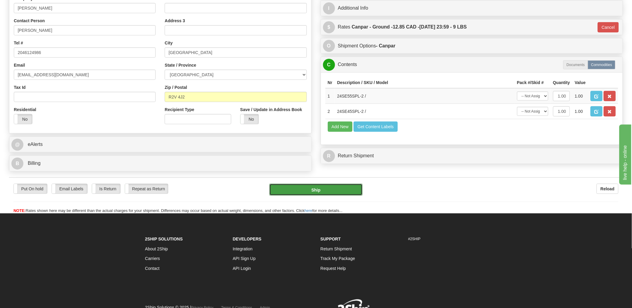
click at [316, 195] on button "Ship" at bounding box center [315, 189] width 93 height 12
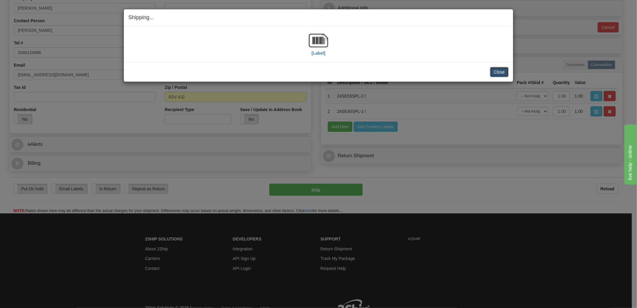
click at [498, 70] on button "Close" at bounding box center [499, 72] width 19 height 10
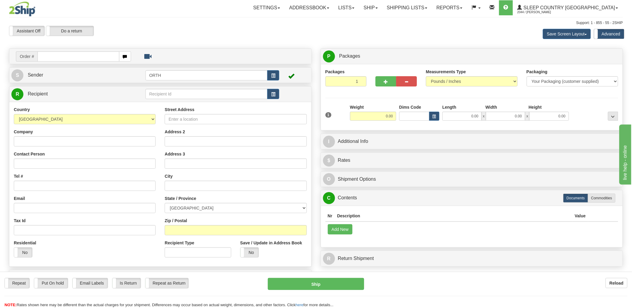
click at [57, 54] on input "text" at bounding box center [78, 56] width 82 height 10
type input "9000i"
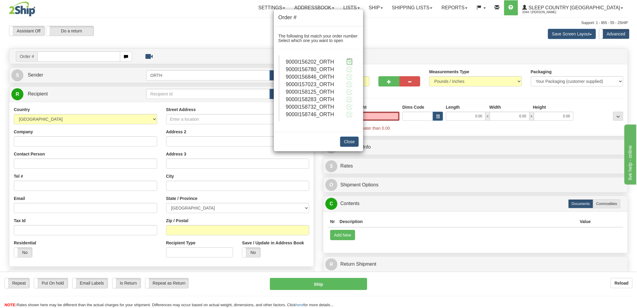
type input "0.00"
click at [348, 61] on span at bounding box center [349, 61] width 6 height 6
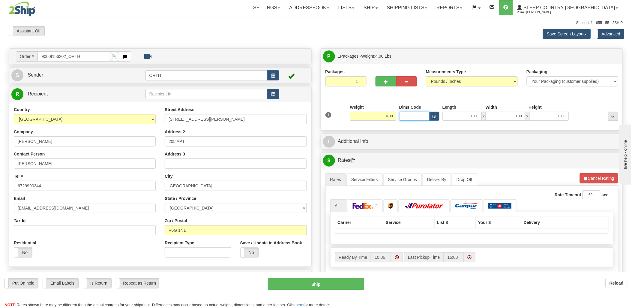
click at [407, 115] on input "Dims Code" at bounding box center [414, 116] width 30 height 9
type input "bte"
click button "Delete" at bounding box center [0, 0] width 0 height 0
type input "15.00"
type input "5.00"
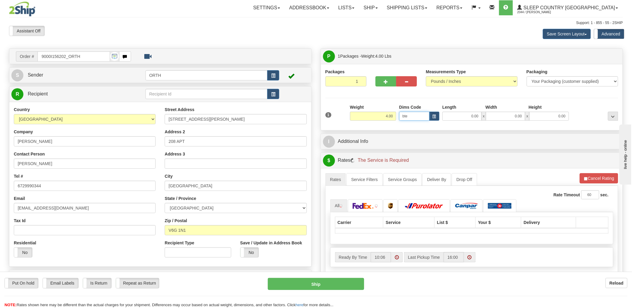
type input "25.00"
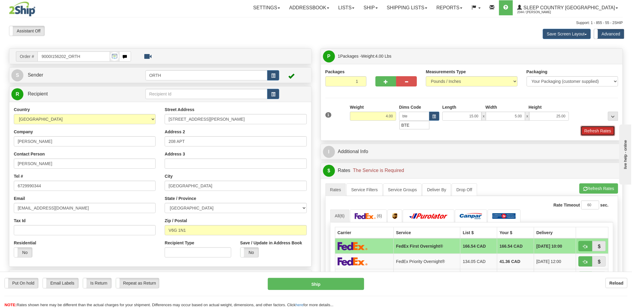
click at [586, 132] on button "Refresh Rates" at bounding box center [597, 131] width 34 height 10
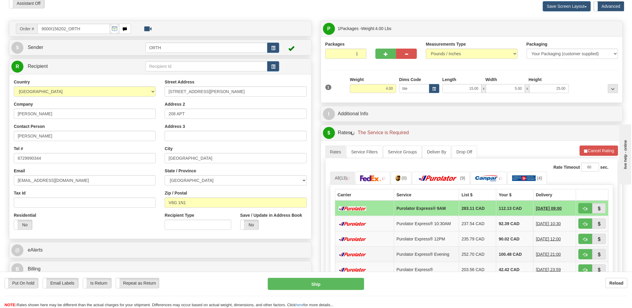
scroll to position [67, 0]
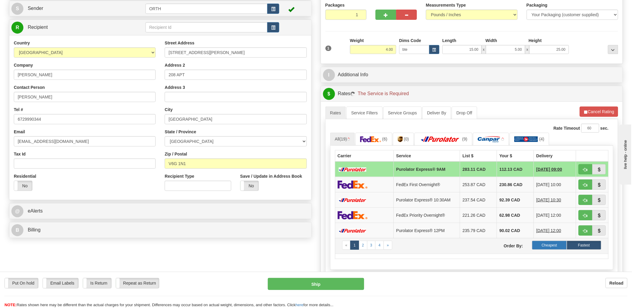
click at [554, 247] on label "Cheapest" at bounding box center [549, 244] width 34 height 9
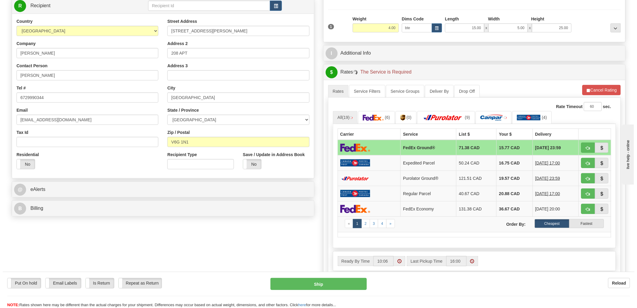
scroll to position [100, 0]
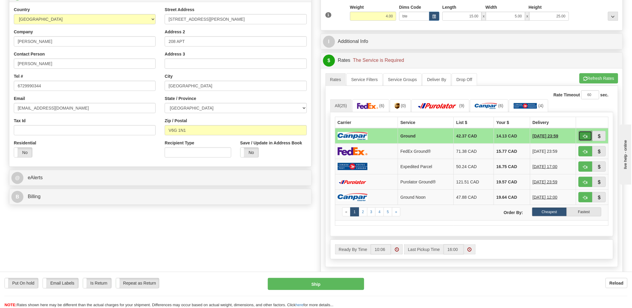
click at [583, 134] on span "button" at bounding box center [585, 136] width 4 height 4
type input "1"
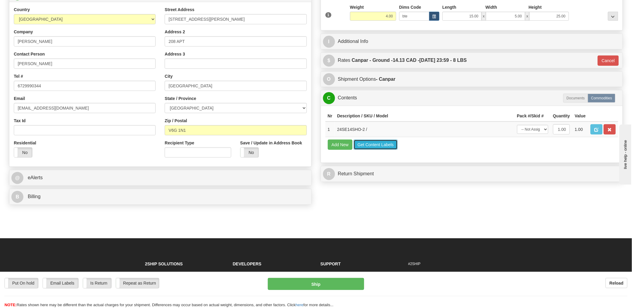
click at [373, 150] on button "Get Content Labels" at bounding box center [375, 144] width 44 height 10
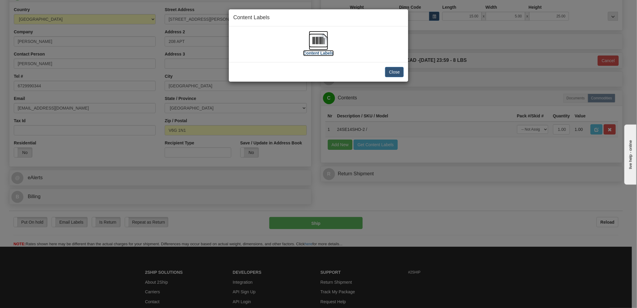
click at [323, 37] on img at bounding box center [318, 40] width 19 height 19
click at [393, 70] on button "Close" at bounding box center [394, 72] width 19 height 10
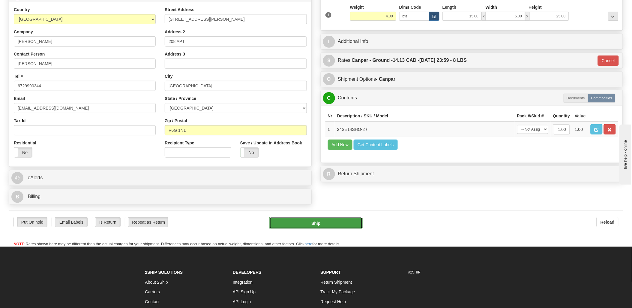
click at [327, 223] on button "Ship" at bounding box center [315, 223] width 93 height 12
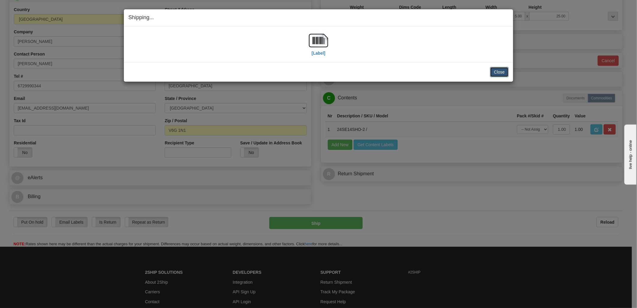
click at [498, 74] on button "Close" at bounding box center [499, 72] width 19 height 10
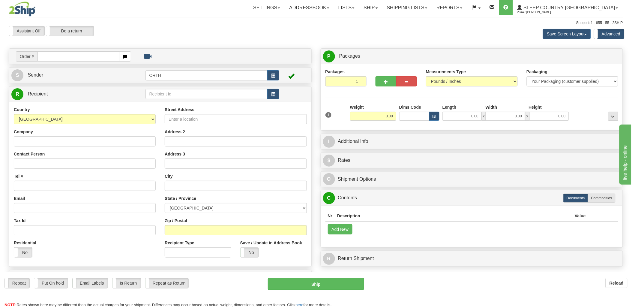
click at [53, 55] on input "text" at bounding box center [78, 56] width 82 height 10
type input "9000i"
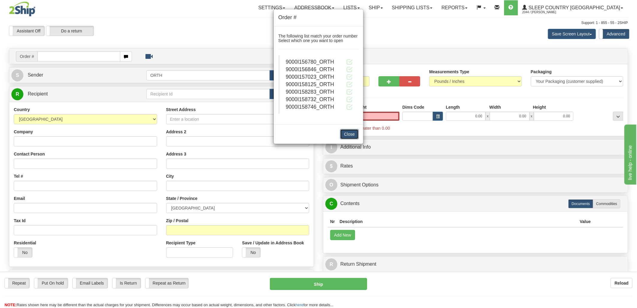
type input "0.00"
click at [354, 136] on button "Close" at bounding box center [349, 134] width 19 height 10
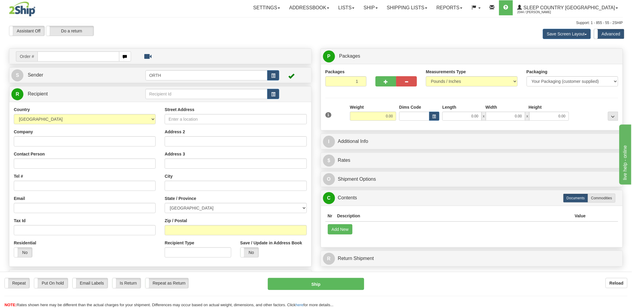
click at [66, 55] on div at bounding box center [316, 154] width 632 height 308
click at [61, 55] on input "text" at bounding box center [78, 56] width 82 height 10
type input "9002"
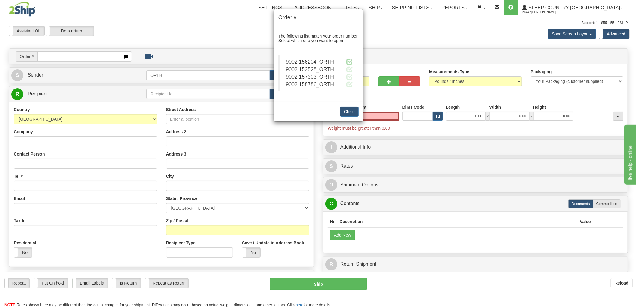
type input "0.00"
click at [348, 61] on span at bounding box center [349, 61] width 6 height 6
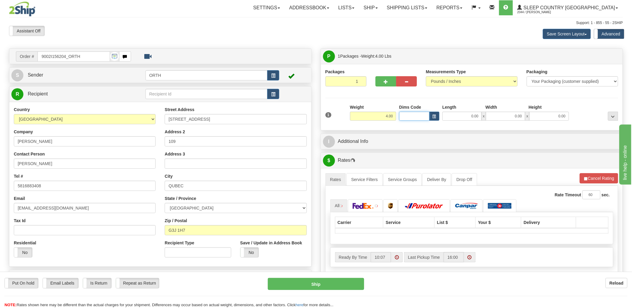
click at [414, 117] on input "Dims Code" at bounding box center [414, 116] width 30 height 9
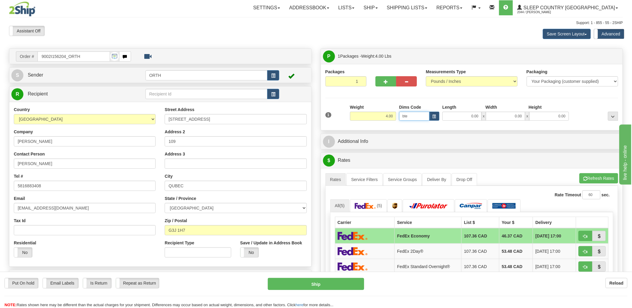
type input "bte"
click button "Delete" at bounding box center [0, 0] width 0 height 0
type input "15.00"
type input "5.00"
type input "25.00"
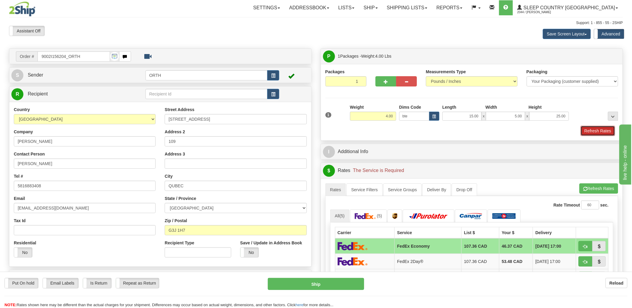
click at [603, 127] on button "Refresh Rates" at bounding box center [597, 131] width 34 height 10
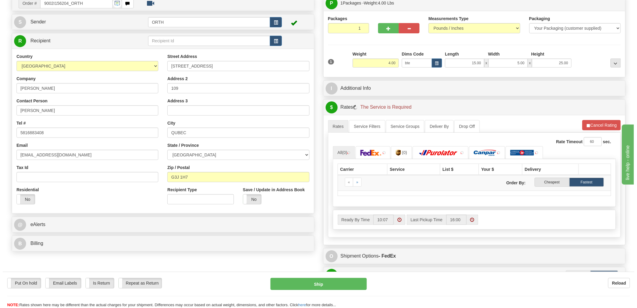
scroll to position [100, 0]
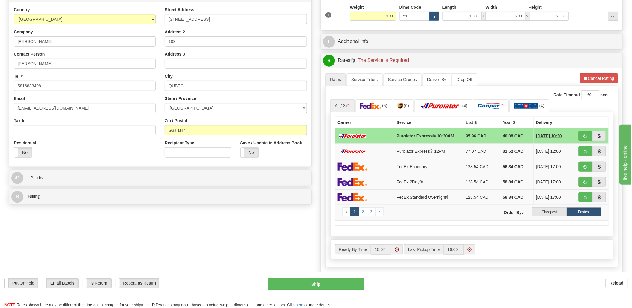
click at [548, 215] on label "Cheapest" at bounding box center [549, 211] width 34 height 9
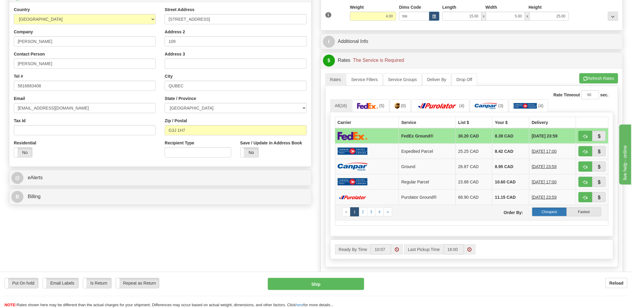
click at [556, 211] on label "Cheapest" at bounding box center [549, 211] width 34 height 9
click at [559, 211] on label "Cheapest" at bounding box center [549, 211] width 34 height 9
click at [583, 168] on span "button" at bounding box center [585, 167] width 4 height 4
type input "1"
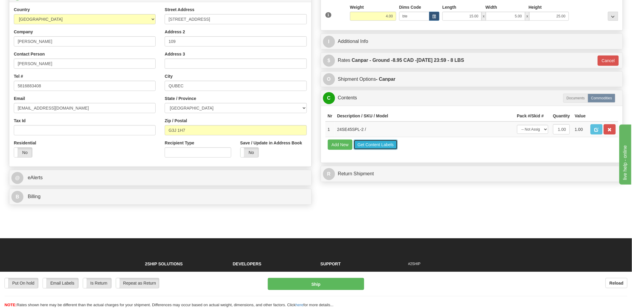
click at [365, 150] on button "Get Content Labels" at bounding box center [375, 144] width 44 height 10
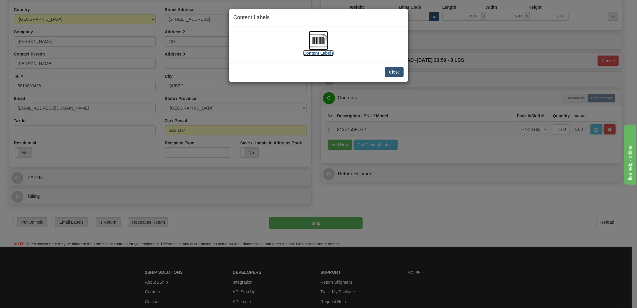
click at [324, 40] on img at bounding box center [318, 40] width 19 height 19
click at [399, 71] on button "Close" at bounding box center [394, 72] width 19 height 10
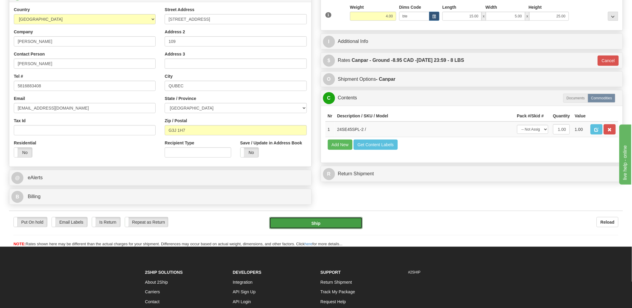
click at [327, 222] on button "Ship" at bounding box center [315, 223] width 93 height 12
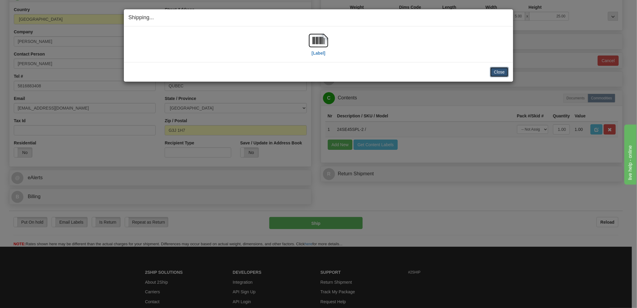
click at [502, 67] on button "Close" at bounding box center [499, 72] width 19 height 10
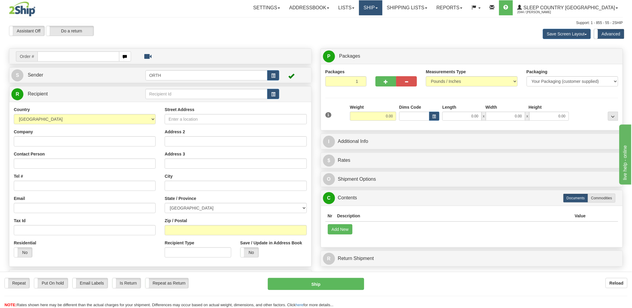
click at [382, 5] on link "Ship" at bounding box center [370, 7] width 23 height 15
click at [432, 4] on link "Shipping lists" at bounding box center [406, 7] width 49 height 15
click at [382, 9] on link "Ship" at bounding box center [370, 7] width 23 height 15
click at [432, 9] on link "Shipping lists" at bounding box center [406, 7] width 49 height 15
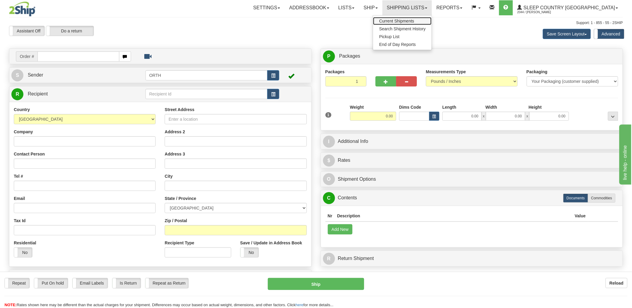
click at [414, 20] on span "Current Shipments" at bounding box center [396, 21] width 35 height 5
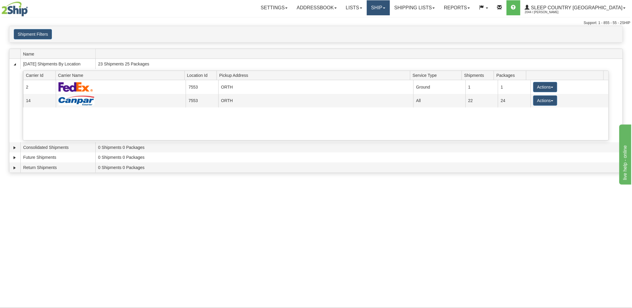
click at [390, 8] on link "Ship" at bounding box center [378, 7] width 23 height 15
click at [389, 19] on link "Ship Screen" at bounding box center [362, 21] width 54 height 8
click at [433, 7] on link "Shipping lists" at bounding box center [414, 7] width 49 height 15
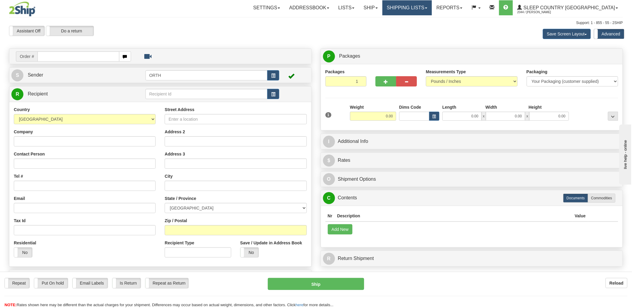
click at [426, 5] on link "Shipping lists" at bounding box center [406, 7] width 49 height 15
click at [382, 10] on link "Ship" at bounding box center [370, 7] width 23 height 15
click at [432, 9] on link "Shipping lists" at bounding box center [406, 7] width 49 height 15
click at [414, 19] on span "Current Shipments" at bounding box center [396, 21] width 35 height 5
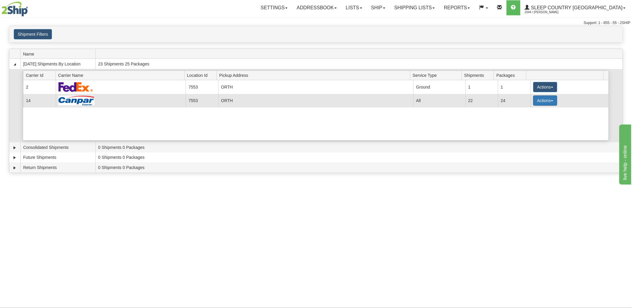
click at [542, 98] on button "Actions" at bounding box center [545, 100] width 24 height 10
click at [529, 133] on link "Zip" at bounding box center [533, 135] width 48 height 8
click at [542, 101] on button "Actions" at bounding box center [545, 100] width 24 height 10
click at [531, 112] on span "Details" at bounding box center [523, 111] width 16 height 4
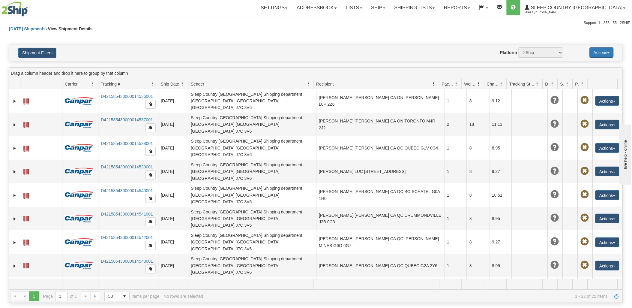
click at [601, 53] on button "Actions" at bounding box center [601, 52] width 24 height 10
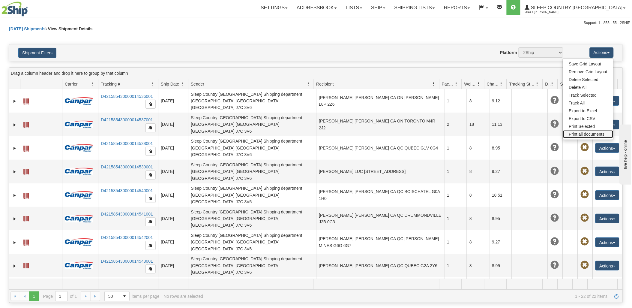
click at [589, 133] on link "Print all documents" at bounding box center [588, 134] width 50 height 8
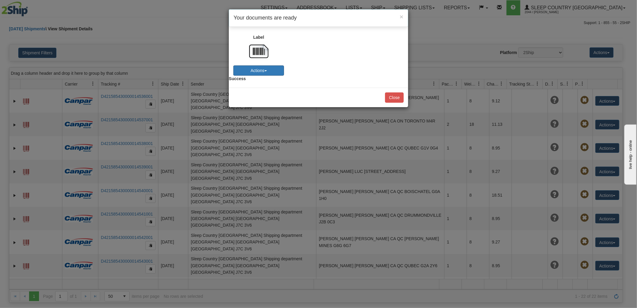
click at [260, 70] on button "Actions" at bounding box center [258, 70] width 51 height 10
click at [241, 88] on link "Print" at bounding box center [252, 90] width 47 height 8
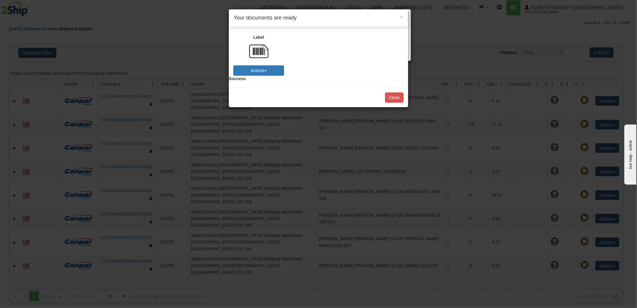
drag, startPoint x: 230, startPoint y: 68, endPoint x: 244, endPoint y: 70, distance: 14.5
click at [232, 69] on div "Actions Download Print" at bounding box center [259, 70] width 60 height 10
click at [244, 70] on button "Actions" at bounding box center [258, 70] width 51 height 10
click at [255, 81] on link "Download" at bounding box center [252, 82] width 47 height 8
